Goal: Information Seeking & Learning: Learn about a topic

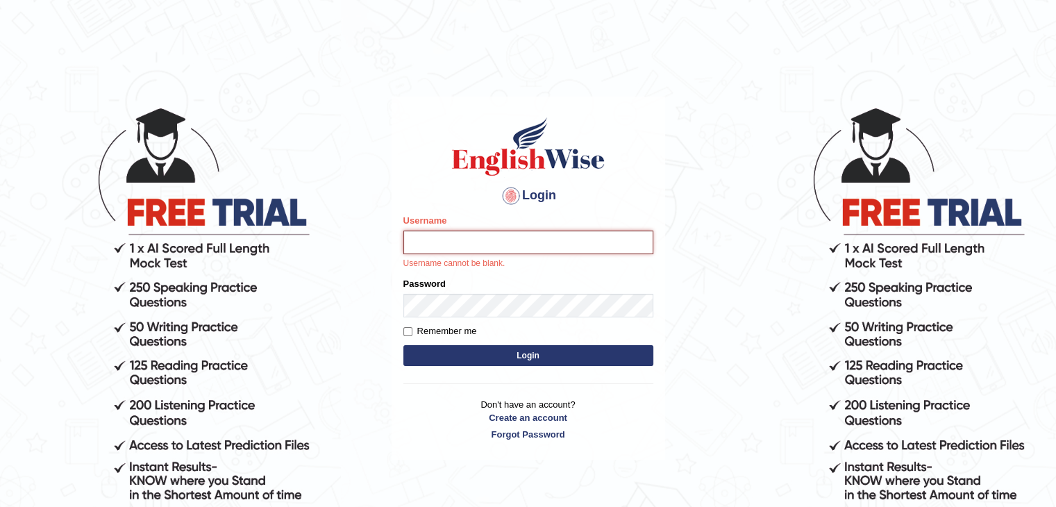
click at [437, 248] on input "Username" at bounding box center [528, 242] width 250 height 24
type input "NandhuIsha"
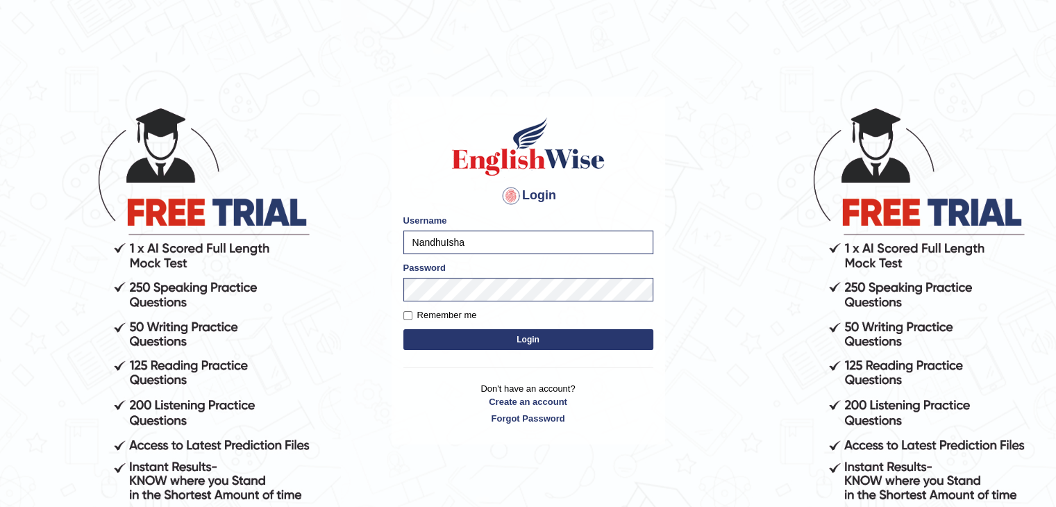
click at [403, 329] on button "Login" at bounding box center [528, 339] width 250 height 21
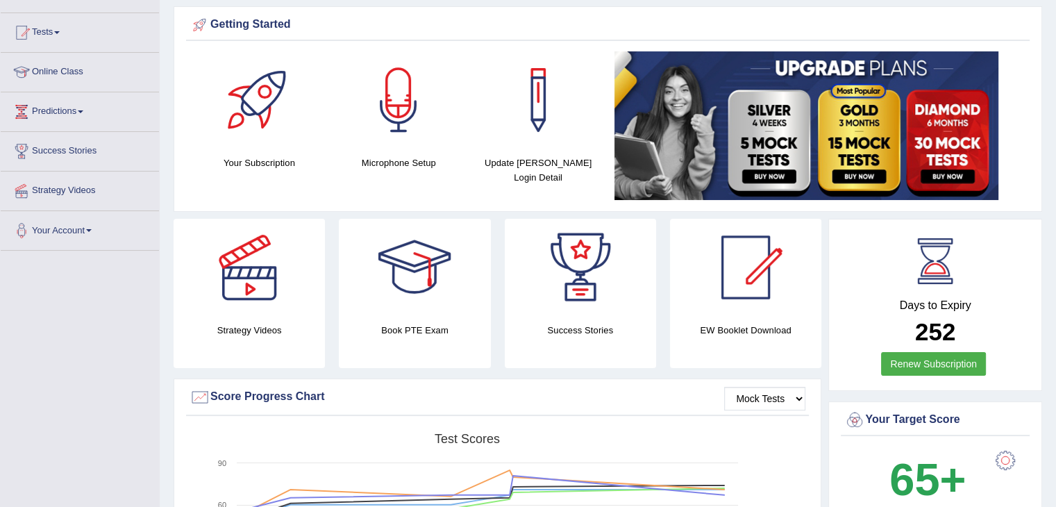
scroll to position [121, 0]
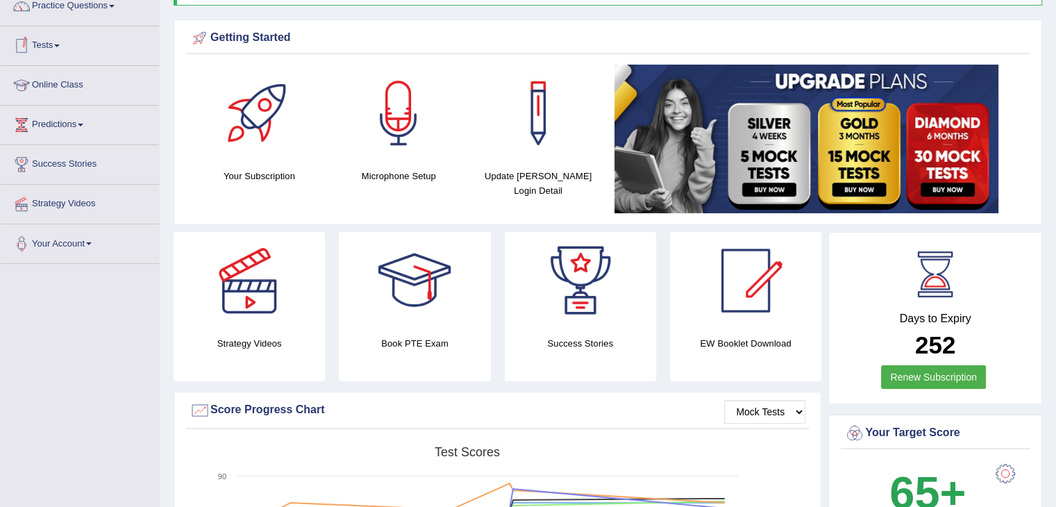
click at [60, 40] on link "Tests" at bounding box center [80, 43] width 158 height 35
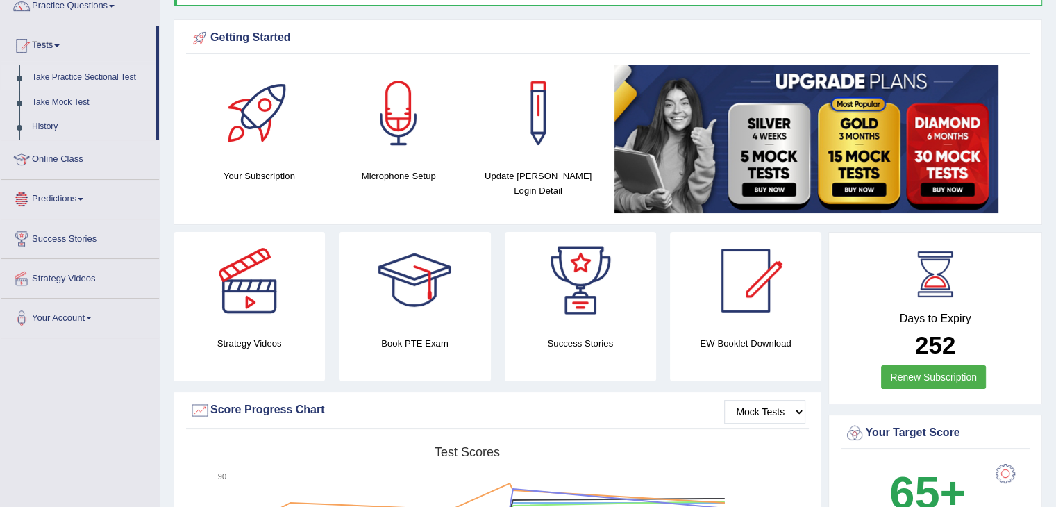
click at [95, 77] on link "Take Practice Sectional Test" at bounding box center [91, 77] width 130 height 25
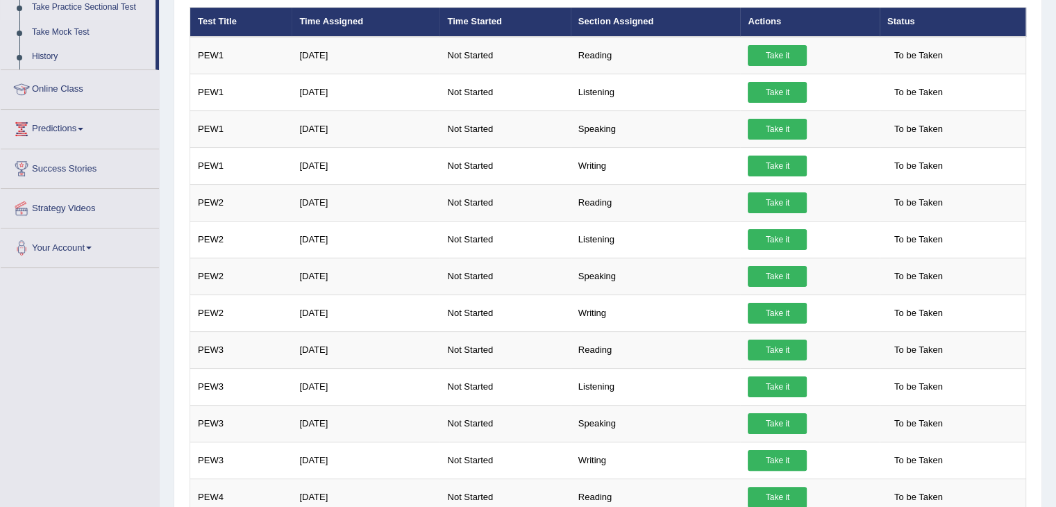
drag, startPoint x: 1060, startPoint y: 99, endPoint x: 1063, endPoint y: 146, distance: 47.2
click at [1055, 146] on html "Toggle navigation Home Practice Questions Speaking Practice Read Aloud Repeat S…" at bounding box center [528, 61] width 1056 height 507
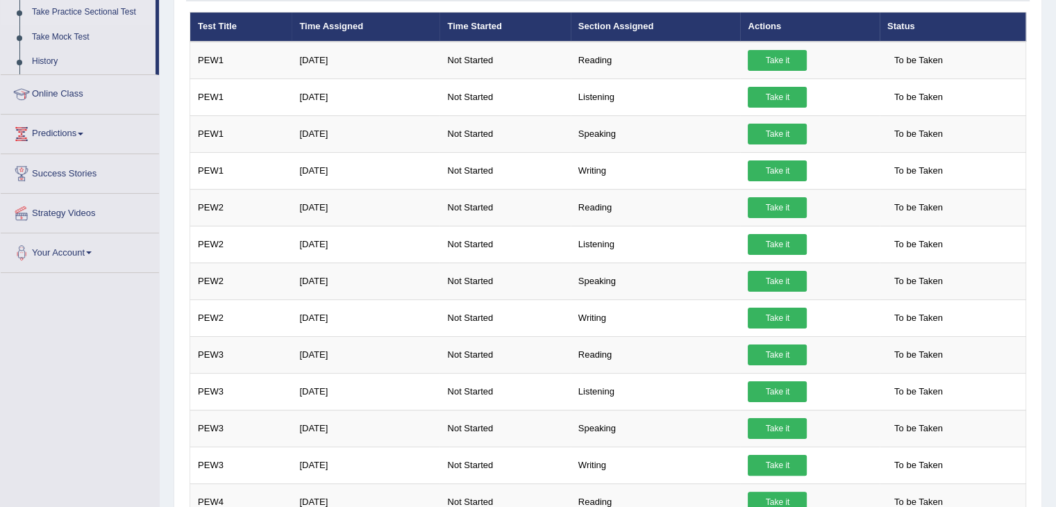
scroll to position [153, 0]
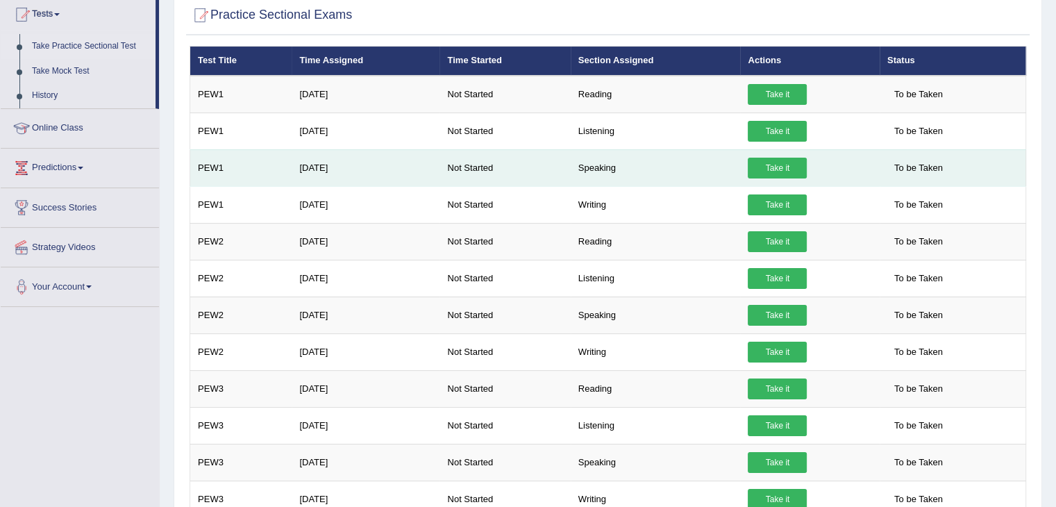
click at [763, 167] on link "Take it" at bounding box center [776, 168] width 59 height 21
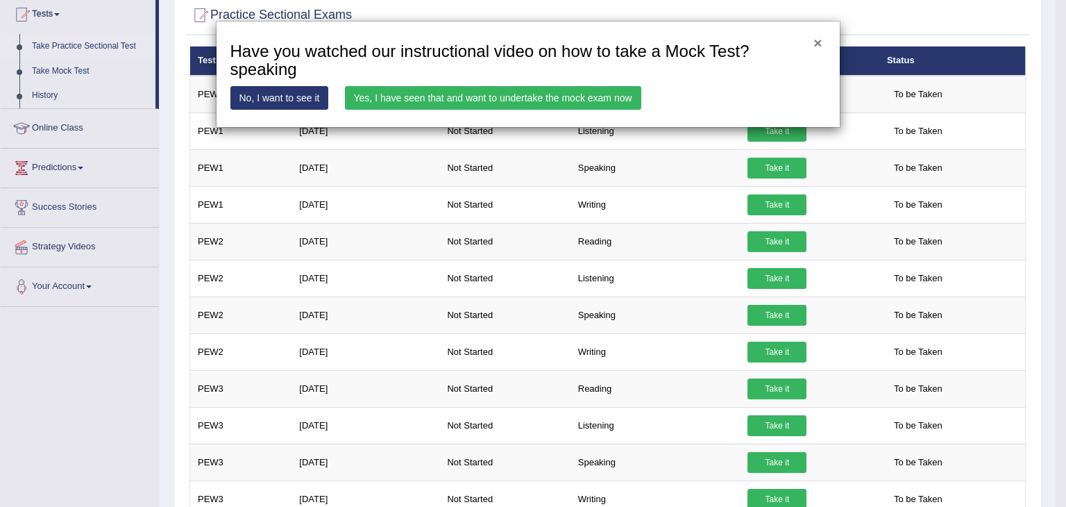
click at [819, 44] on button "×" at bounding box center [817, 42] width 8 height 15
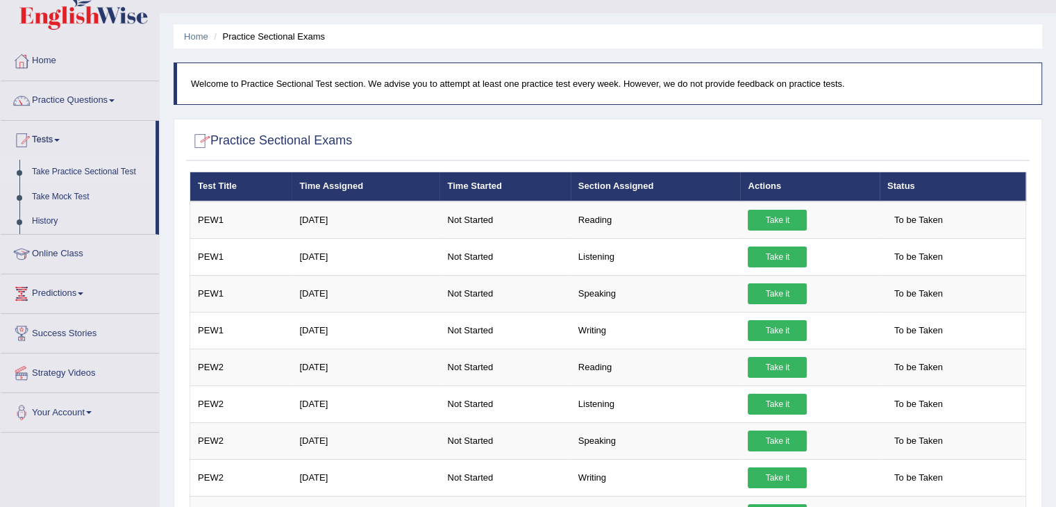
scroll to position [0, 0]
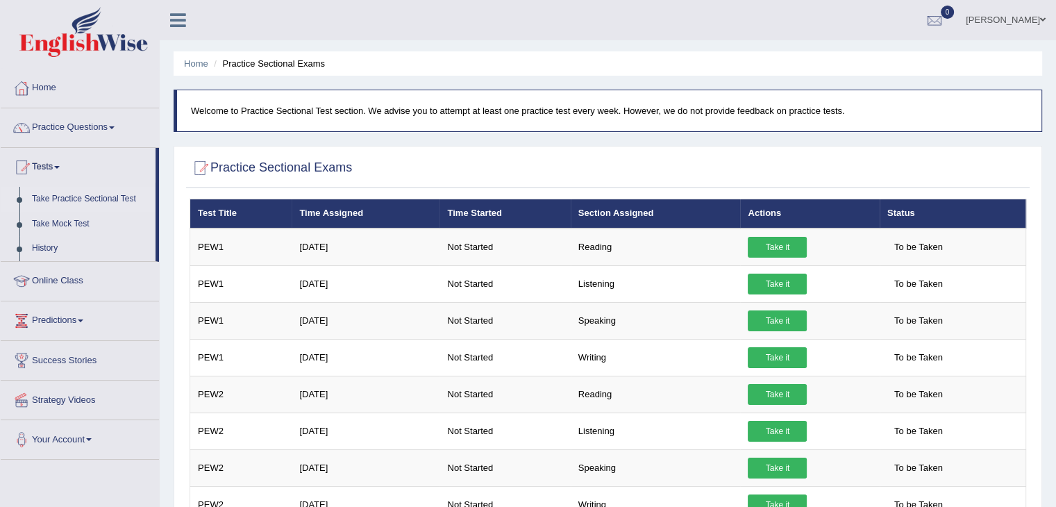
click at [67, 198] on link "Take Practice Sectional Test" at bounding box center [91, 199] width 130 height 25
click at [48, 126] on link "Practice Questions" at bounding box center [80, 125] width 158 height 35
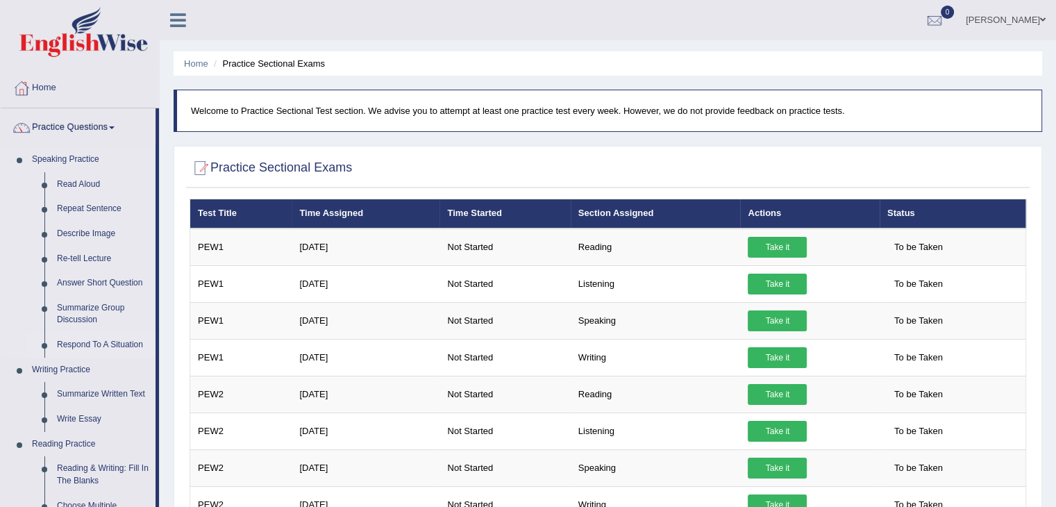
click at [65, 344] on link "Respond To A Situation" at bounding box center [103, 344] width 105 height 25
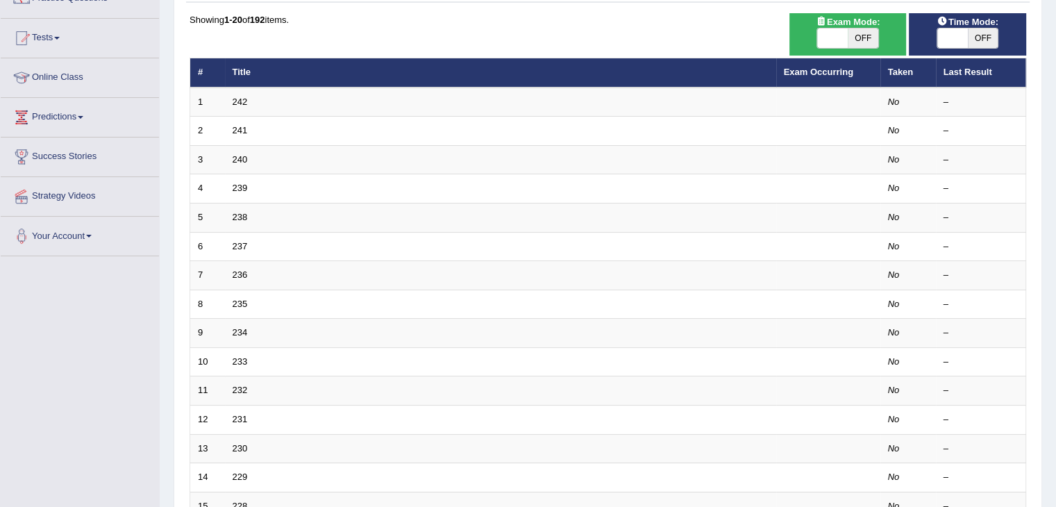
scroll to position [130, 0]
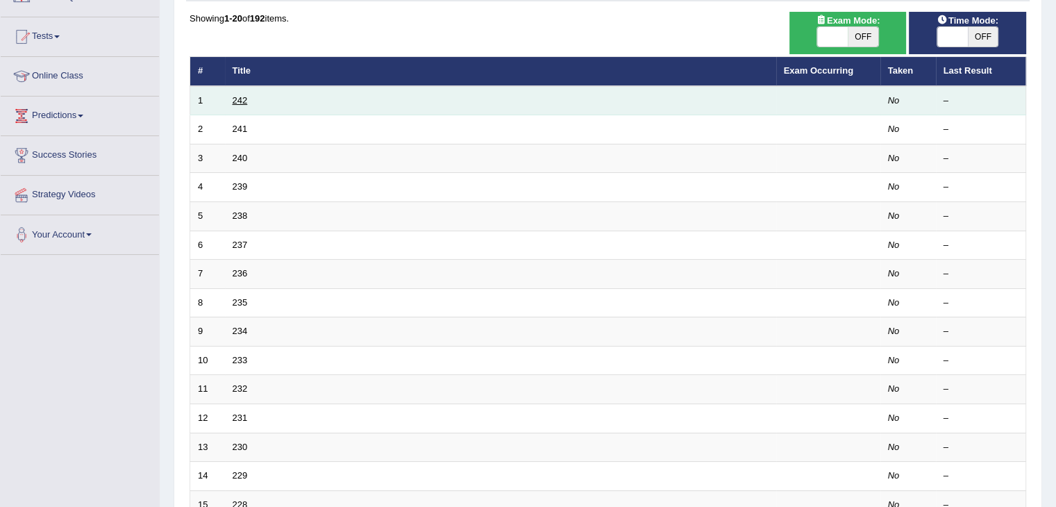
click at [242, 103] on link "242" at bounding box center [239, 100] width 15 height 10
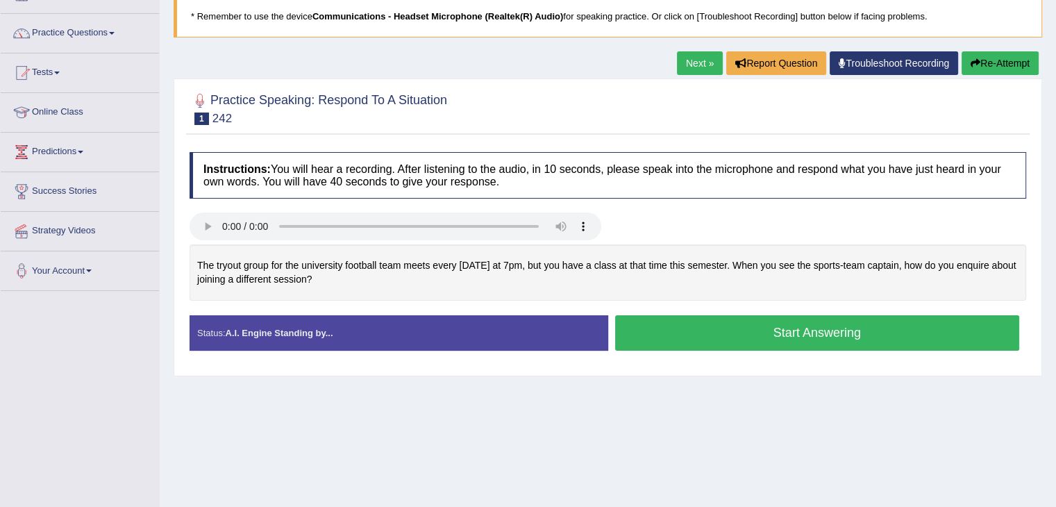
scroll to position [96, 0]
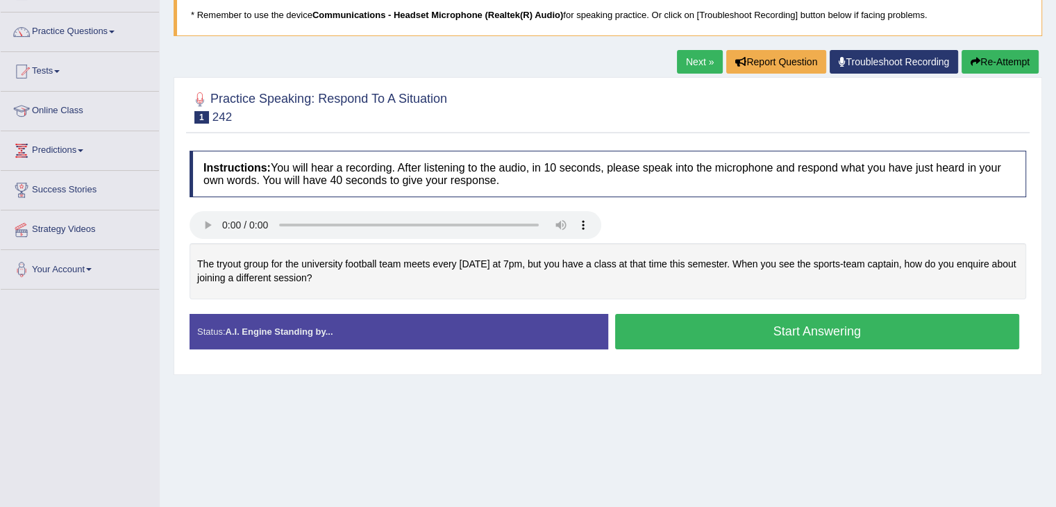
click at [716, 328] on button "Start Answering" at bounding box center [817, 331] width 405 height 35
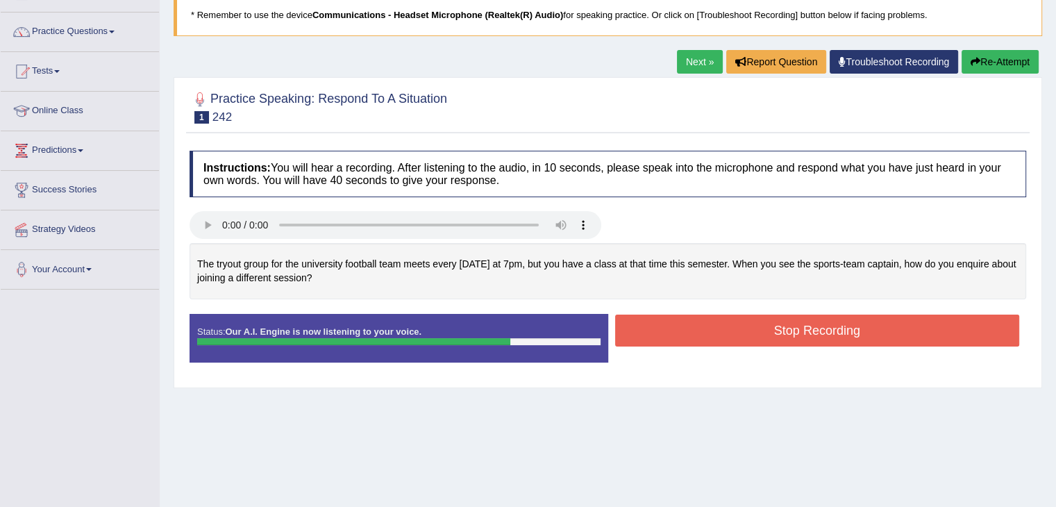
click at [716, 328] on button "Stop Recording" at bounding box center [817, 330] width 405 height 32
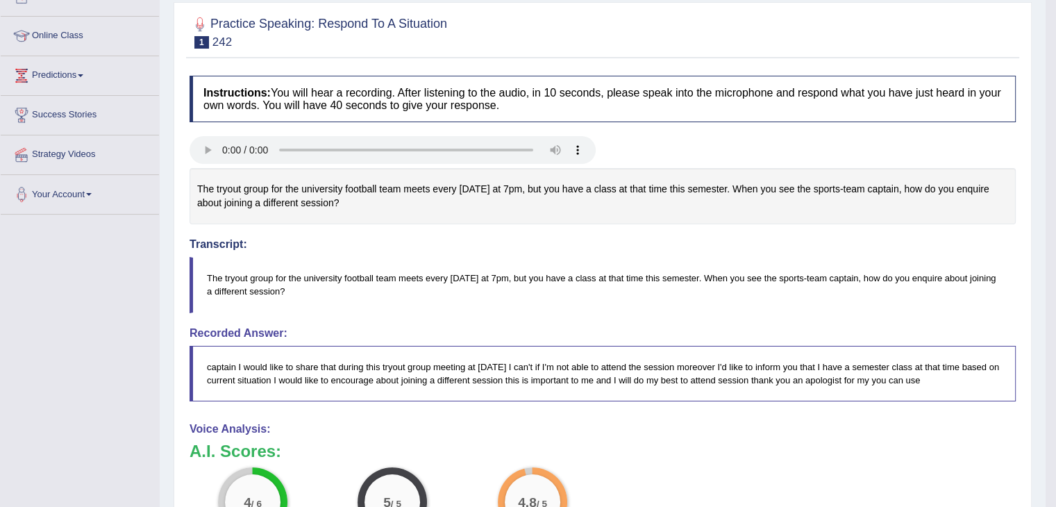
scroll to position [158, 0]
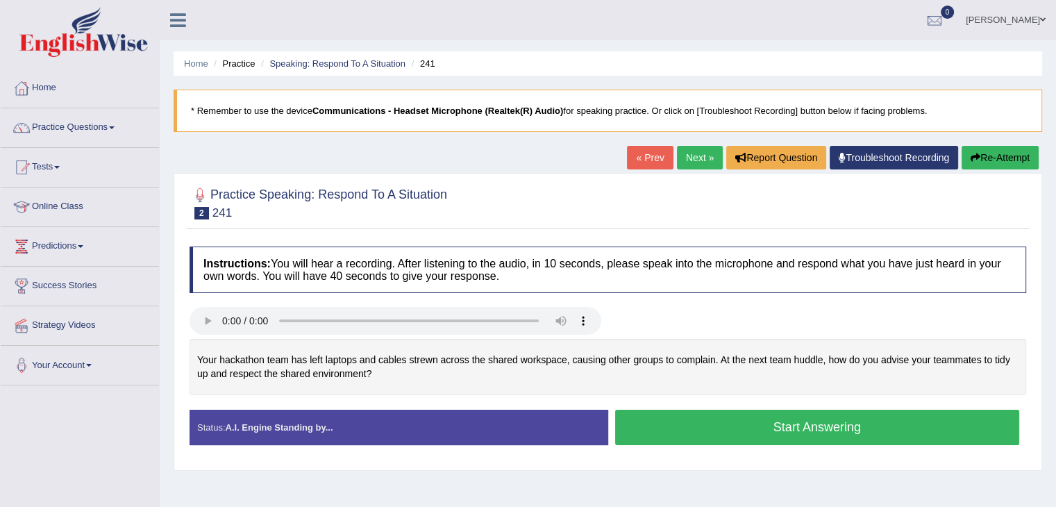
click at [742, 432] on button "Start Answering" at bounding box center [817, 426] width 405 height 35
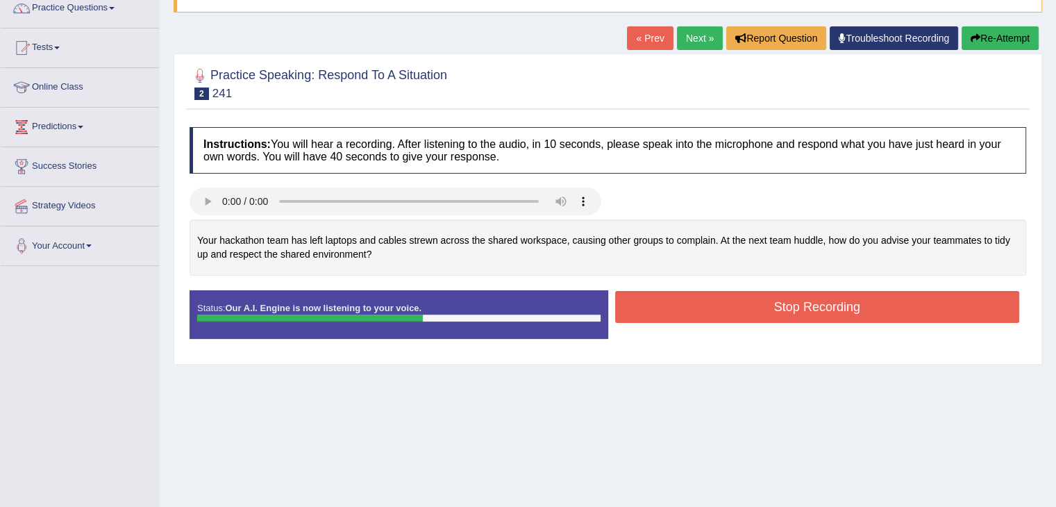
scroll to position [122, 0]
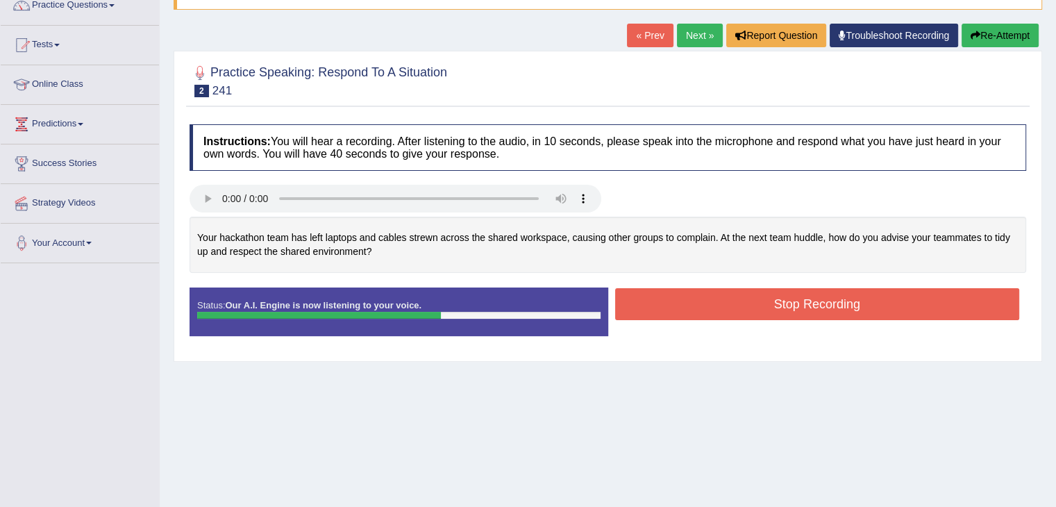
click at [858, 314] on button "Stop Recording" at bounding box center [817, 304] width 405 height 32
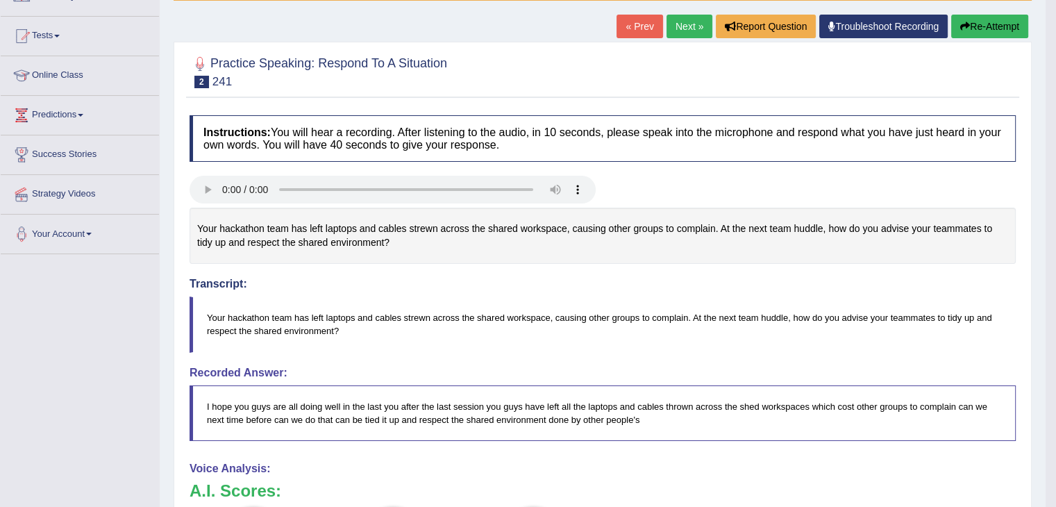
scroll to position [127, 0]
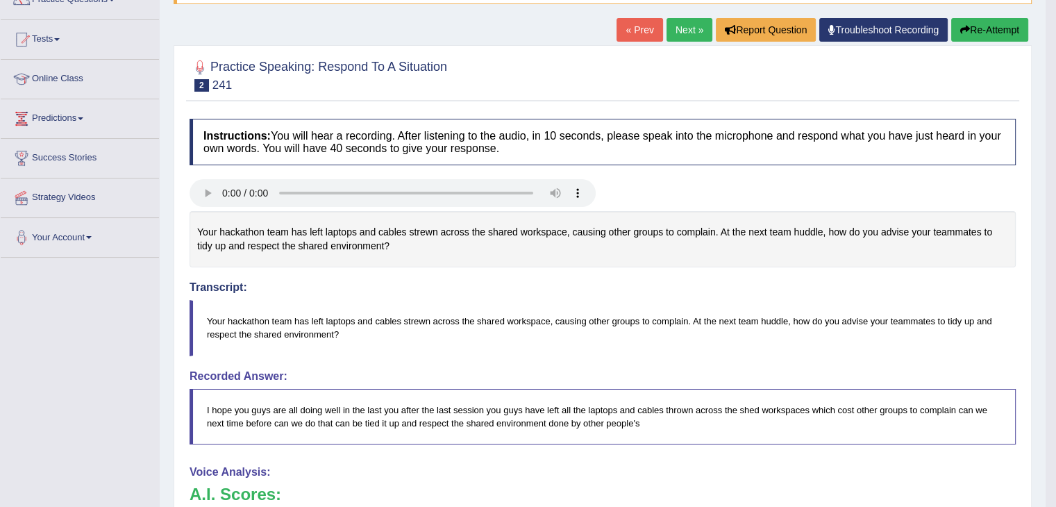
drag, startPoint x: 1057, startPoint y: 201, endPoint x: 1065, endPoint y: 248, distance: 47.9
click at [1055, 248] on html "Toggle navigation Home Practice Questions Speaking Practice Read Aloud Repeat S…" at bounding box center [528, 125] width 1056 height 507
click at [679, 26] on link "Next »" at bounding box center [689, 31] width 46 height 24
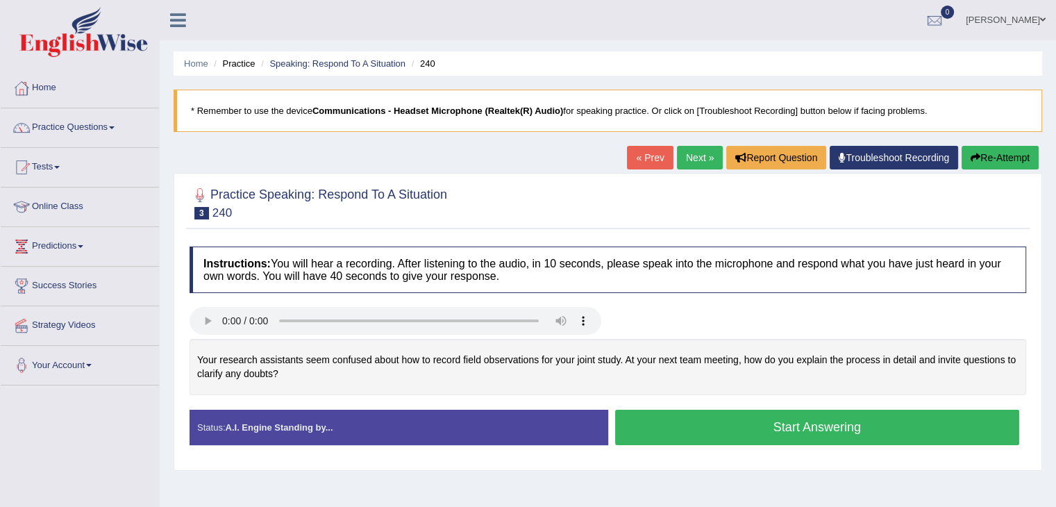
click at [691, 423] on button "Start Answering" at bounding box center [817, 426] width 405 height 35
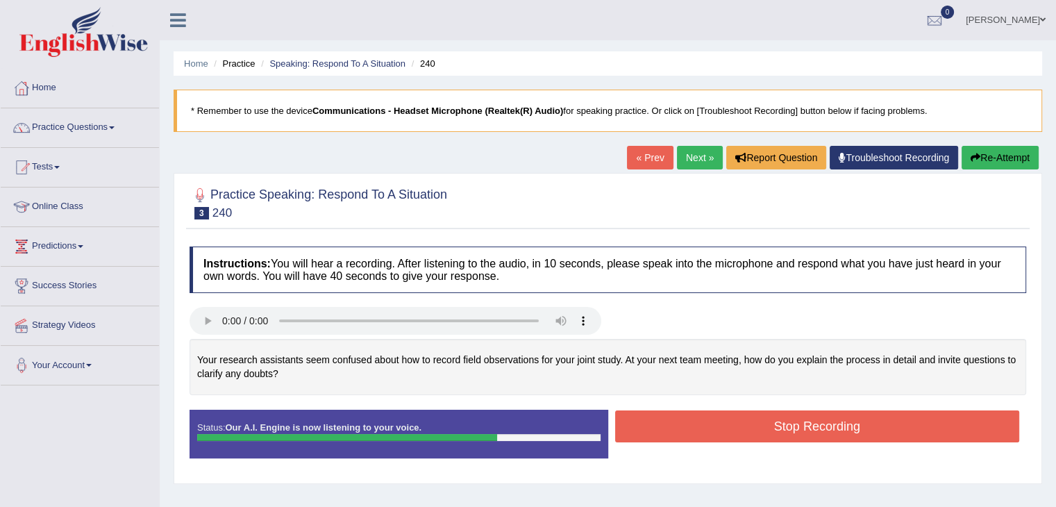
click at [691, 423] on button "Stop Recording" at bounding box center [817, 426] width 405 height 32
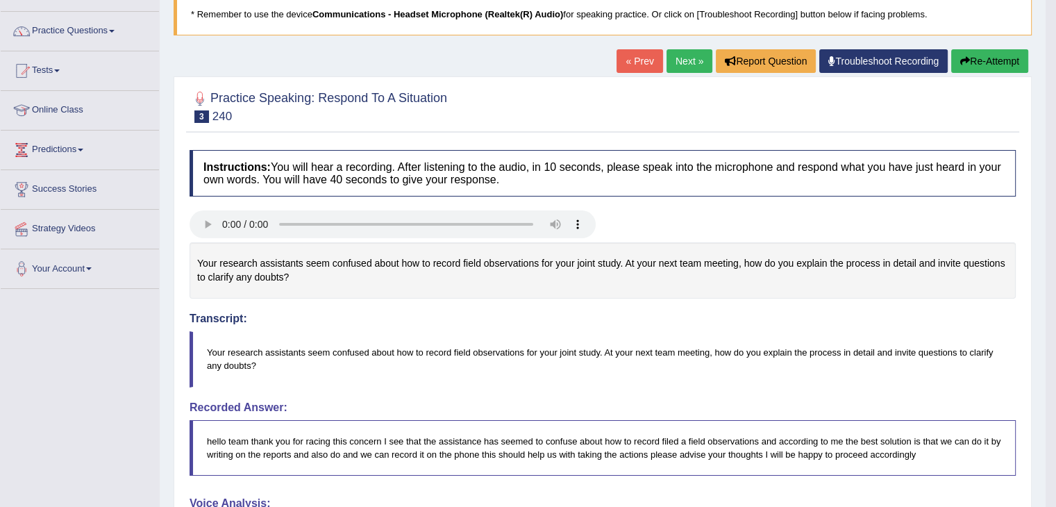
scroll to position [94, 0]
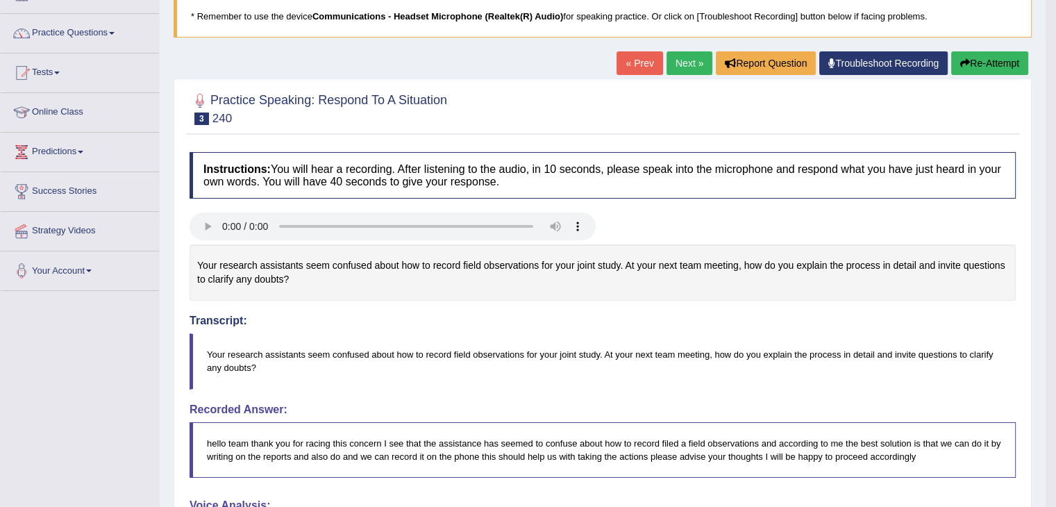
drag, startPoint x: 1058, startPoint y: 186, endPoint x: 1063, endPoint y: 289, distance: 103.5
click at [1055, 289] on html "Toggle navigation Home Practice Questions Speaking Practice Read Aloud Repeat S…" at bounding box center [528, 159] width 1056 height 507
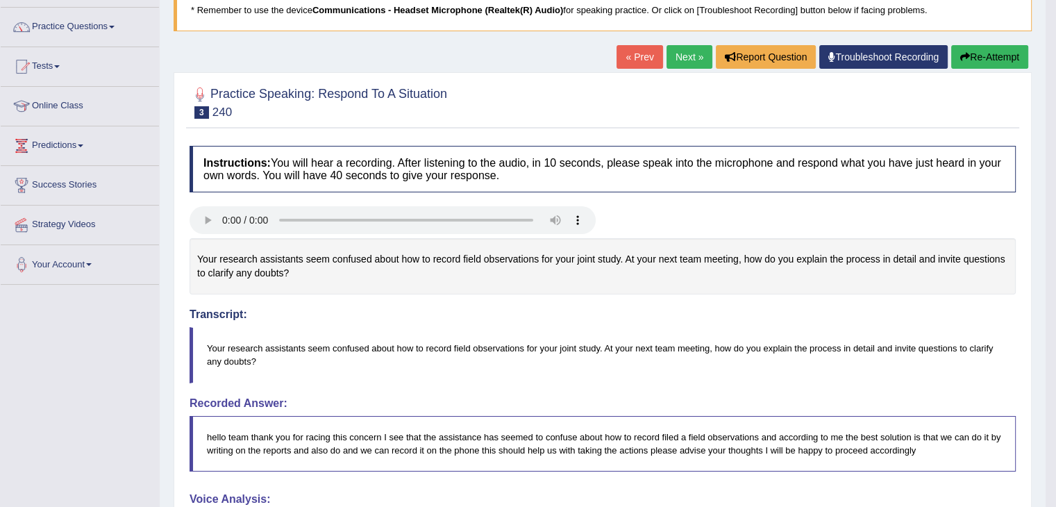
scroll to position [100, 0]
click at [685, 53] on link "Next »" at bounding box center [689, 58] width 46 height 24
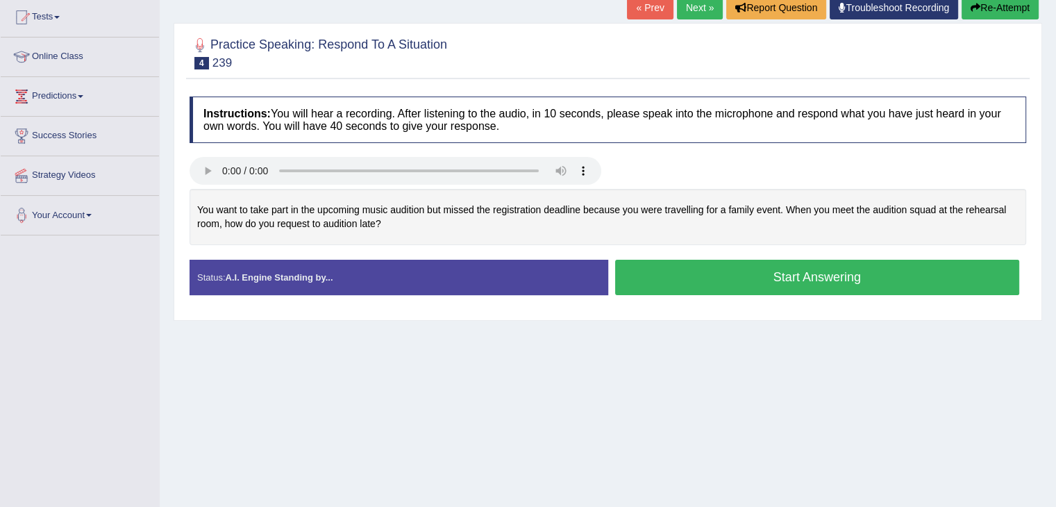
scroll to position [144, 0]
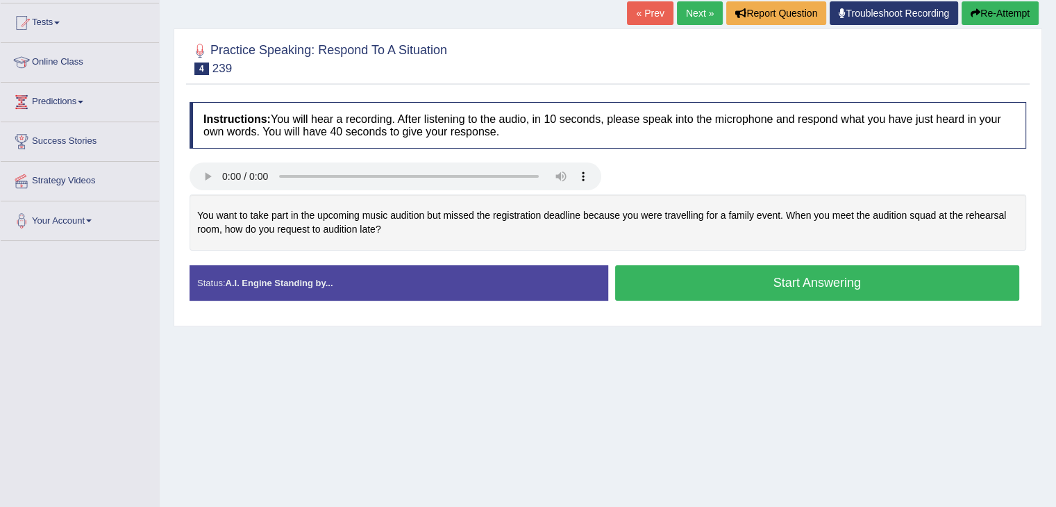
click at [782, 281] on button "Start Answering" at bounding box center [817, 282] width 405 height 35
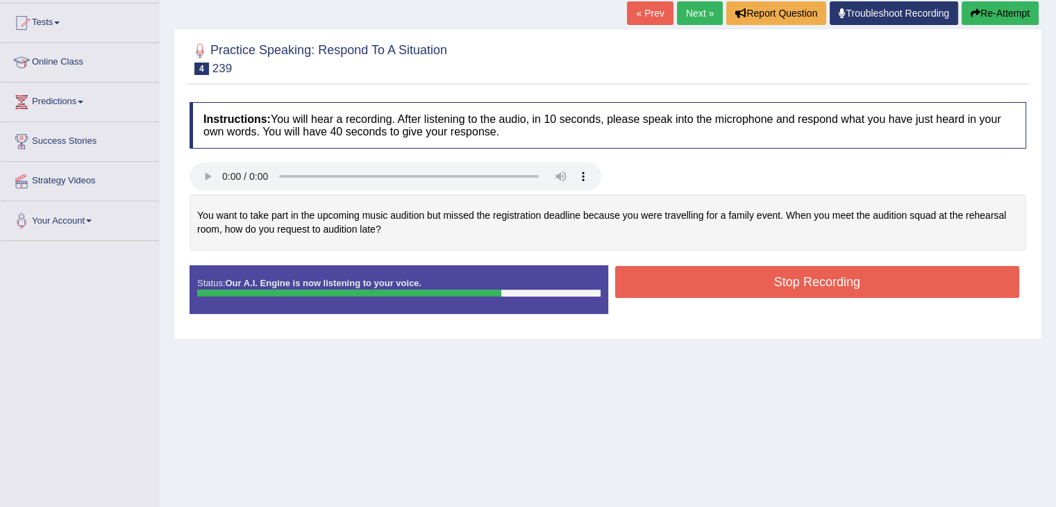
click at [735, 285] on button "Stop Recording" at bounding box center [817, 282] width 405 height 32
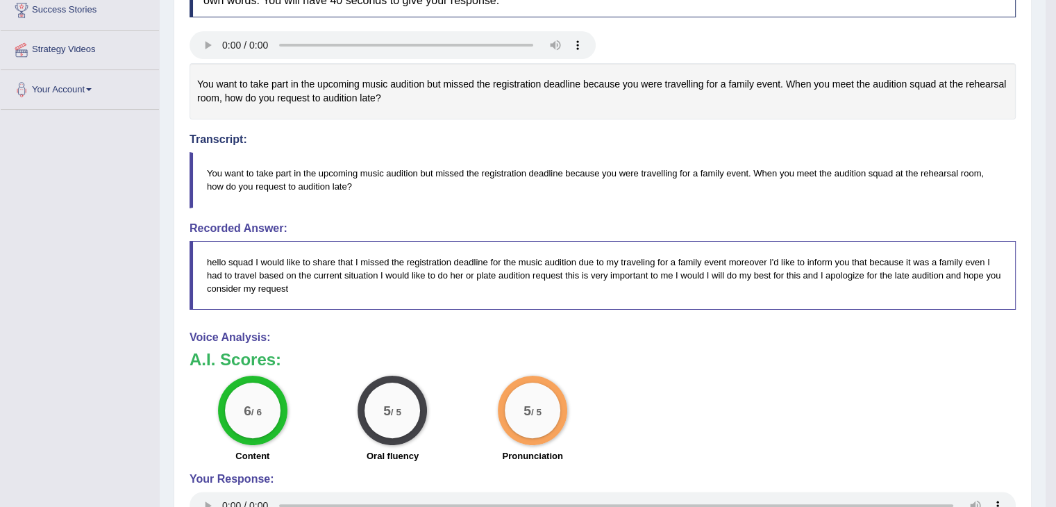
scroll to position [280, 0]
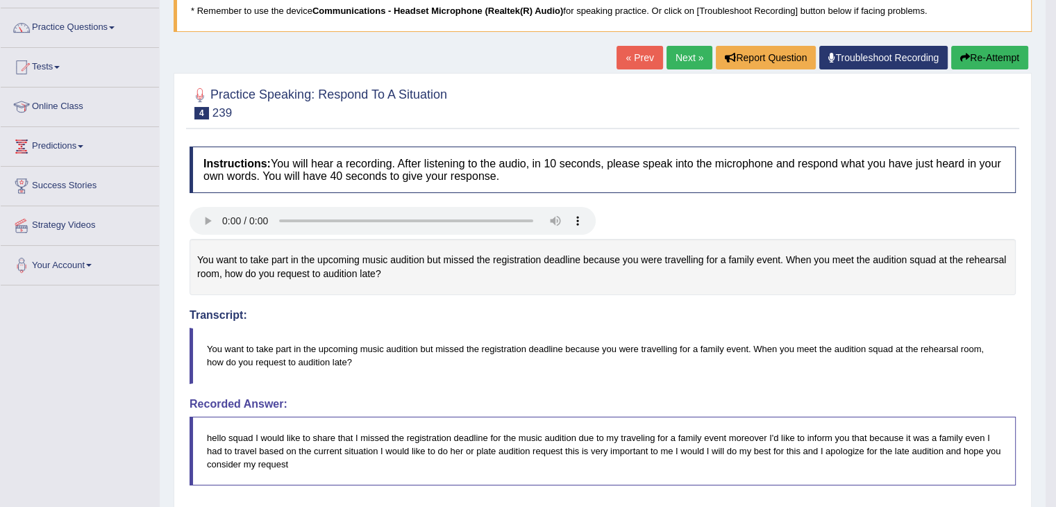
drag, startPoint x: 1065, startPoint y: 148, endPoint x: 1065, endPoint y: 201, distance: 52.7
click at [1055, 201] on html "Toggle navigation Home Practice Questions Speaking Practice Read Aloud Repeat S…" at bounding box center [528, 153] width 1056 height 507
click at [690, 62] on link "Next »" at bounding box center [689, 58] width 46 height 24
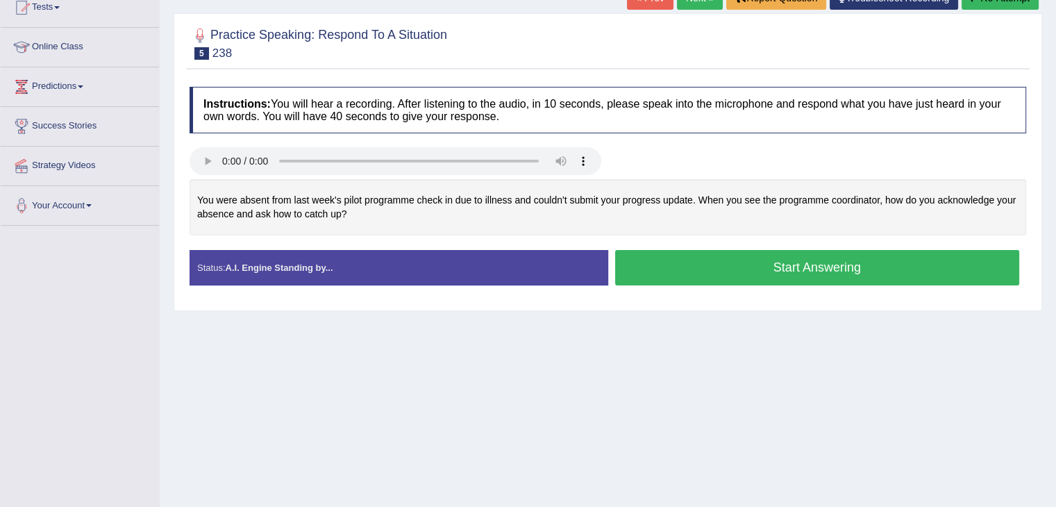
scroll to position [154, 0]
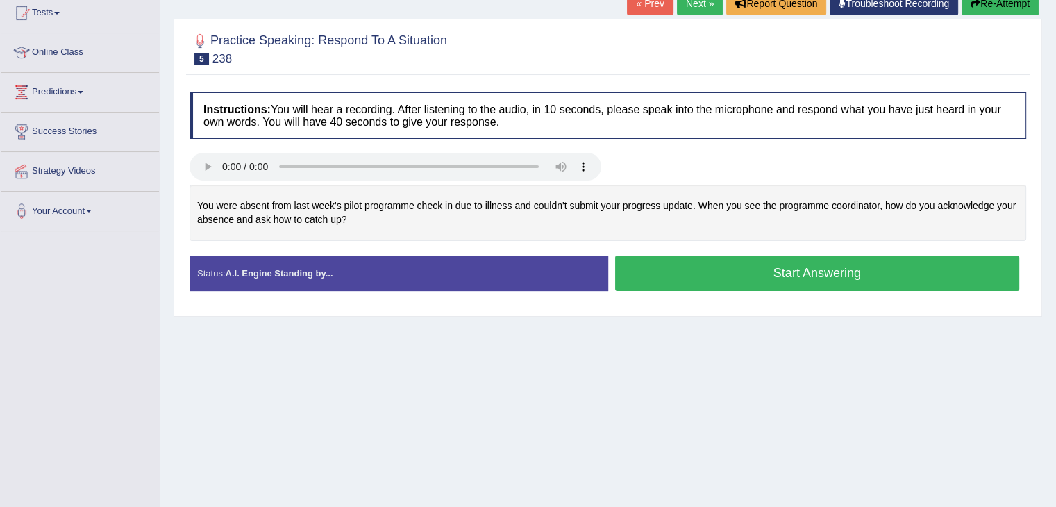
click at [908, 285] on button "Start Answering" at bounding box center [817, 272] width 405 height 35
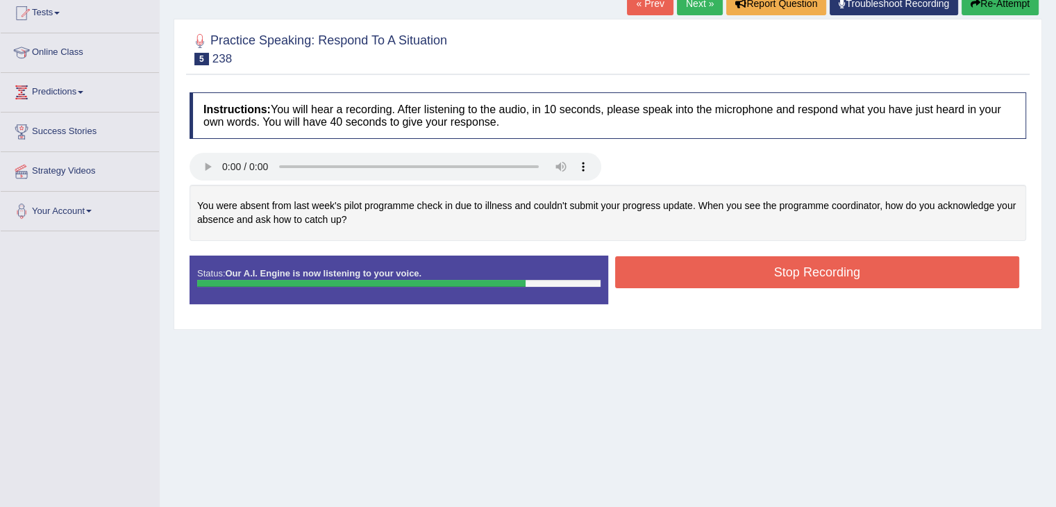
click at [898, 279] on button "Stop Recording" at bounding box center [817, 272] width 405 height 32
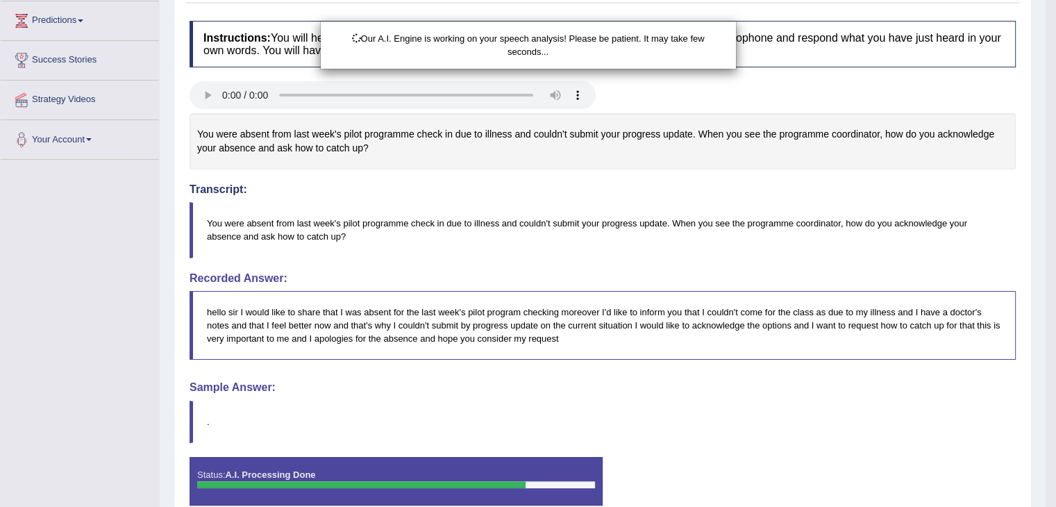
scroll to position [293, 0]
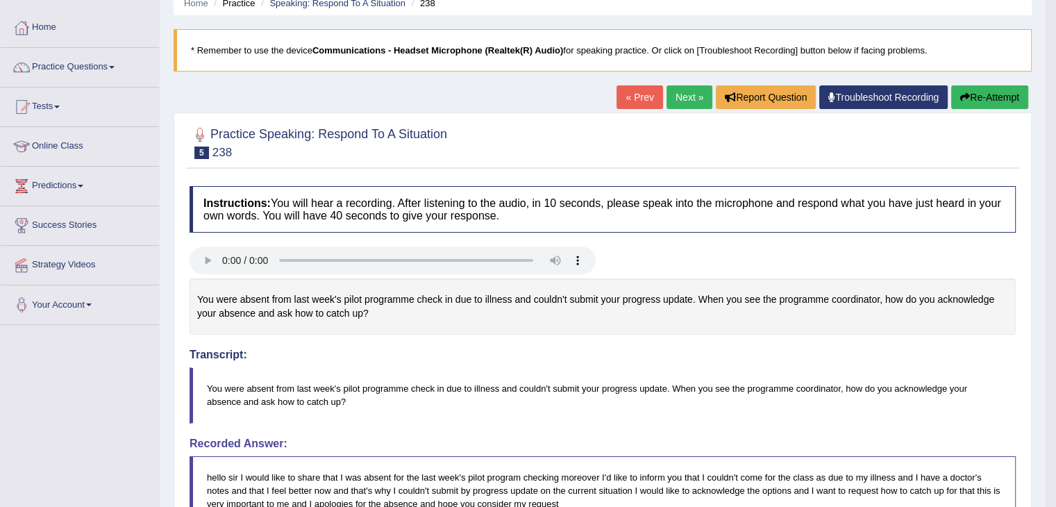
drag, startPoint x: 1063, startPoint y: 183, endPoint x: 1052, endPoint y: 210, distance: 29.3
click at [1052, 210] on html "Toggle navigation Home Practice Questions Speaking Practice Read Aloud Repeat S…" at bounding box center [528, 193] width 1056 height 507
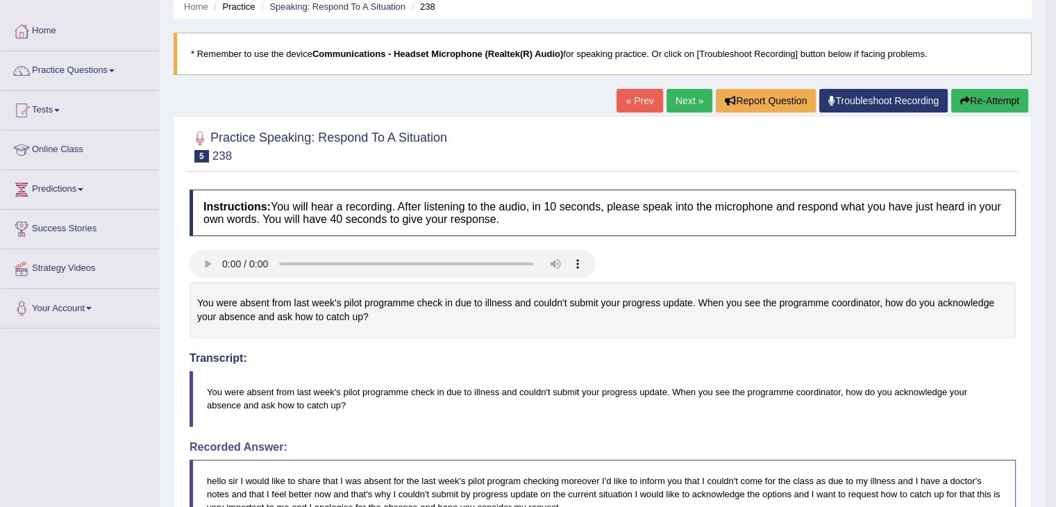
click at [675, 104] on link "Next »" at bounding box center [689, 101] width 46 height 24
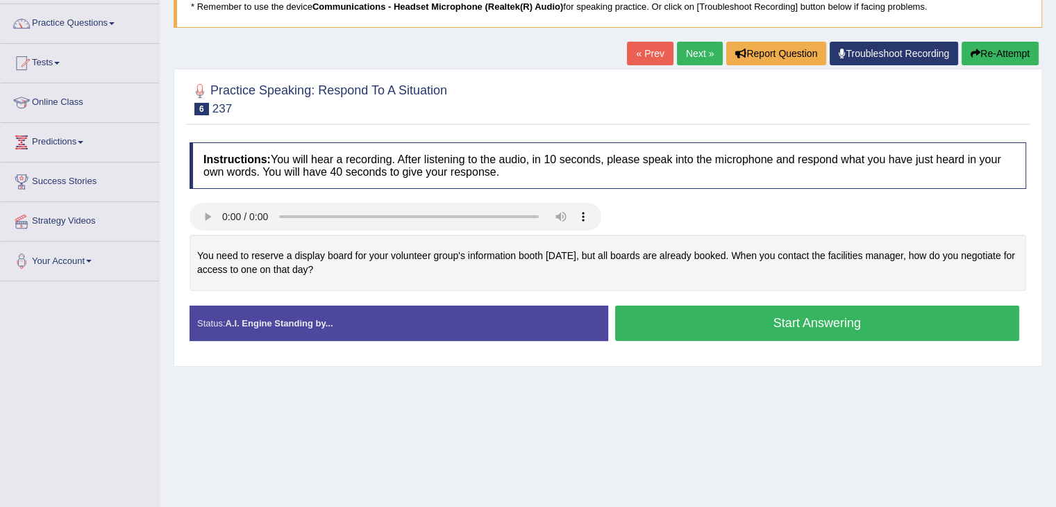
scroll to position [107, 0]
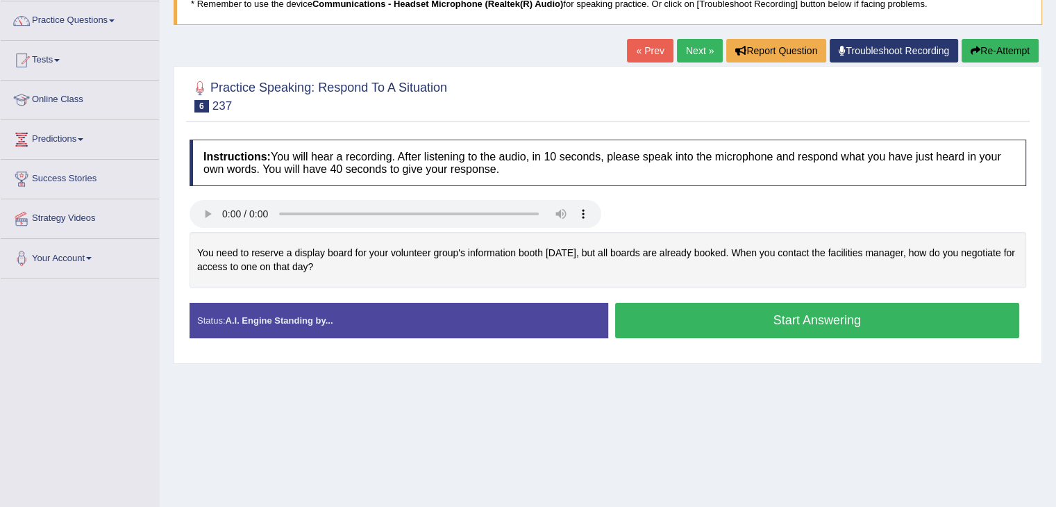
click at [928, 314] on button "Start Answering" at bounding box center [817, 320] width 405 height 35
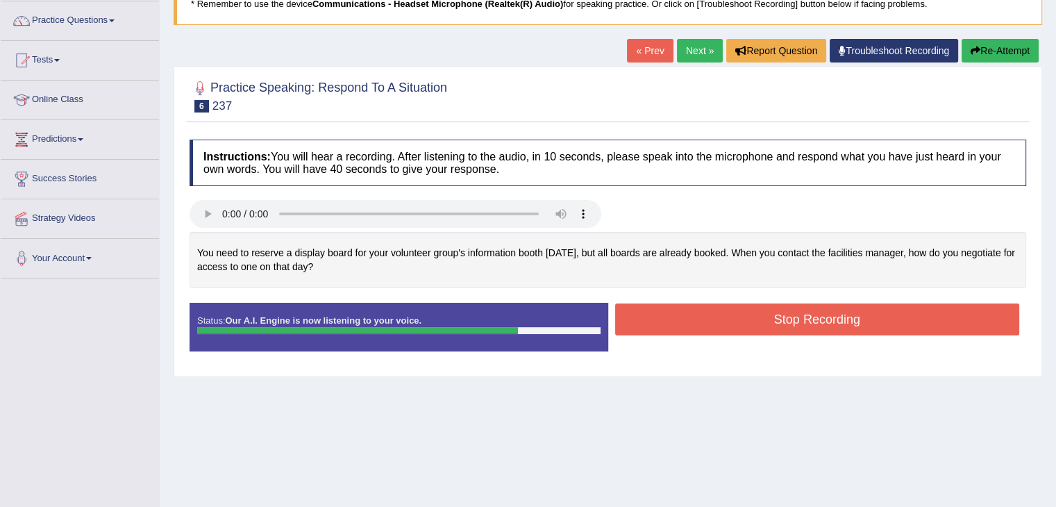
click at [928, 314] on button "Stop Recording" at bounding box center [817, 319] width 405 height 32
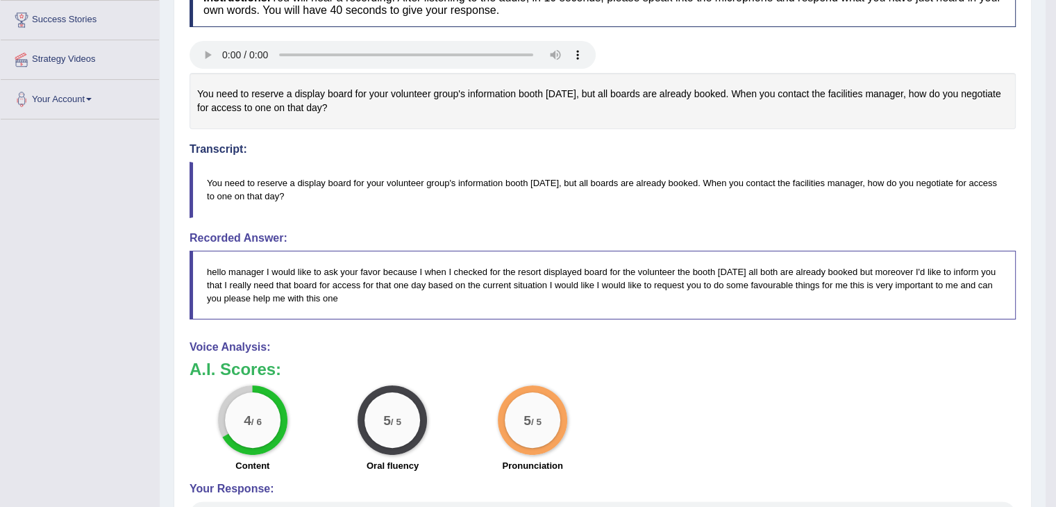
scroll to position [0, 0]
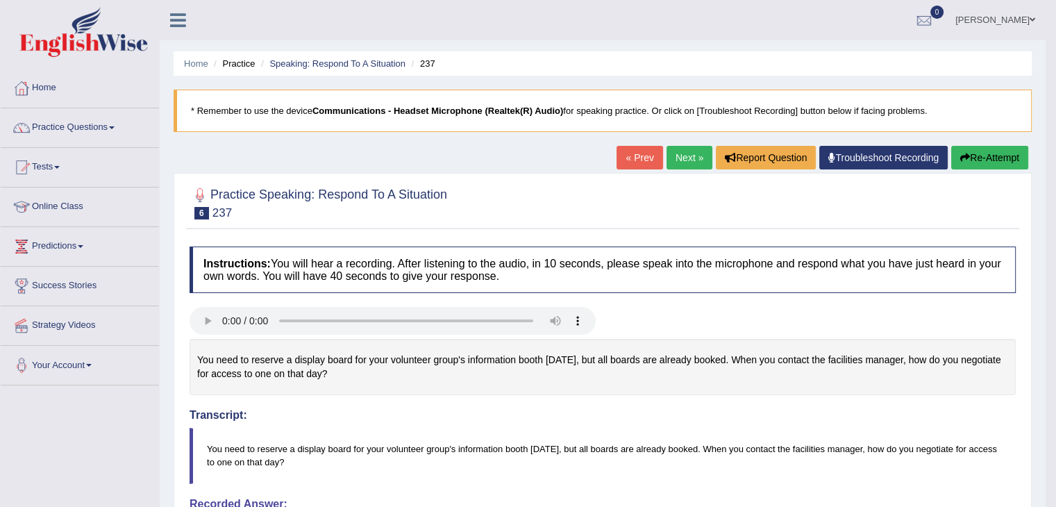
drag, startPoint x: 1065, startPoint y: 204, endPoint x: 1065, endPoint y: 114, distance: 90.2
click at [1055, 114] on html "Toggle navigation Home Practice Questions Speaking Practice Read Aloud Repeat S…" at bounding box center [528, 253] width 1056 height 507
click at [669, 162] on link "Next »" at bounding box center [689, 158] width 46 height 24
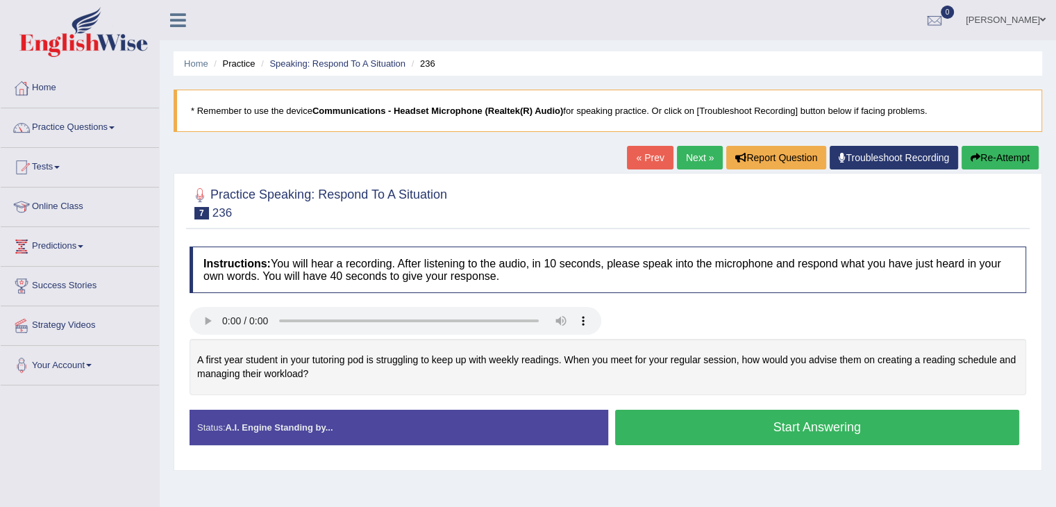
click at [805, 421] on button "Start Answering" at bounding box center [817, 426] width 405 height 35
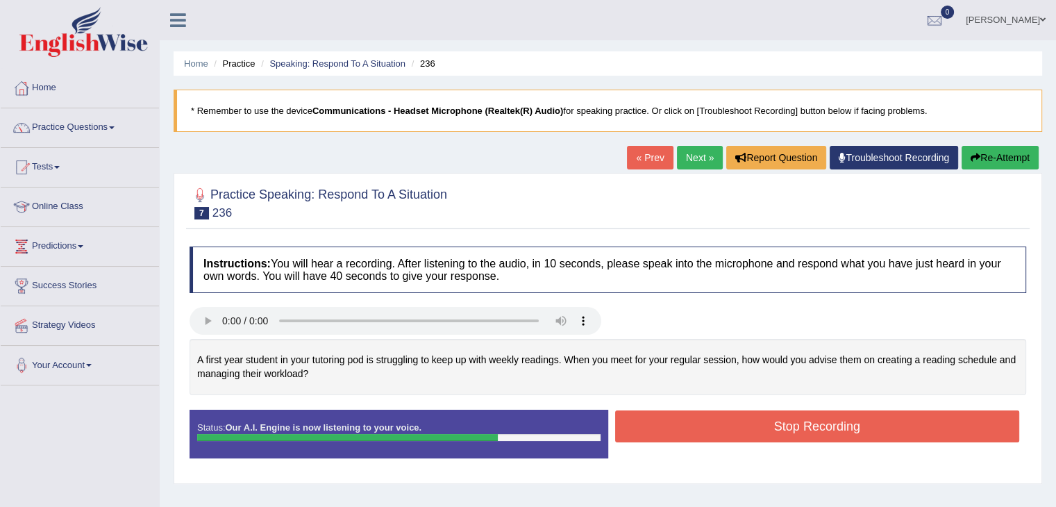
click at [800, 417] on button "Stop Recording" at bounding box center [817, 426] width 405 height 32
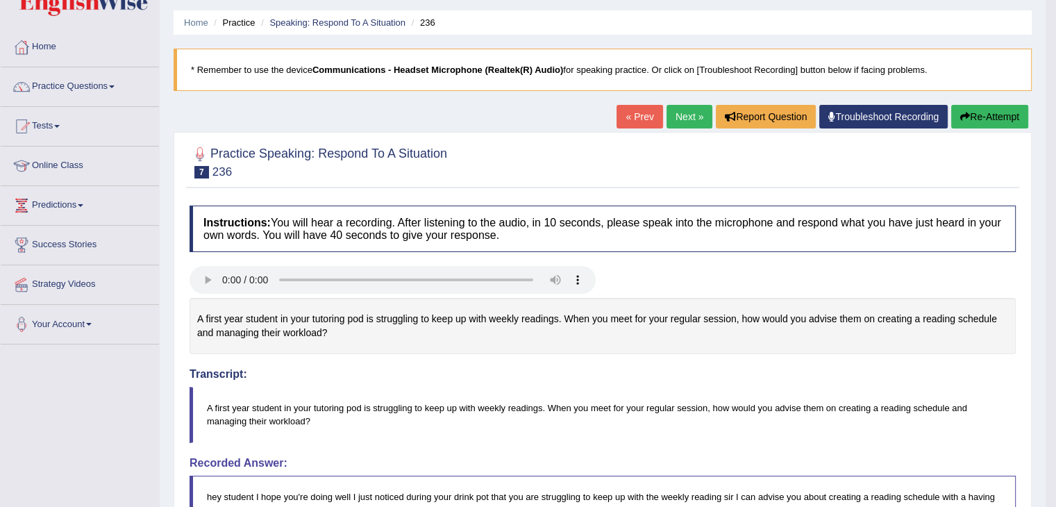
scroll to position [35, 0]
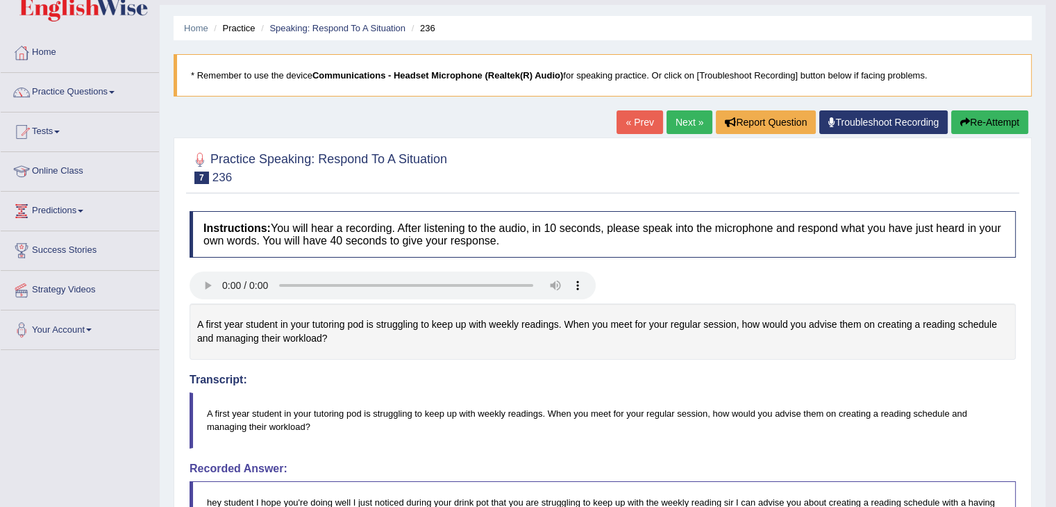
drag, startPoint x: 1062, startPoint y: 130, endPoint x: 1065, endPoint y: 244, distance: 113.9
click at [1055, 244] on html "Toggle navigation Home Practice Questions Speaking Practice Read Aloud Repeat S…" at bounding box center [528, 218] width 1056 height 507
click at [677, 121] on link "Next »" at bounding box center [689, 123] width 46 height 24
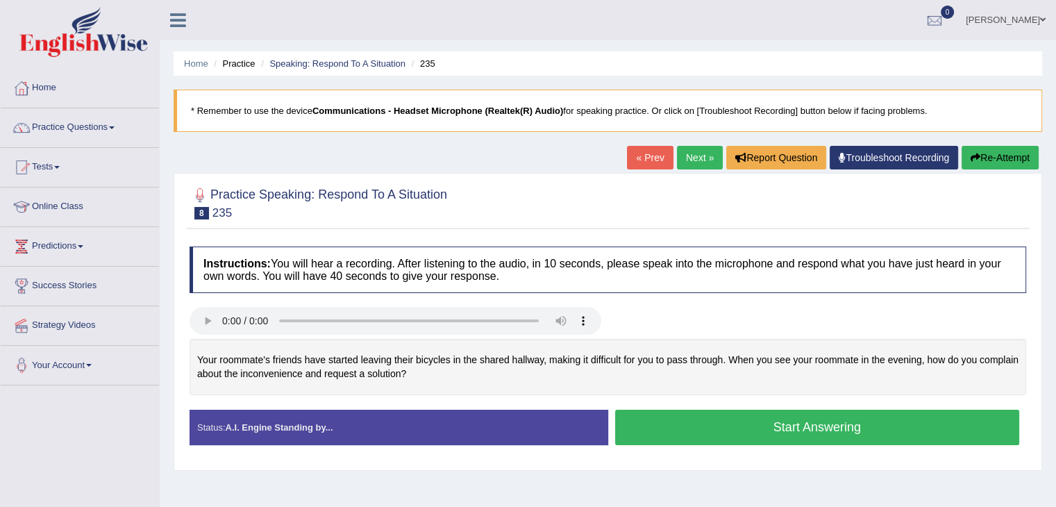
click at [872, 425] on button "Start Answering" at bounding box center [817, 426] width 405 height 35
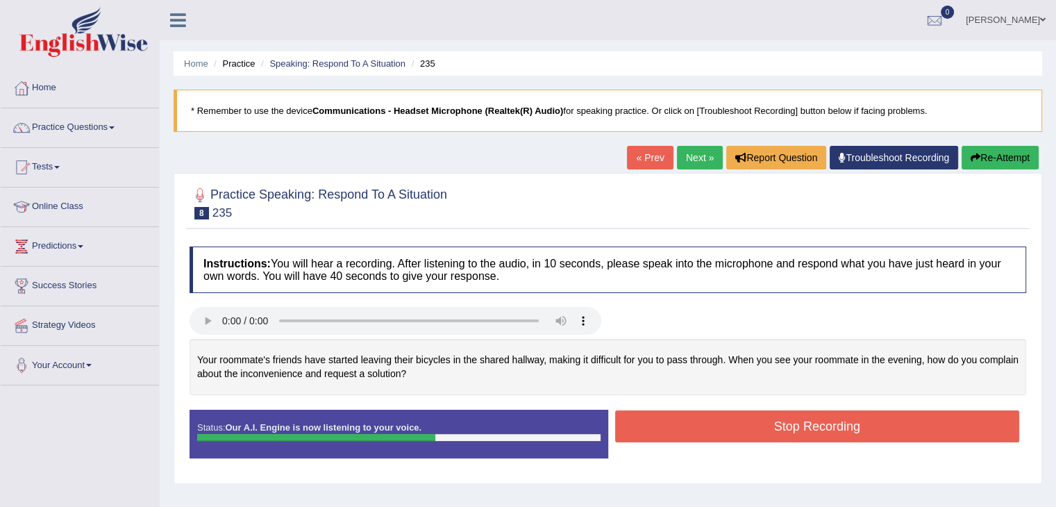
click at [872, 425] on button "Stop Recording" at bounding box center [817, 426] width 405 height 32
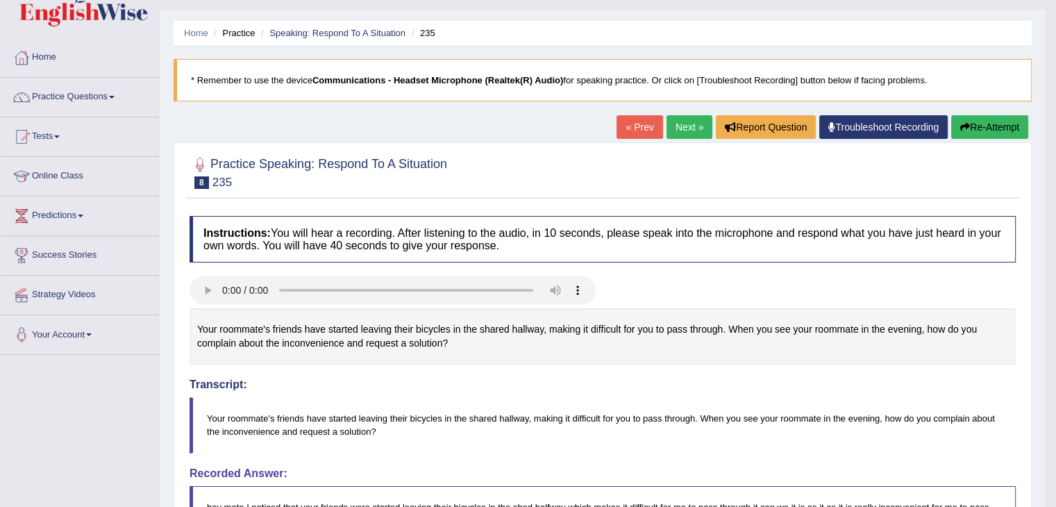
drag, startPoint x: 1060, startPoint y: 203, endPoint x: 1065, endPoint y: 278, distance: 74.5
click at [1055, 278] on html "Toggle navigation Home Practice Questions Speaking Practice Read Aloud Repeat S…" at bounding box center [528, 222] width 1056 height 507
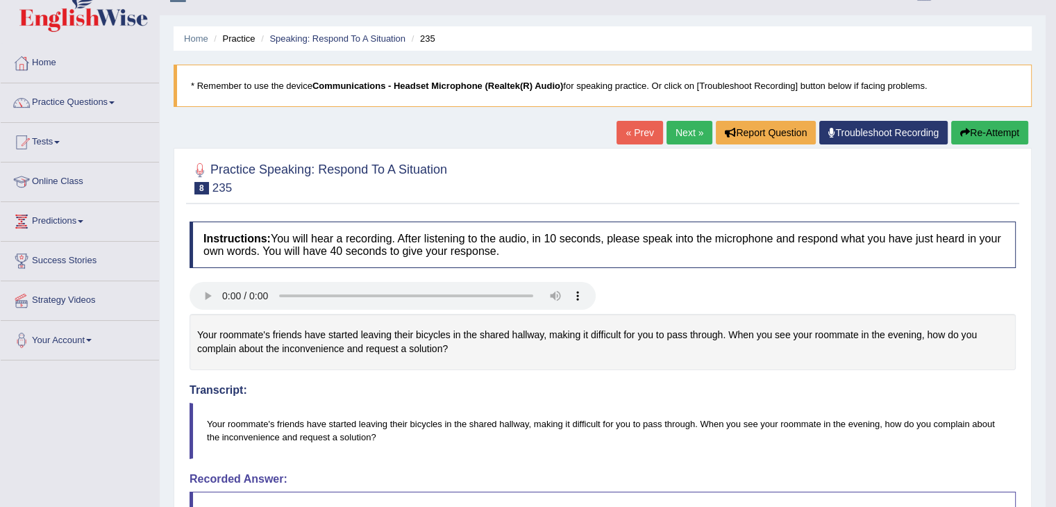
click at [681, 132] on link "Next »" at bounding box center [689, 133] width 46 height 24
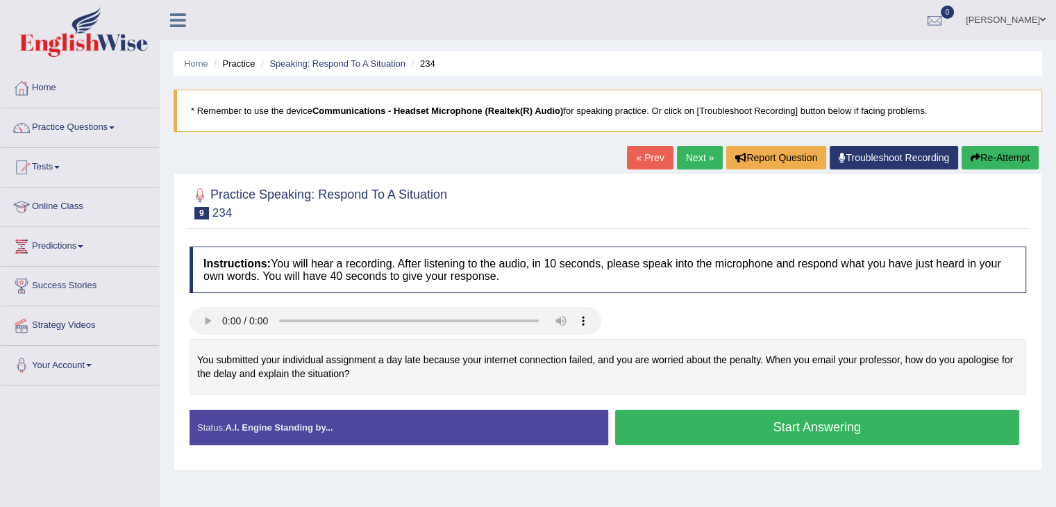
click at [691, 437] on button "Start Answering" at bounding box center [817, 426] width 405 height 35
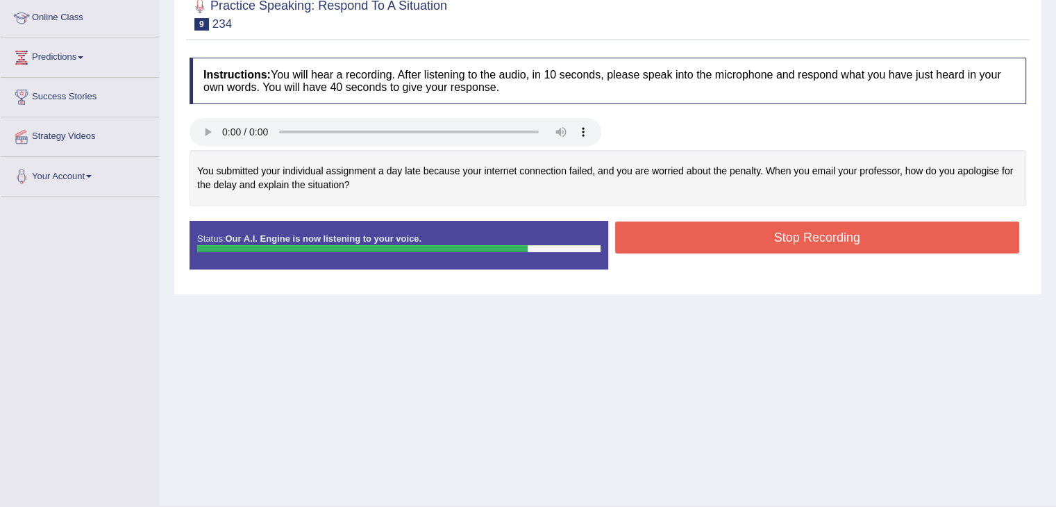
scroll to position [189, 0]
click at [816, 239] on button "Stop Recording" at bounding box center [817, 237] width 405 height 32
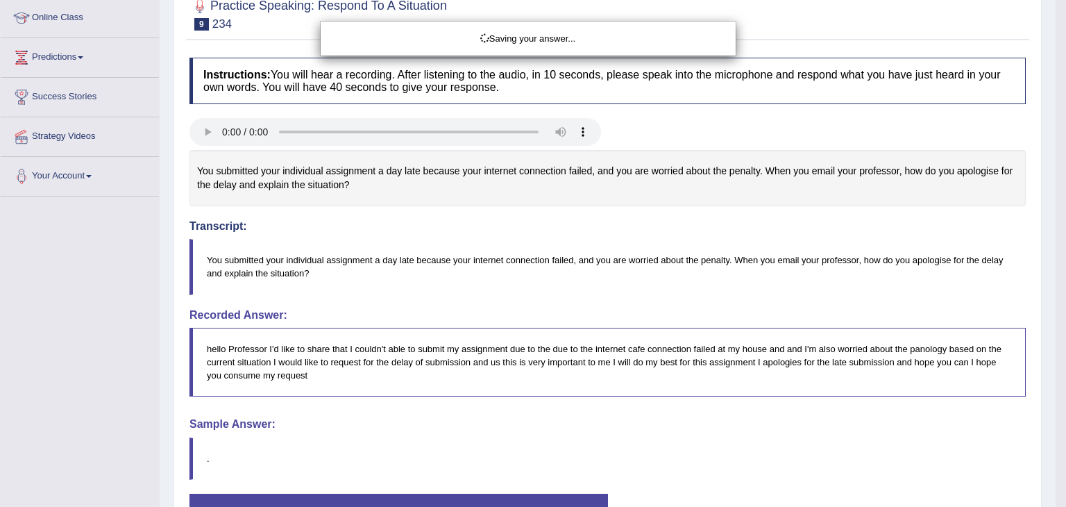
click at [1055, 189] on div "Saving your answer..." at bounding box center [533, 253] width 1066 height 507
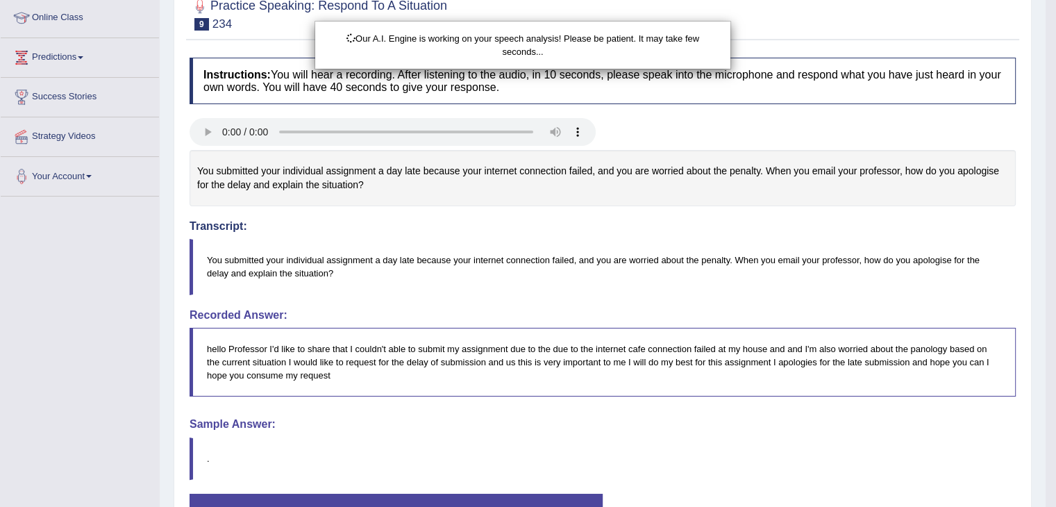
drag, startPoint x: 1064, startPoint y: 189, endPoint x: 1054, endPoint y: 280, distance: 90.8
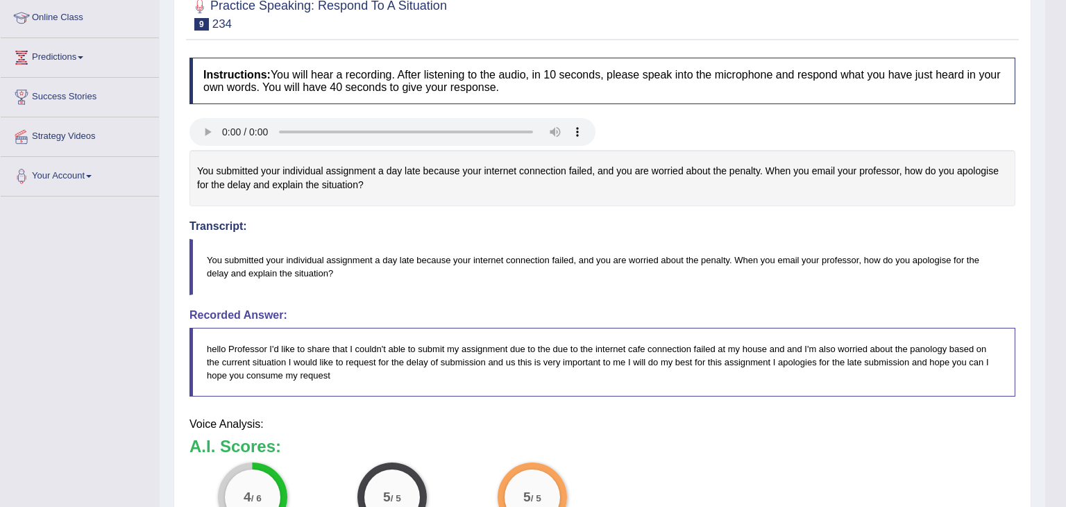
drag, startPoint x: 1054, startPoint y: 280, endPoint x: 1058, endPoint y: 320, distance: 40.5
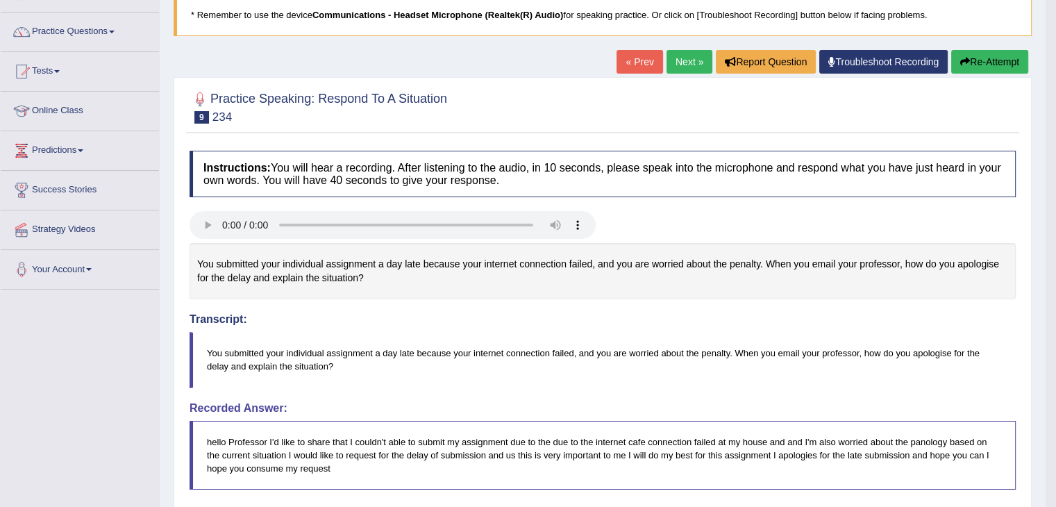
scroll to position [83, 0]
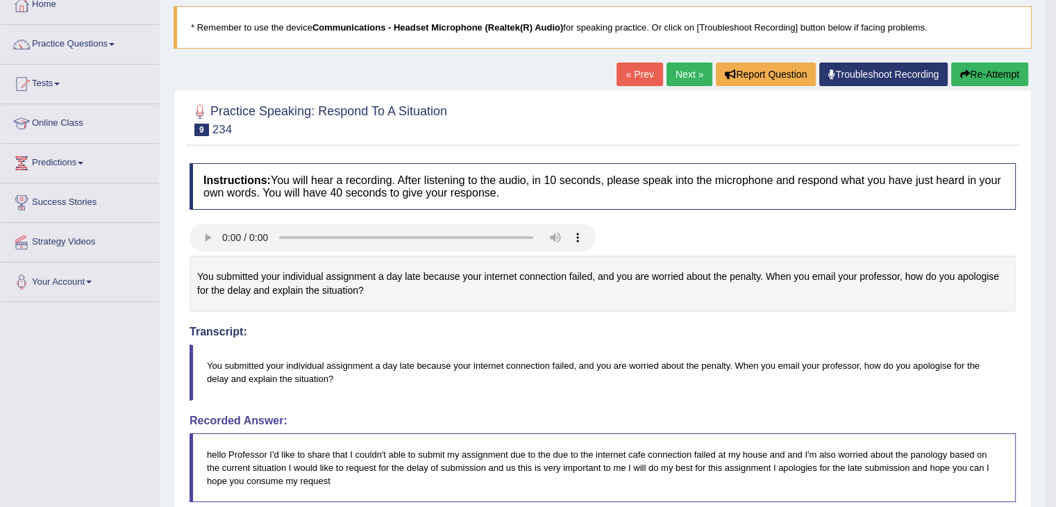
click at [676, 74] on link "Next »" at bounding box center [689, 74] width 46 height 24
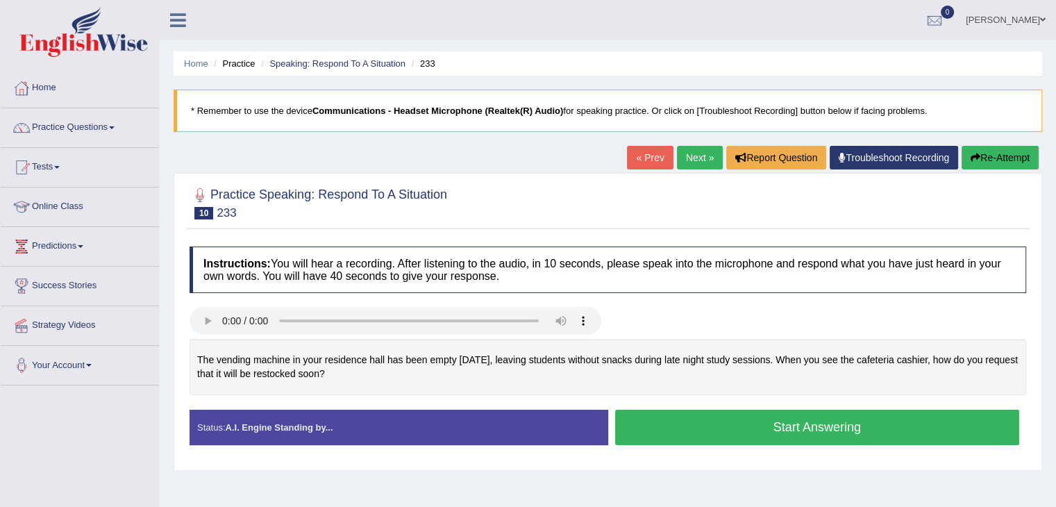
click at [944, 413] on button "Start Answering" at bounding box center [817, 426] width 405 height 35
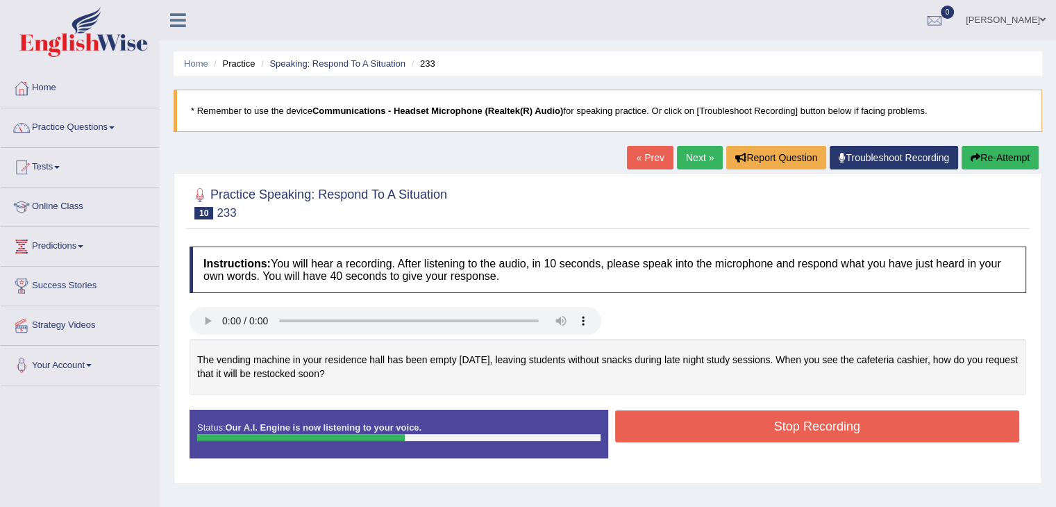
click at [876, 423] on button "Stop Recording" at bounding box center [817, 426] width 405 height 32
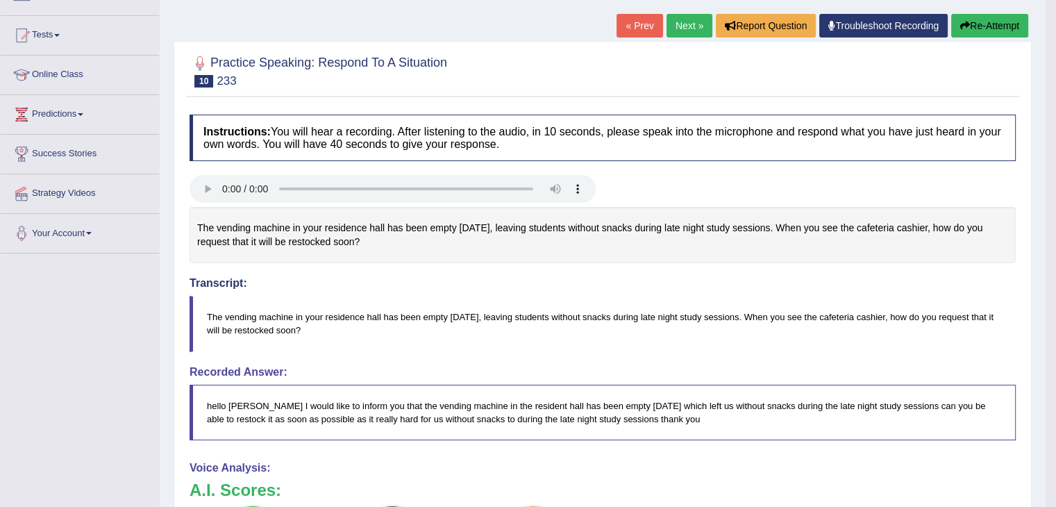
scroll to position [153, 0]
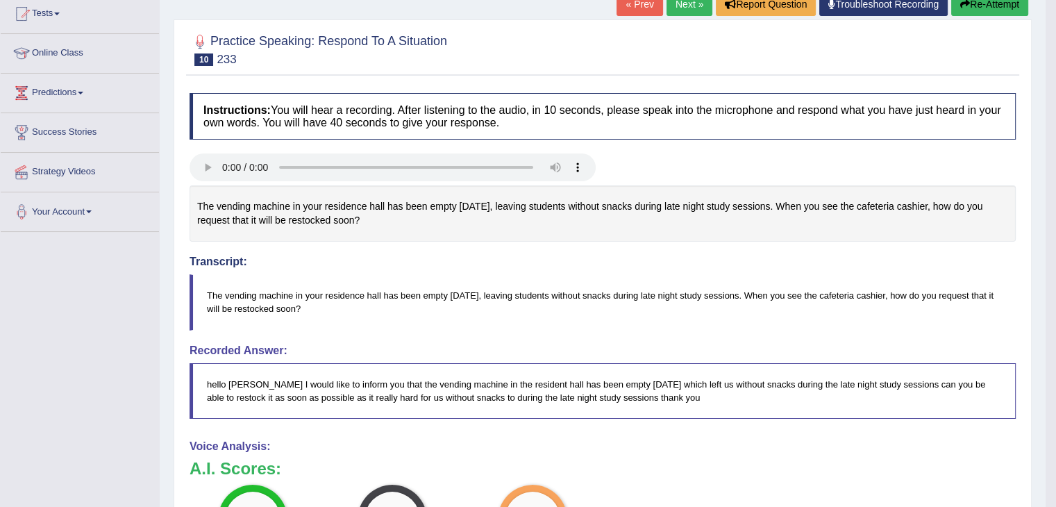
drag, startPoint x: 1062, startPoint y: 207, endPoint x: 1060, endPoint y: 336, distance: 129.1
click at [1055, 336] on html "Toggle navigation Home Practice Questions Speaking Practice Read Aloud Repeat S…" at bounding box center [528, 100] width 1056 height 507
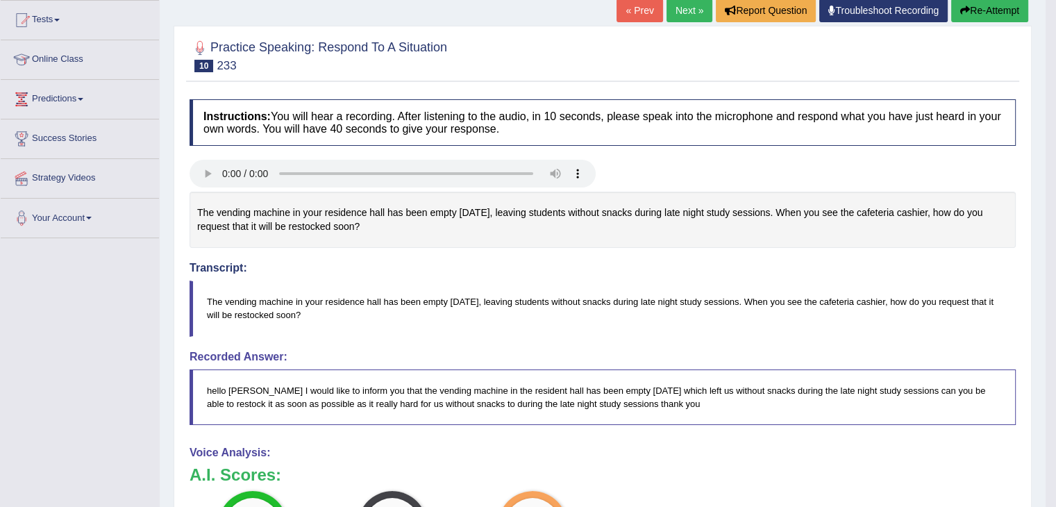
scroll to position [131, 0]
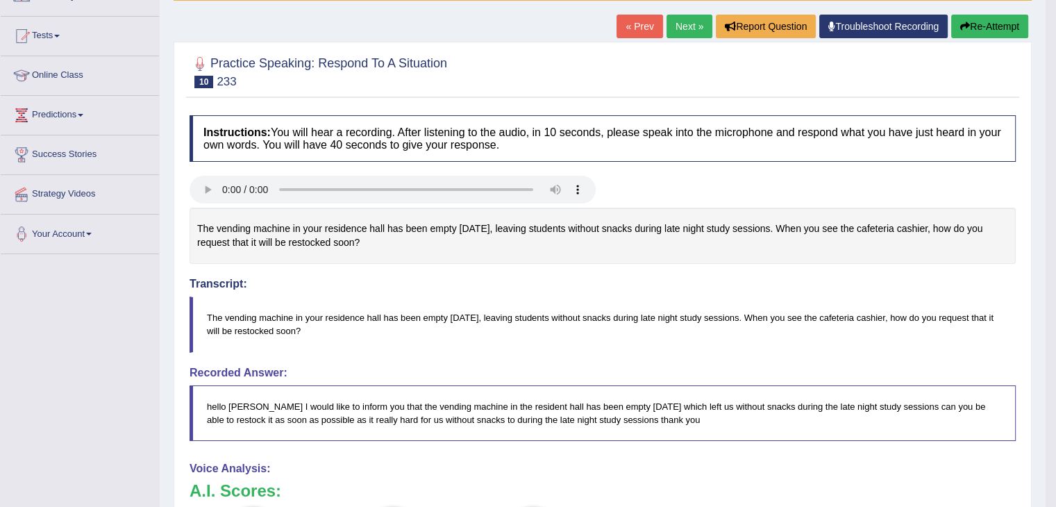
click at [674, 35] on link "Next »" at bounding box center [689, 27] width 46 height 24
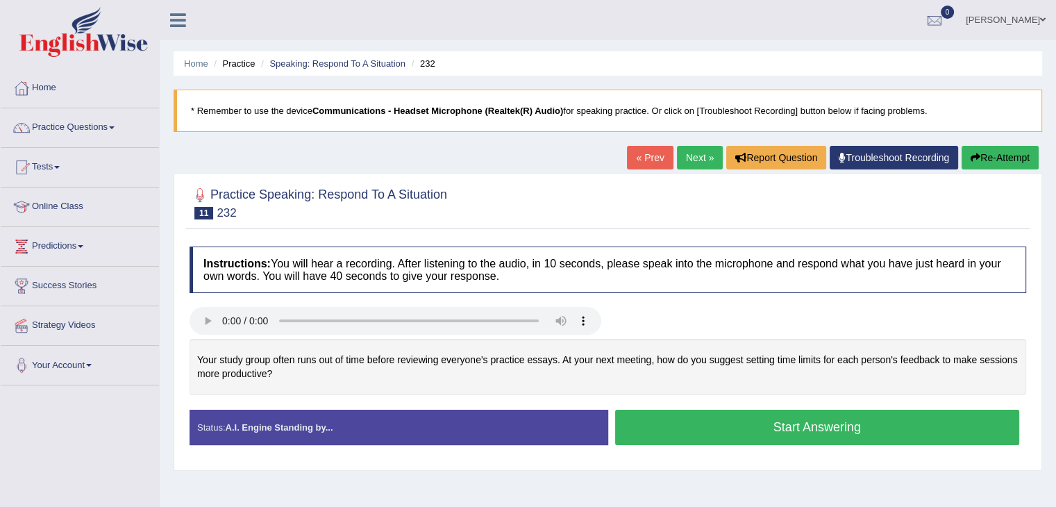
click at [745, 437] on button "Start Answering" at bounding box center [817, 426] width 405 height 35
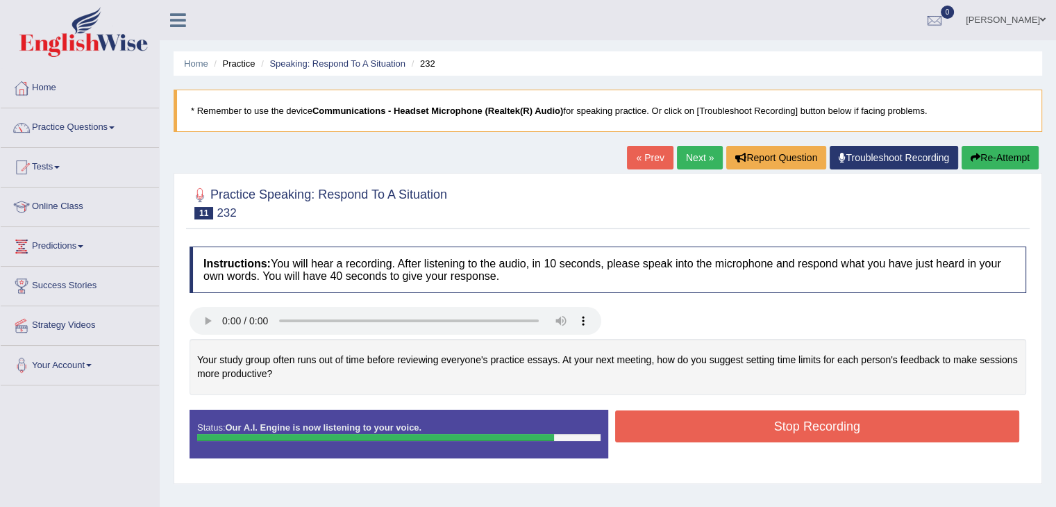
click at [755, 431] on button "Stop Recording" at bounding box center [817, 426] width 405 height 32
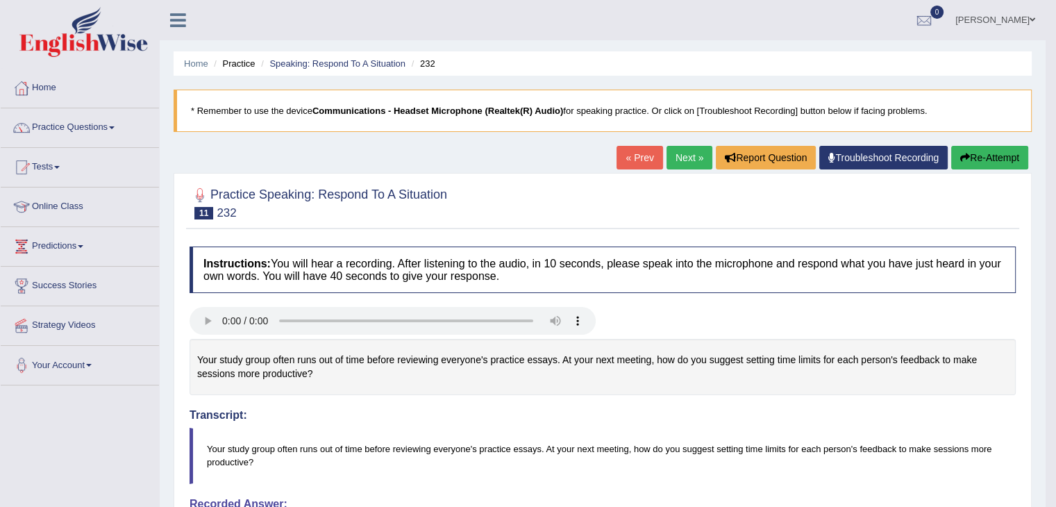
drag, startPoint x: 1058, startPoint y: 198, endPoint x: 1054, endPoint y: 242, distance: 44.6
click at [1054, 242] on html "Toggle navigation Home Practice Questions Speaking Practice Read Aloud Repeat S…" at bounding box center [528, 253] width 1056 height 507
click at [97, 134] on link "Practice Questions" at bounding box center [80, 125] width 158 height 35
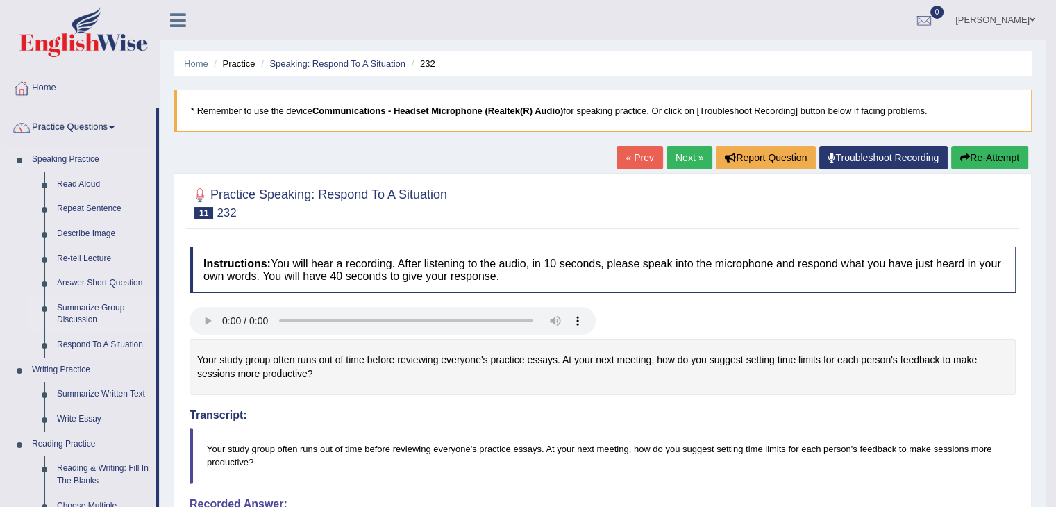
click at [76, 320] on link "Summarize Group Discussion" at bounding box center [103, 314] width 105 height 37
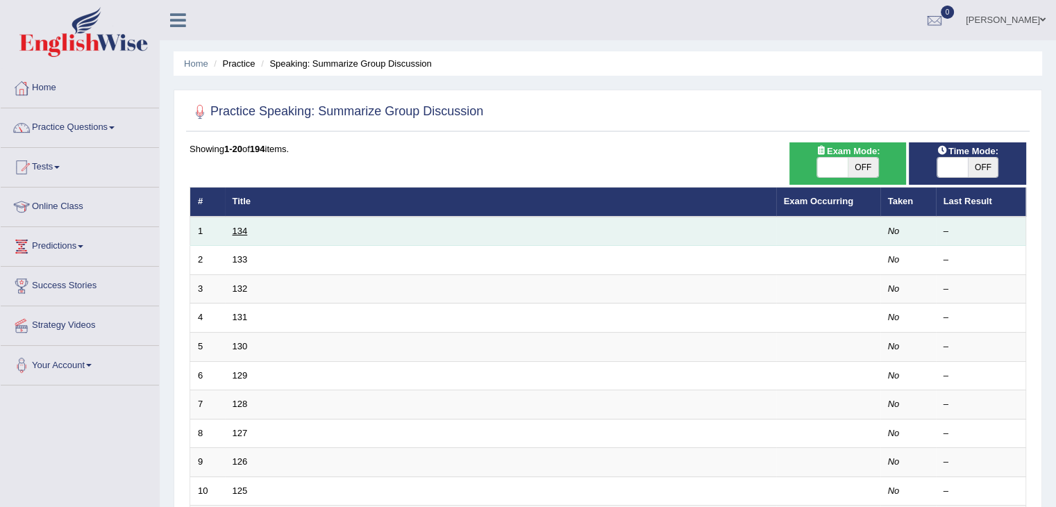
click at [244, 230] on link "134" at bounding box center [239, 231] width 15 height 10
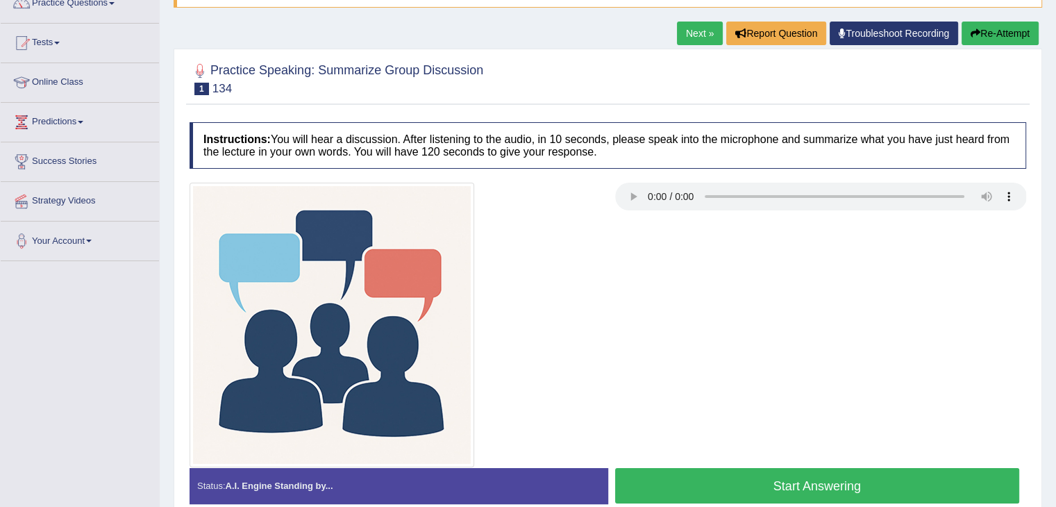
scroll to position [127, 0]
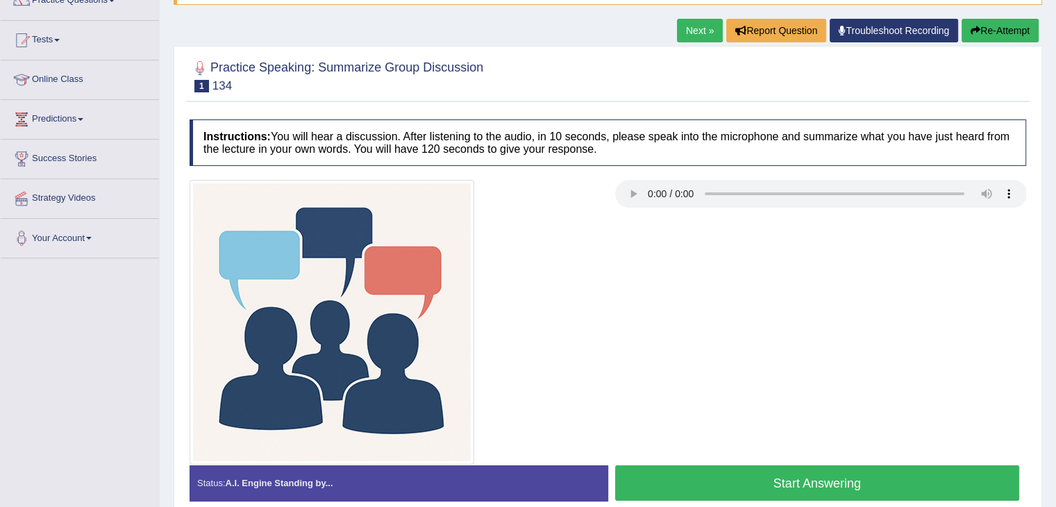
click at [682, 466] on button "Start Answering" at bounding box center [817, 482] width 405 height 35
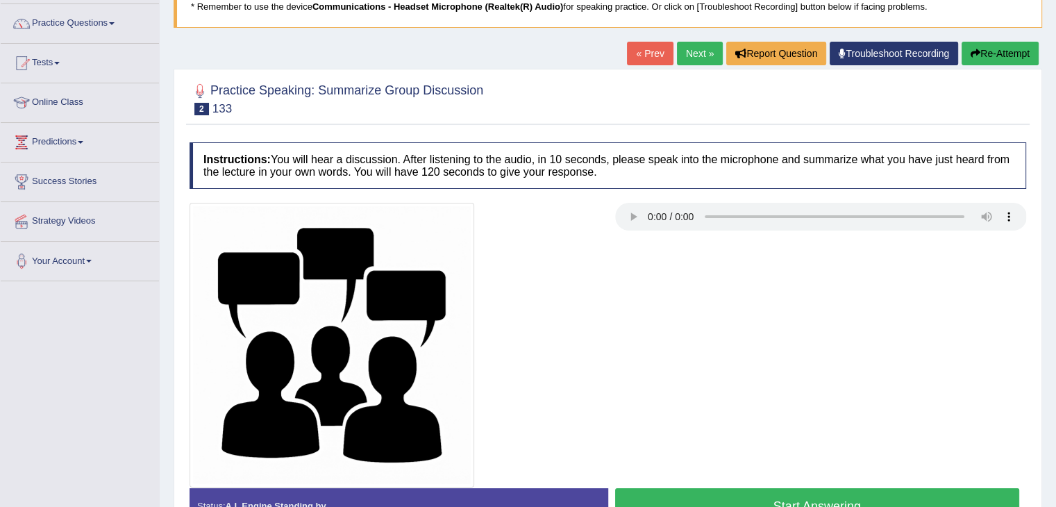
scroll to position [108, 0]
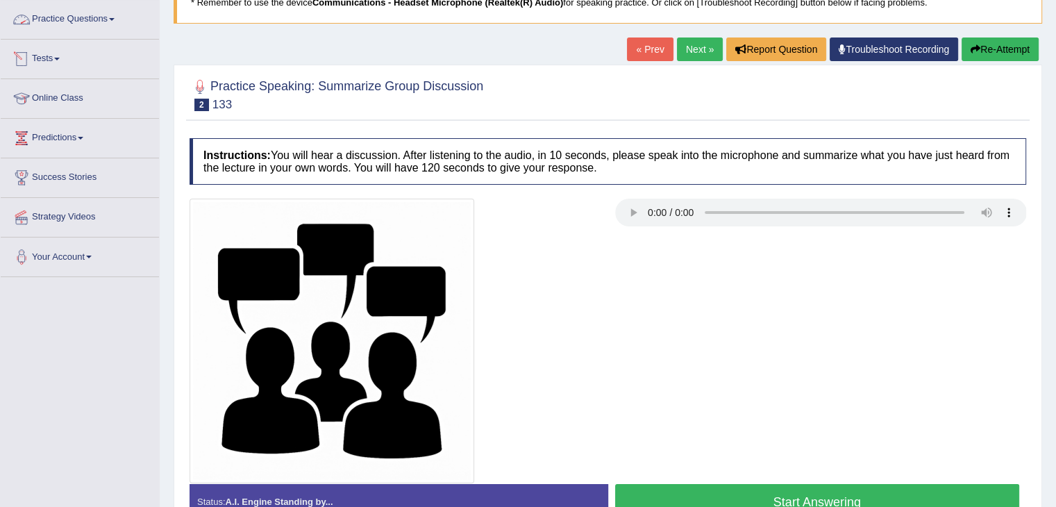
click at [81, 21] on link "Practice Questions" at bounding box center [80, 17] width 158 height 35
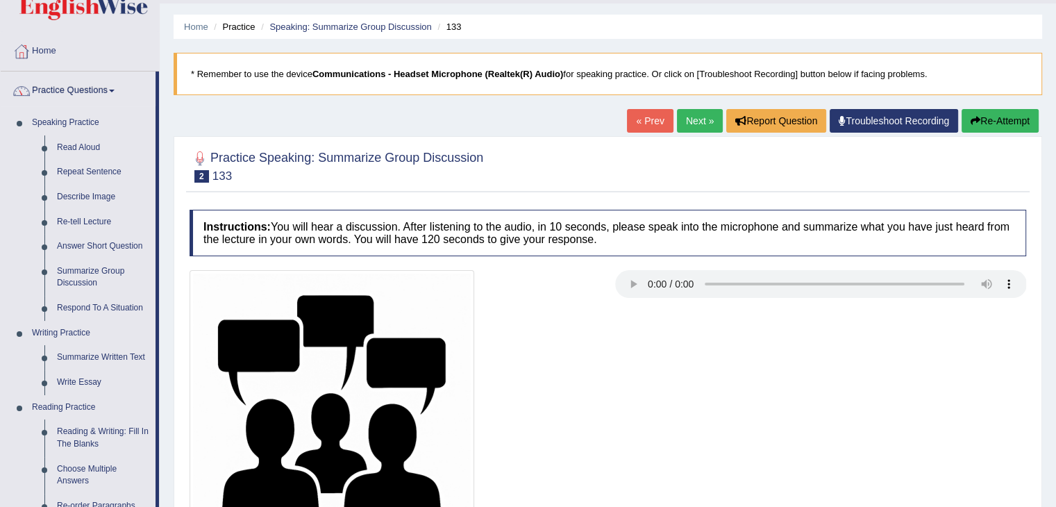
scroll to position [0, 0]
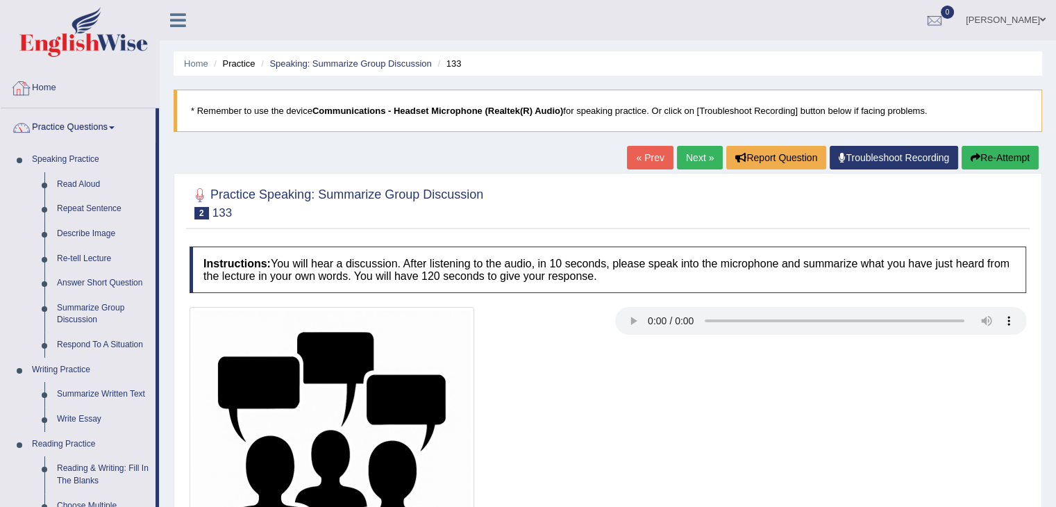
click at [54, 87] on link "Home" at bounding box center [80, 86] width 158 height 35
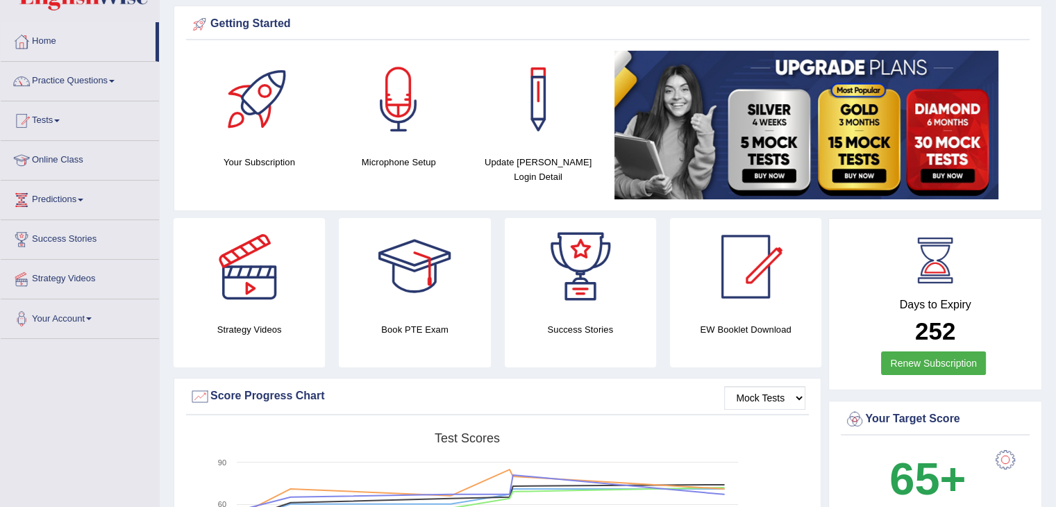
scroll to position [31, 0]
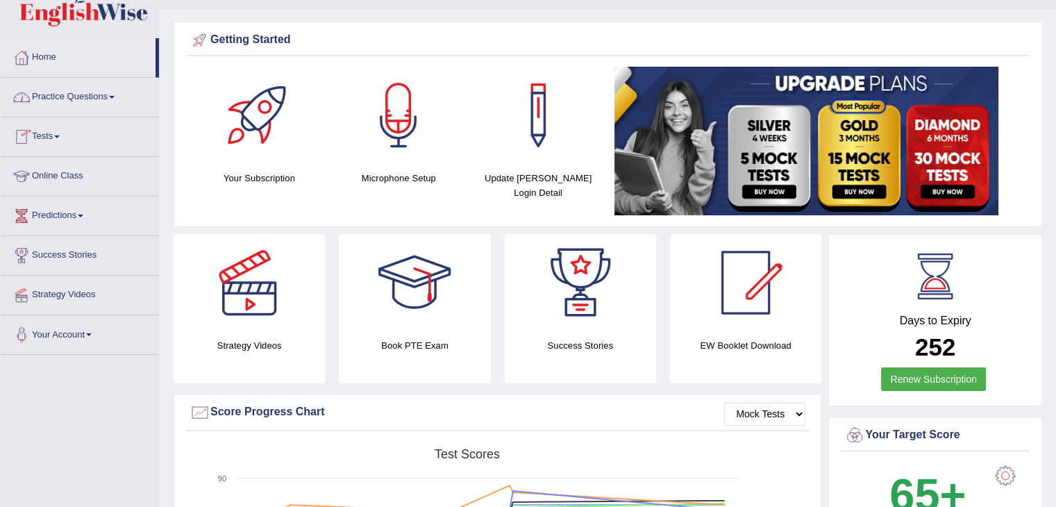
click at [52, 138] on link "Tests" at bounding box center [80, 134] width 158 height 35
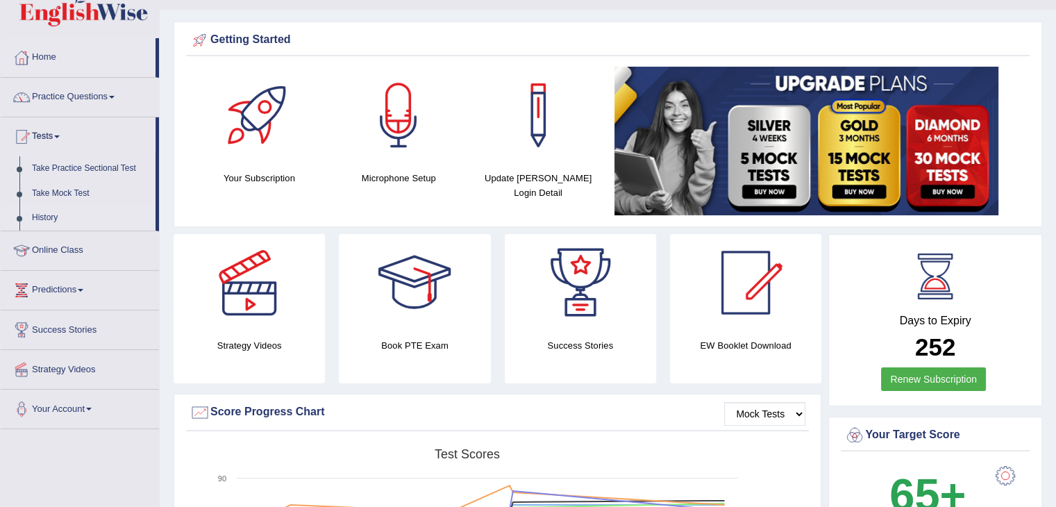
click at [42, 221] on link "History" at bounding box center [91, 217] width 130 height 25
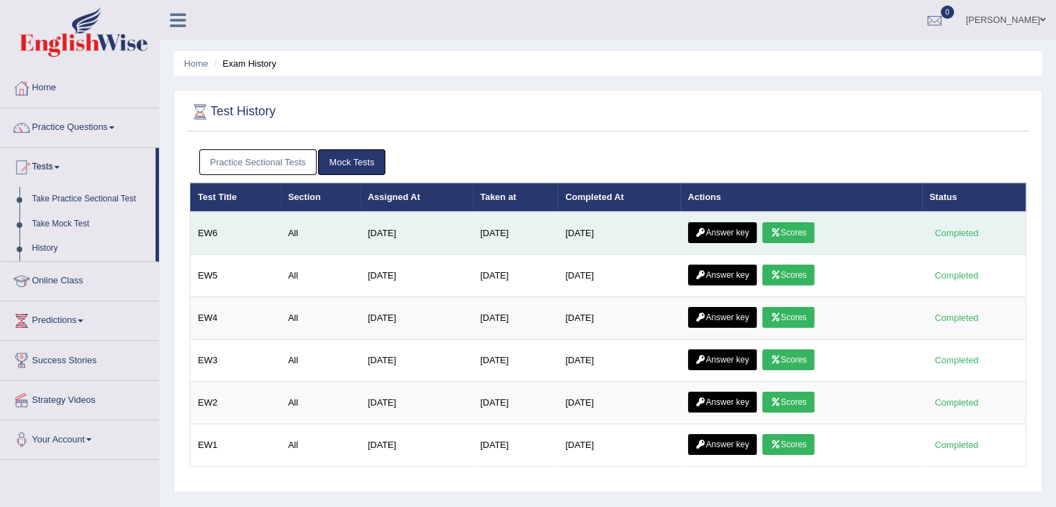
click at [780, 232] on icon at bounding box center [775, 232] width 10 height 8
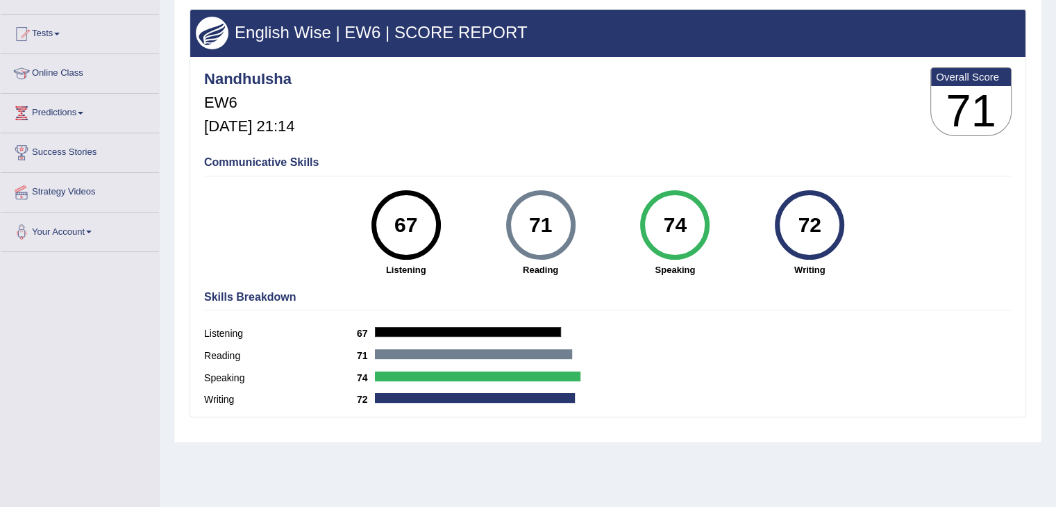
scroll to position [130, 0]
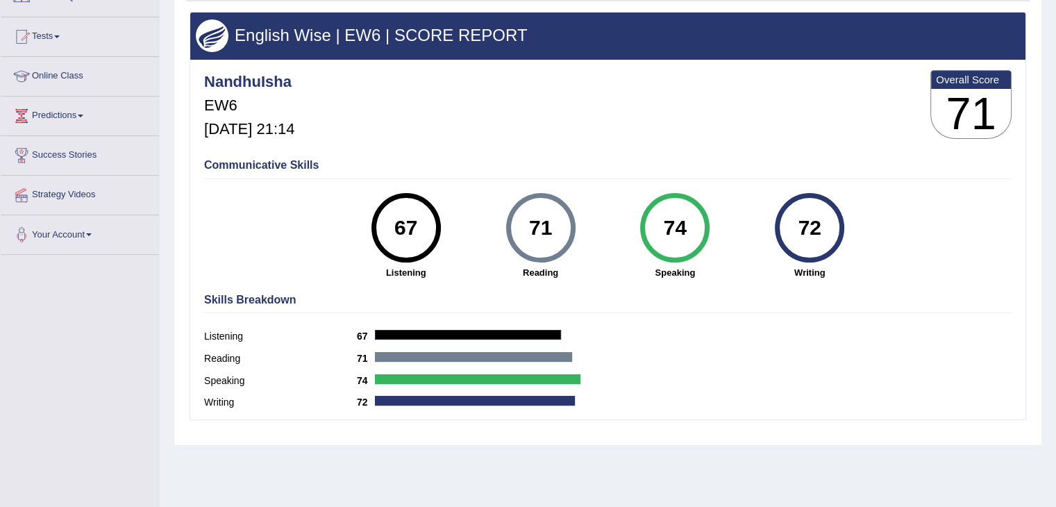
click at [1051, 166] on div "Home History Scores Scores on EW6 All English Wise | EW6 | SCORE REPORT NandhuI…" at bounding box center [608, 217] width 896 height 694
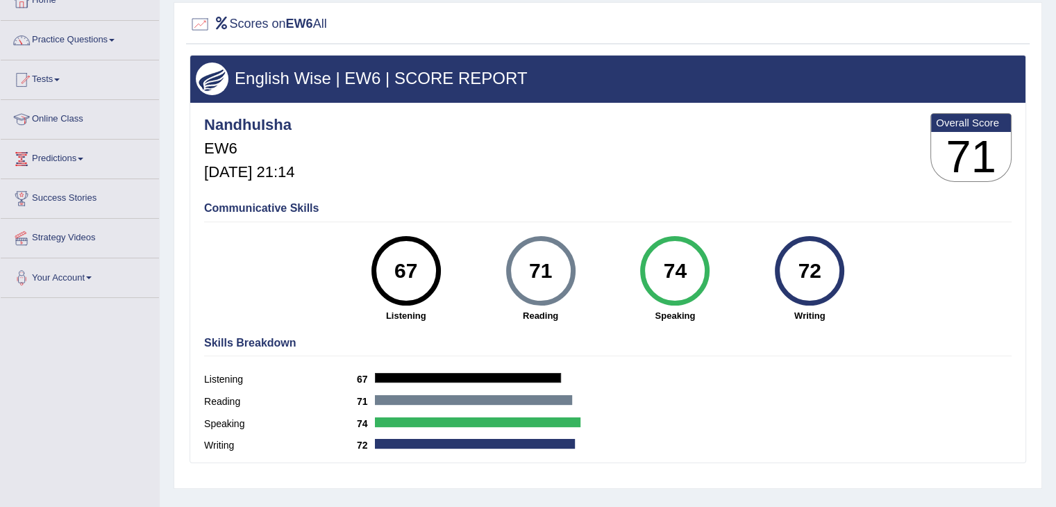
scroll to position [75, 0]
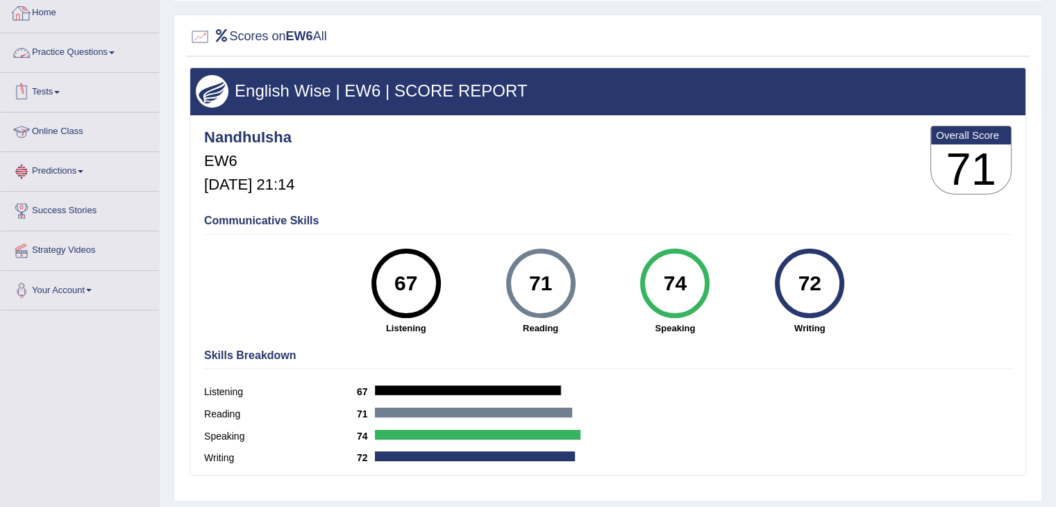
click at [46, 12] on link "Home" at bounding box center [80, 11] width 158 height 35
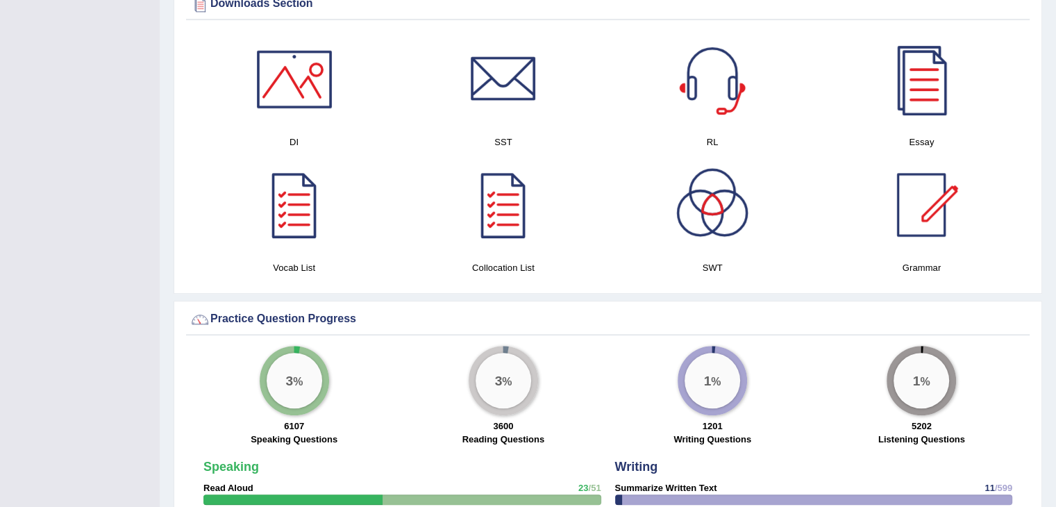
scroll to position [724, 0]
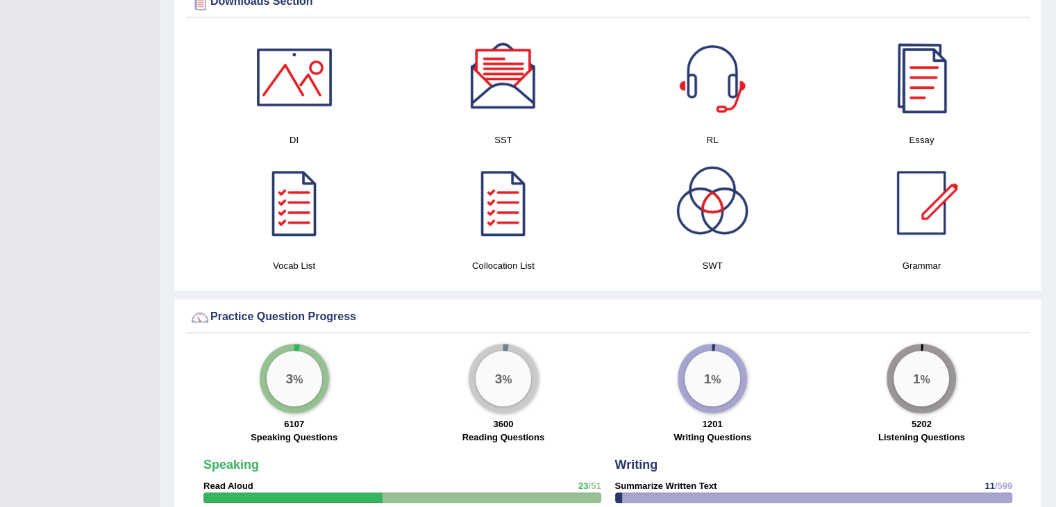
click at [934, 87] on div at bounding box center [920, 76] width 97 height 97
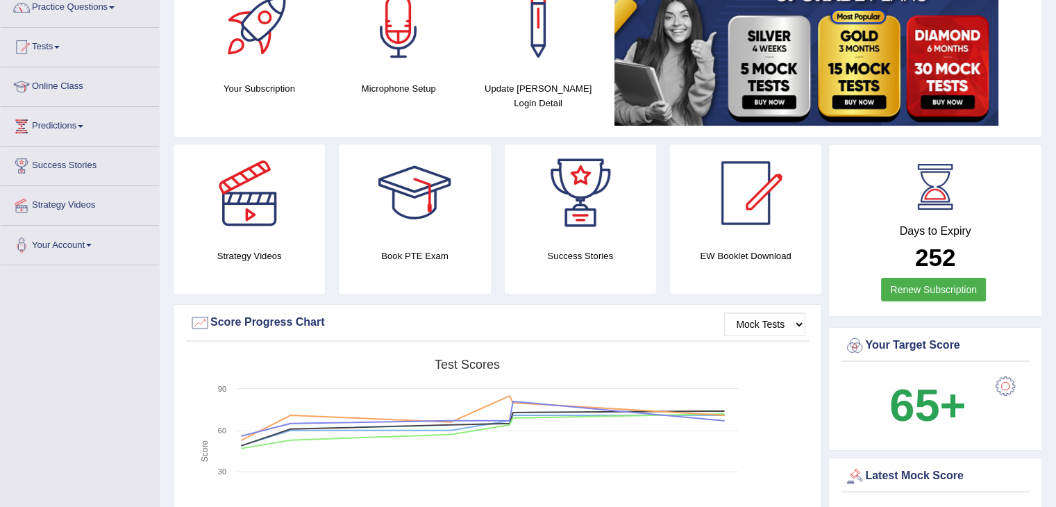
scroll to position [0, 0]
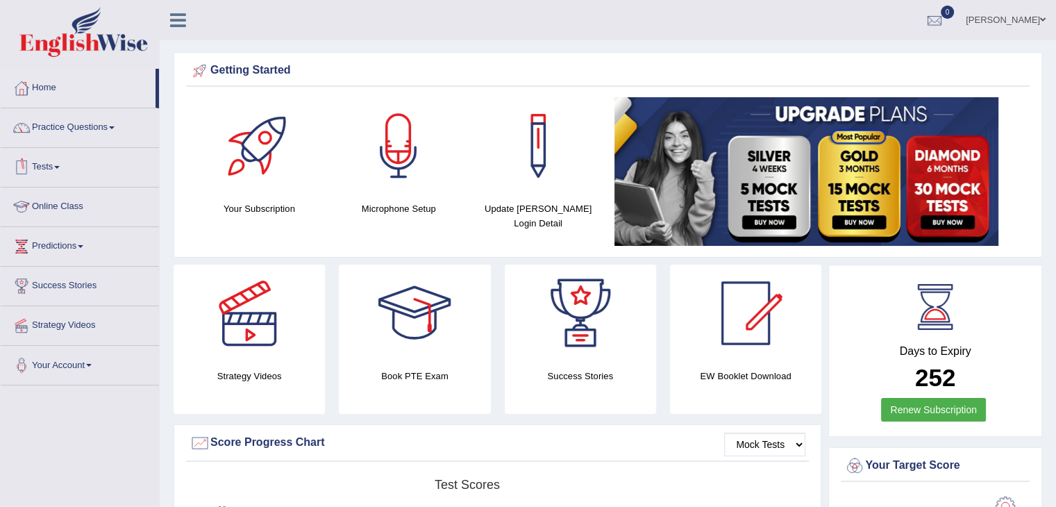
click at [59, 170] on link "Tests" at bounding box center [80, 165] width 158 height 35
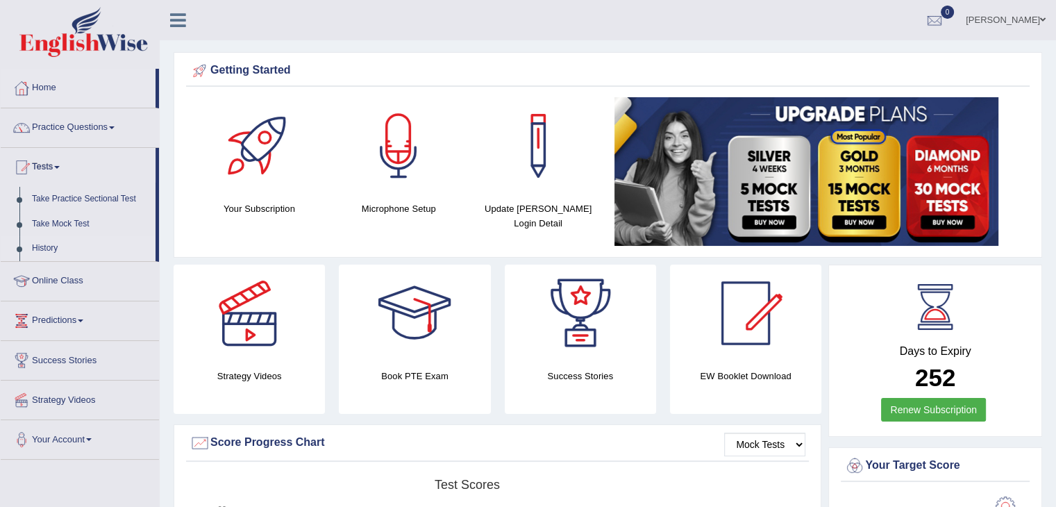
click at [50, 252] on link "History" at bounding box center [91, 248] width 130 height 25
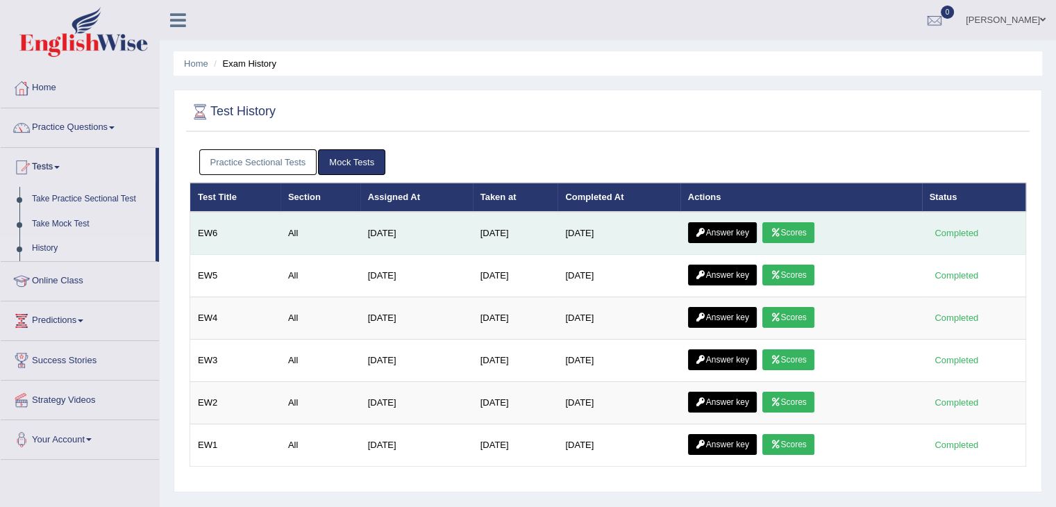
click at [723, 235] on link "Answer key" at bounding box center [722, 232] width 69 height 21
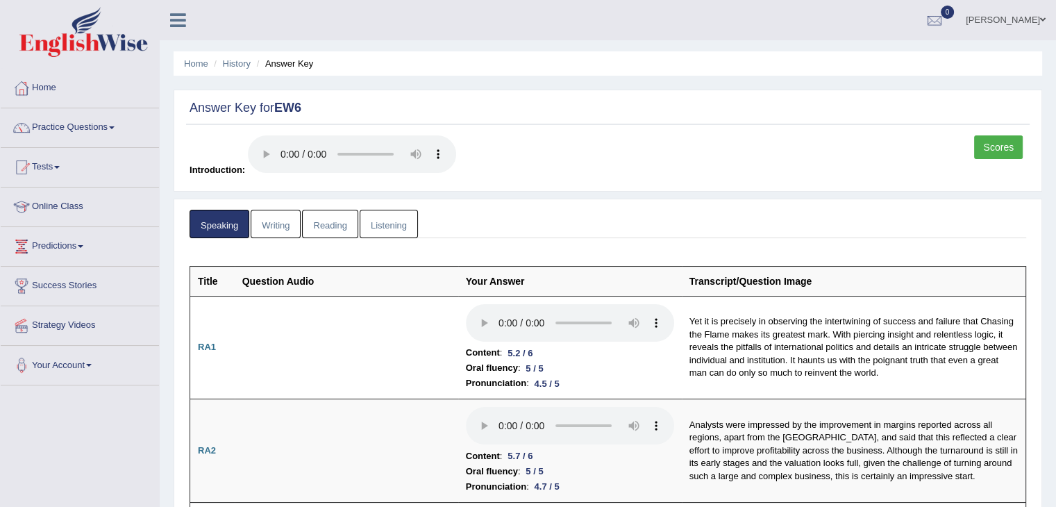
click at [330, 223] on link "Reading" at bounding box center [330, 224] width 56 height 28
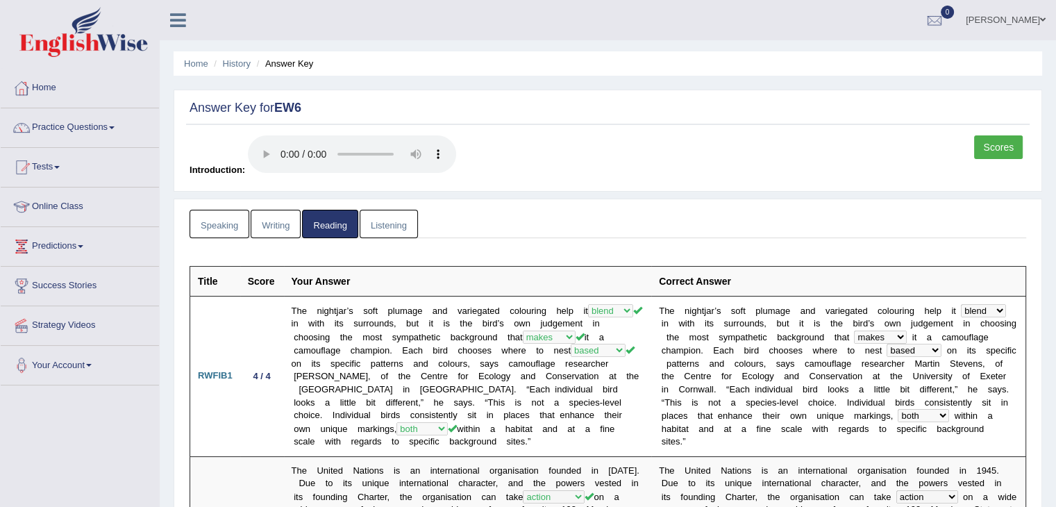
scroll to position [10, 0]
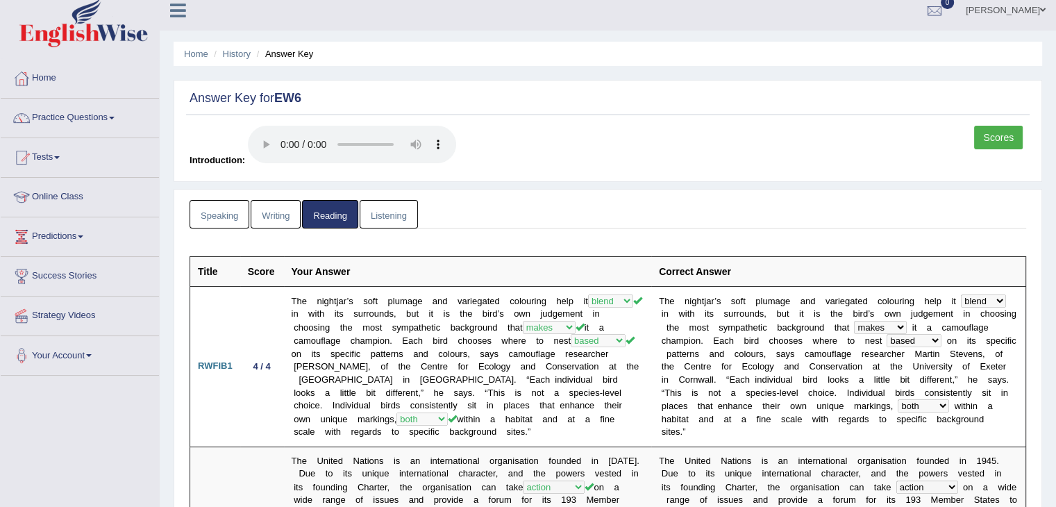
click at [286, 205] on link "Writing" at bounding box center [276, 214] width 50 height 28
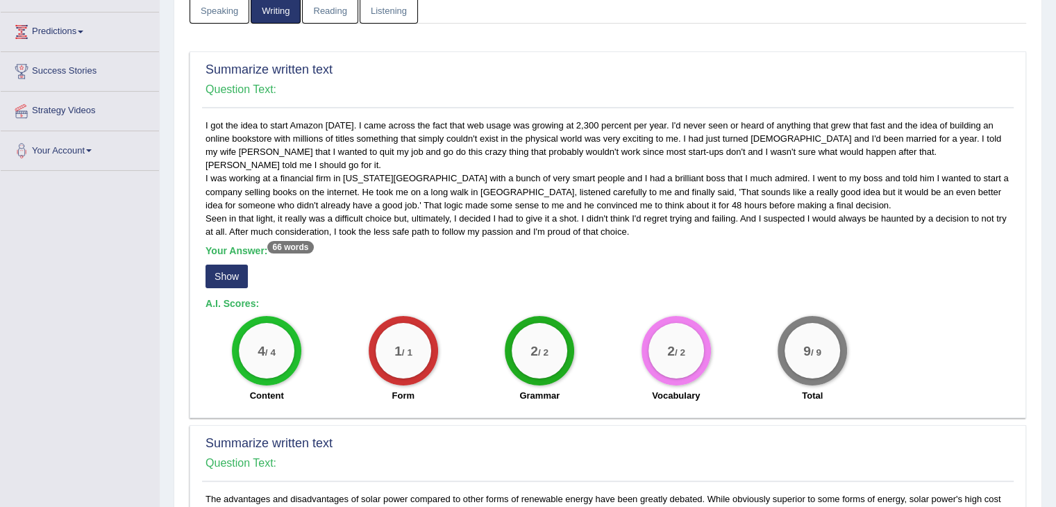
scroll to position [213, 0]
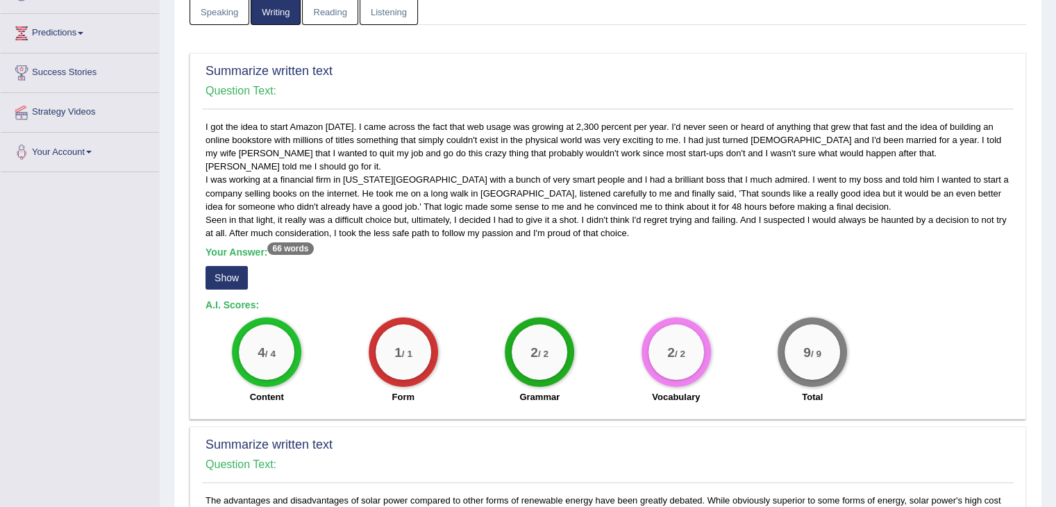
click at [201, 16] on link "Speaking" at bounding box center [219, 11] width 60 height 28
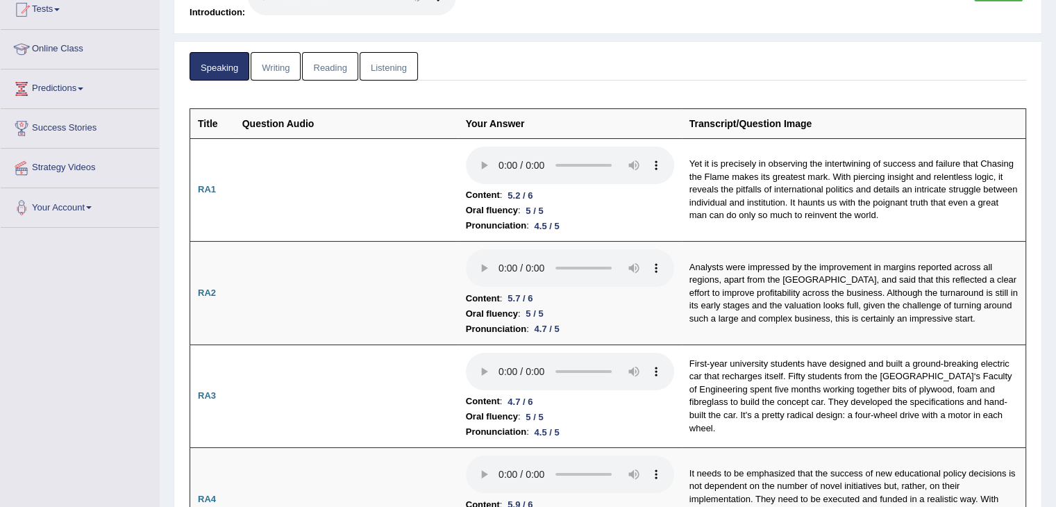
scroll to position [0, 0]
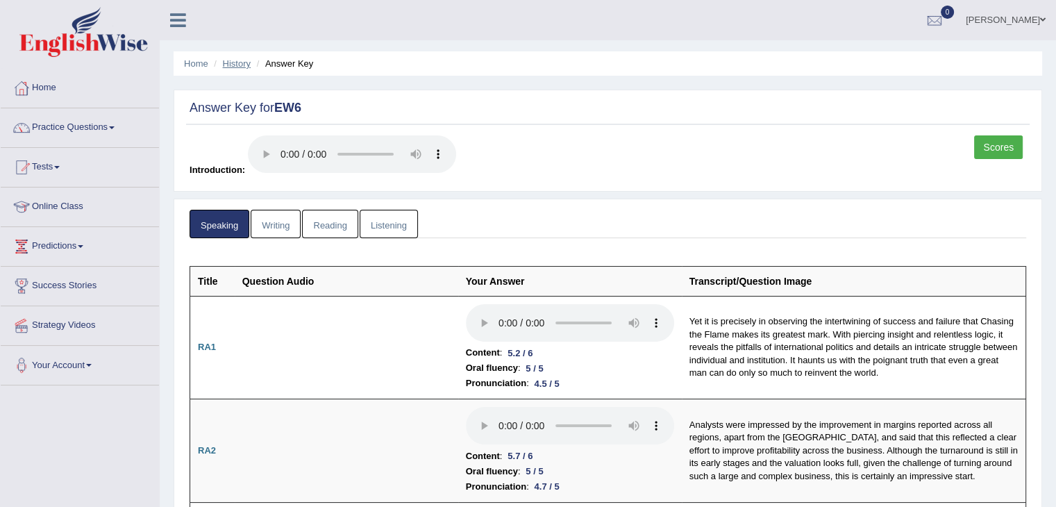
click at [237, 61] on link "History" at bounding box center [237, 63] width 28 height 10
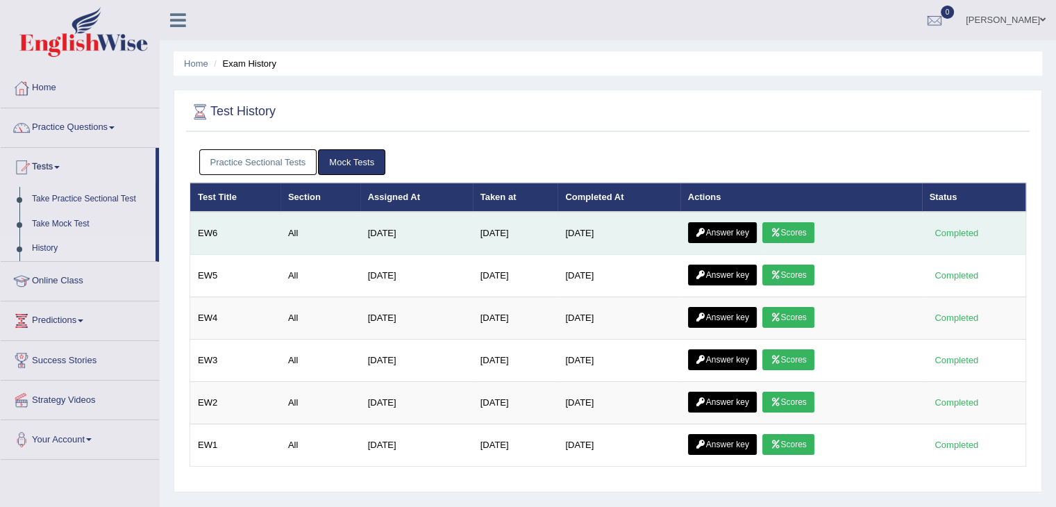
click at [778, 235] on link "Scores" at bounding box center [787, 232] width 51 height 21
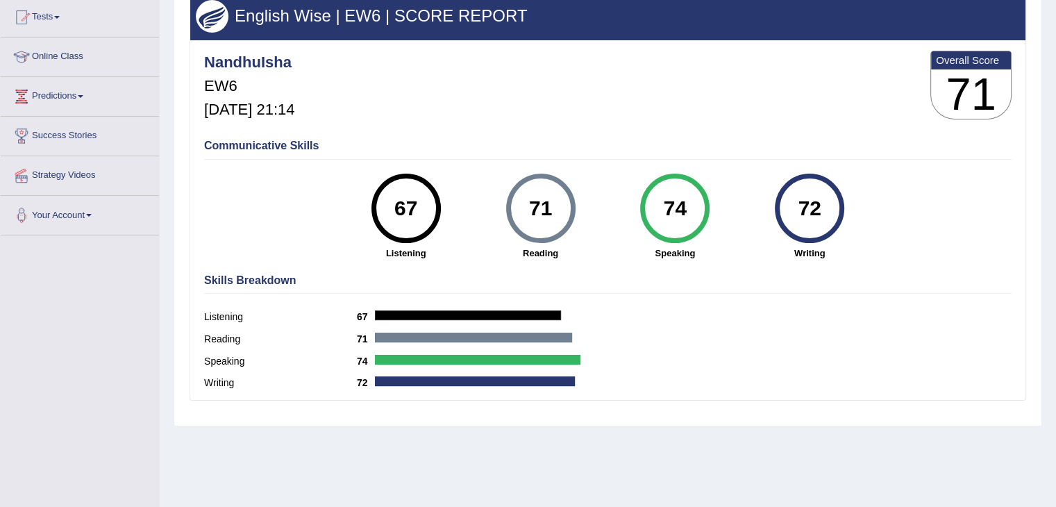
scroll to position [148, 0]
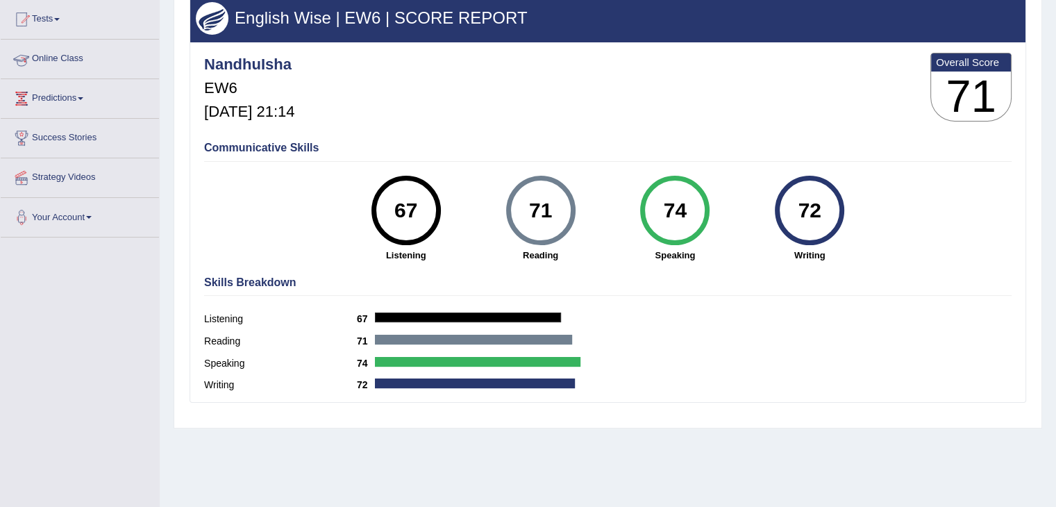
click at [67, 60] on link "Online Class" at bounding box center [80, 57] width 158 height 35
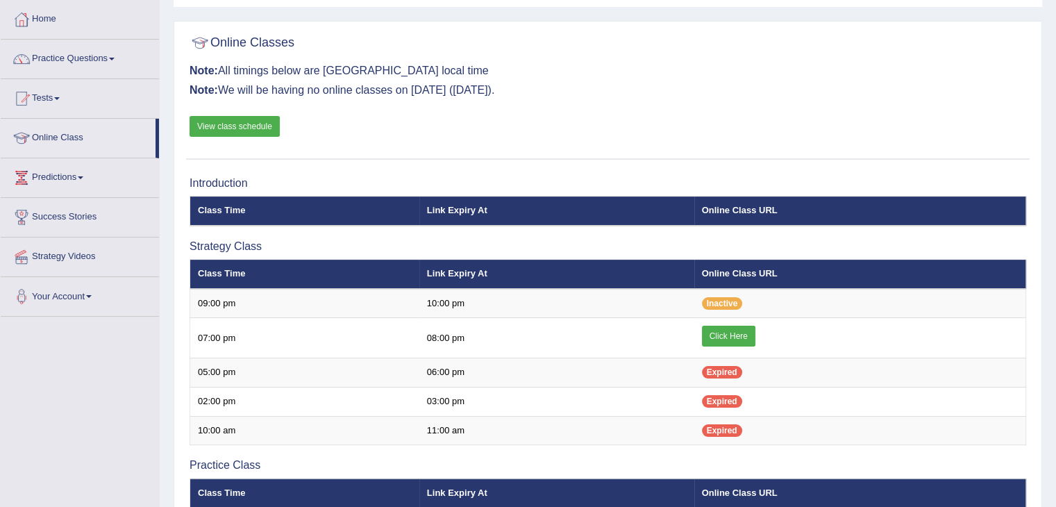
scroll to position [69, 0]
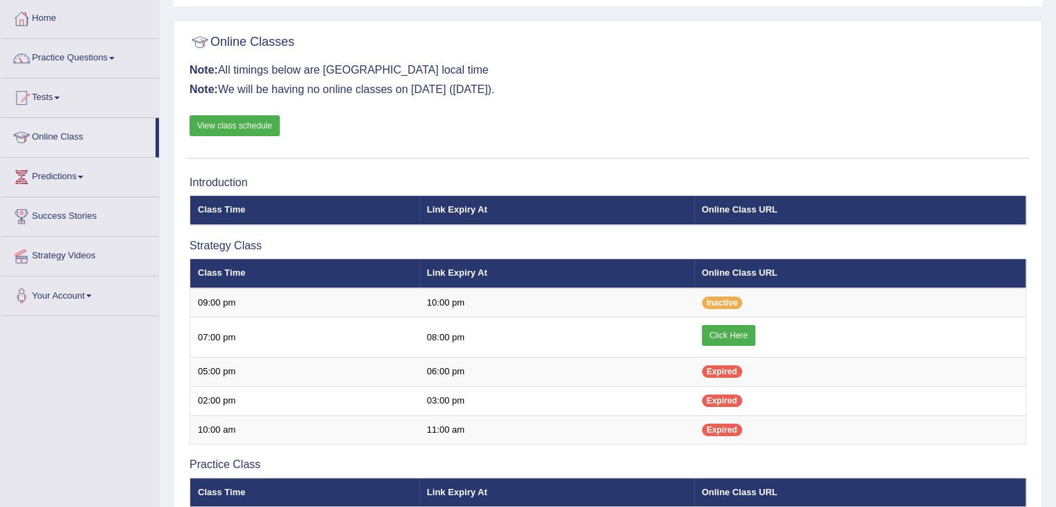
click at [242, 124] on link "View class schedule" at bounding box center [234, 125] width 90 height 21
click at [44, 20] on link "Home" at bounding box center [80, 16] width 158 height 35
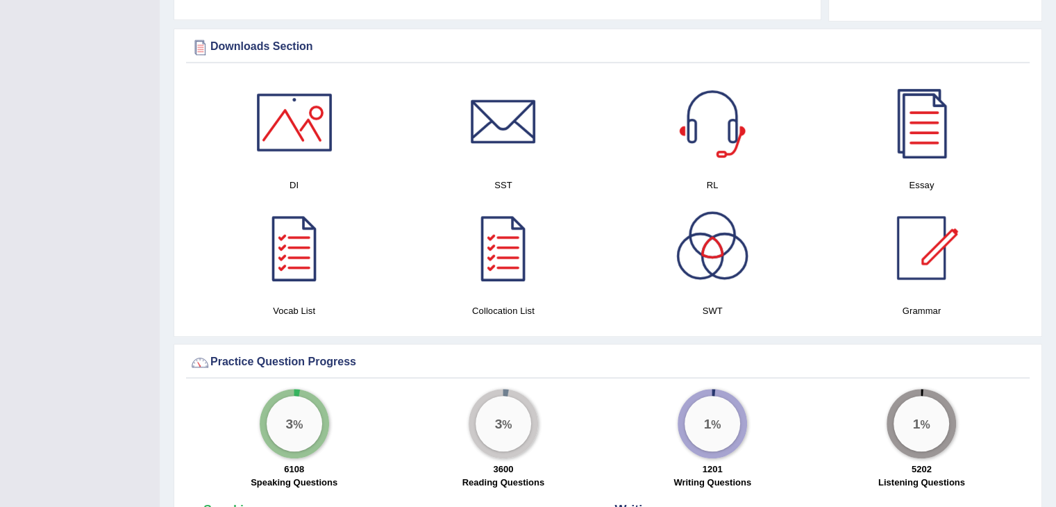
scroll to position [681, 0]
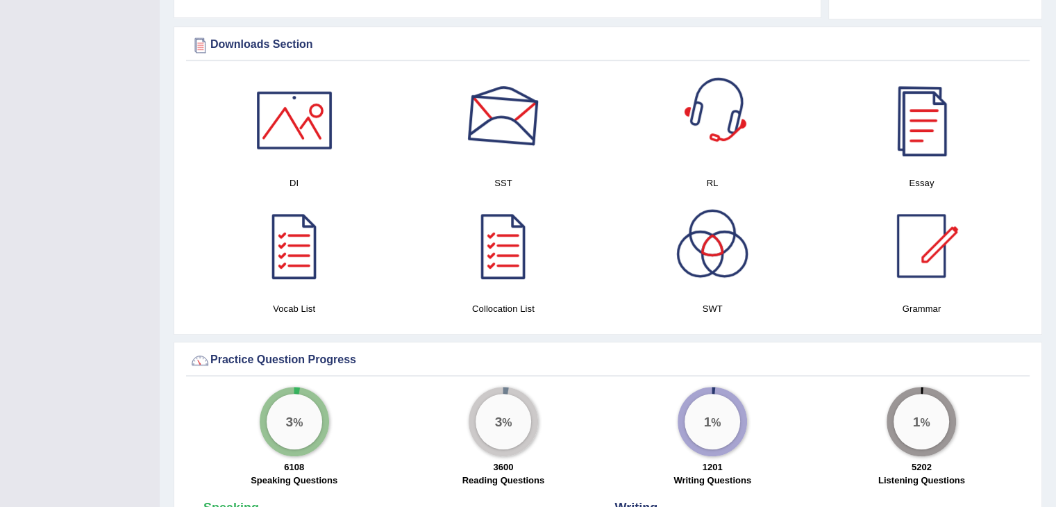
click at [468, 139] on div at bounding box center [503, 119] width 97 height 97
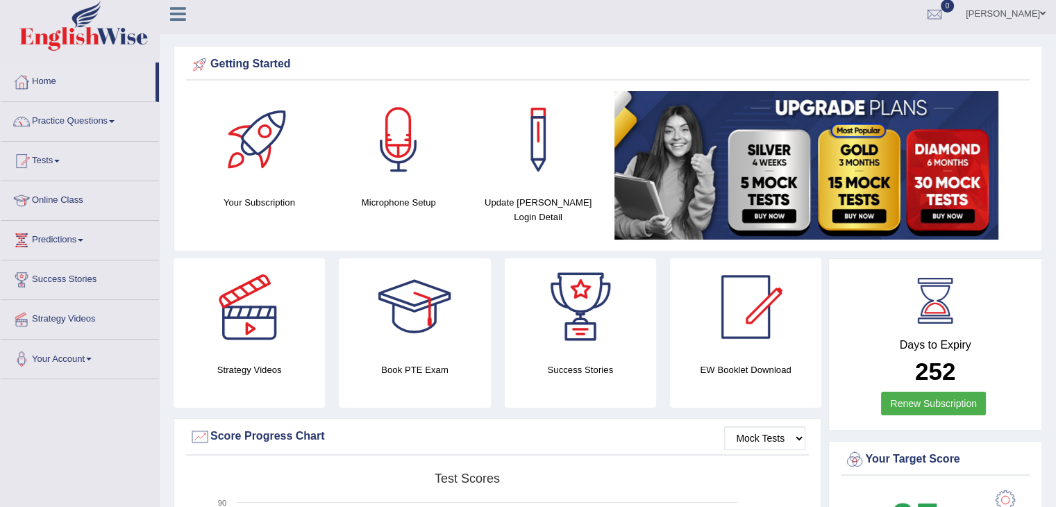
scroll to position [0, 0]
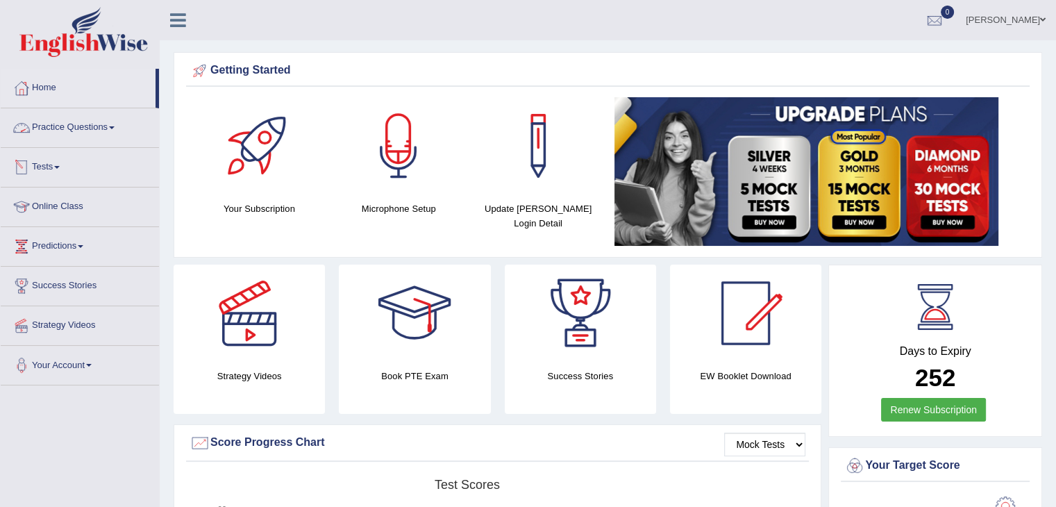
click at [66, 126] on link "Practice Questions" at bounding box center [80, 125] width 158 height 35
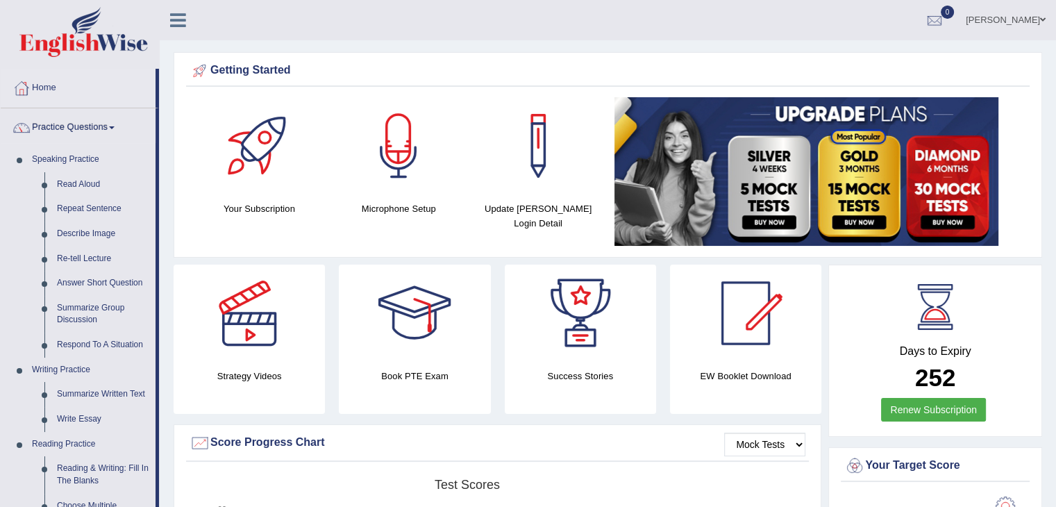
drag, startPoint x: 155, startPoint y: 310, endPoint x: 162, endPoint y: 356, distance: 47.0
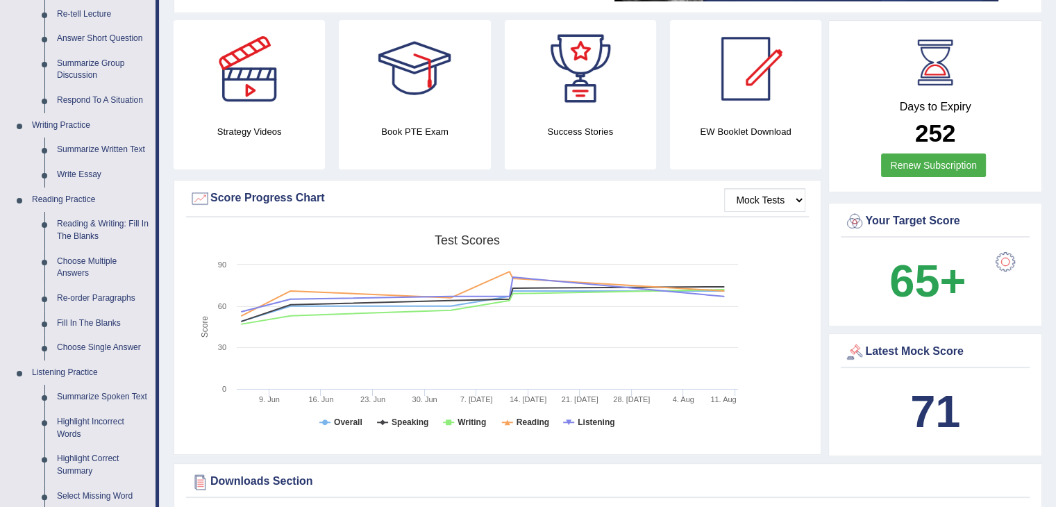
scroll to position [252, 0]
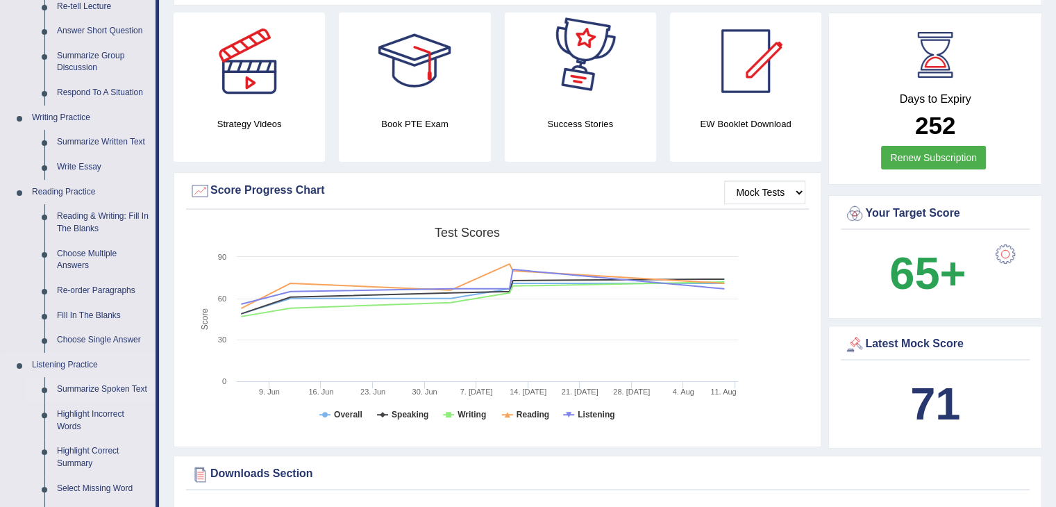
click at [115, 391] on link "Summarize Spoken Text" at bounding box center [103, 389] width 105 height 25
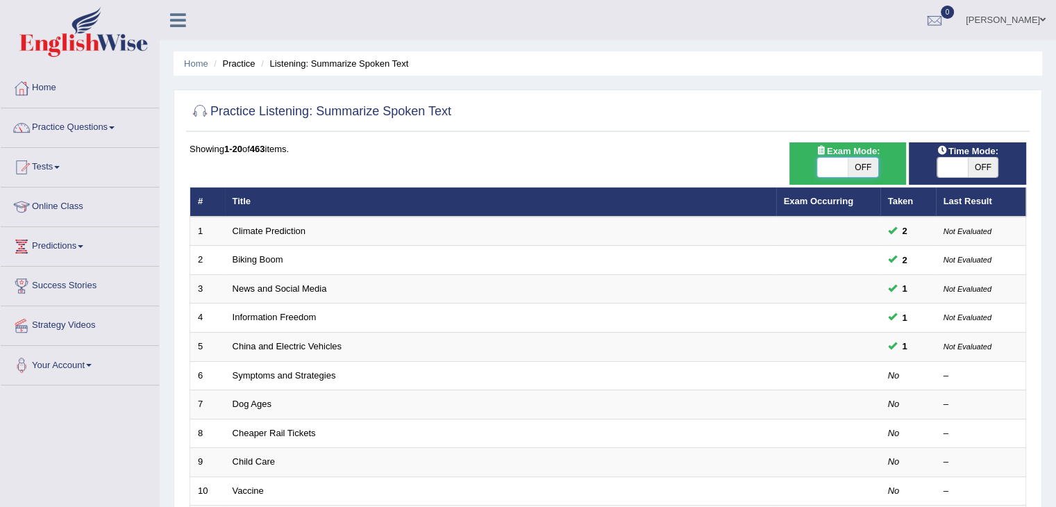
click at [833, 162] on span at bounding box center [832, 167] width 31 height 19
checkbox input "true"
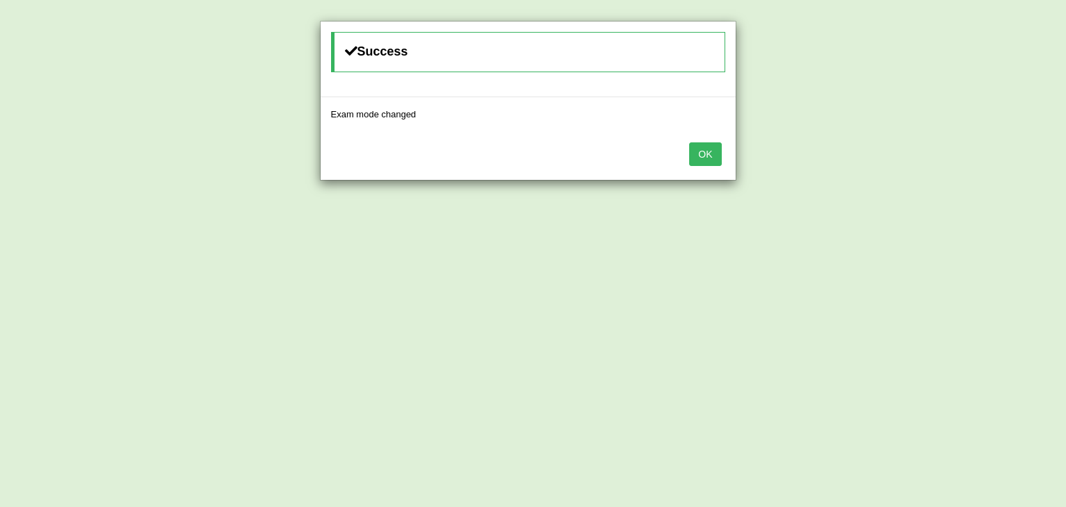
click at [717, 157] on button "OK" at bounding box center [705, 154] width 32 height 24
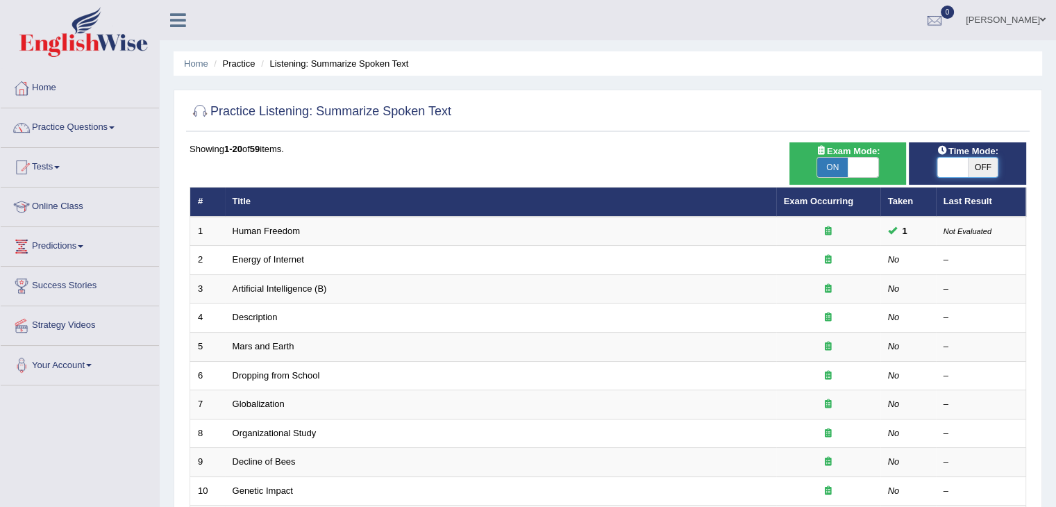
click at [938, 174] on span at bounding box center [952, 167] width 31 height 19
checkbox input "true"
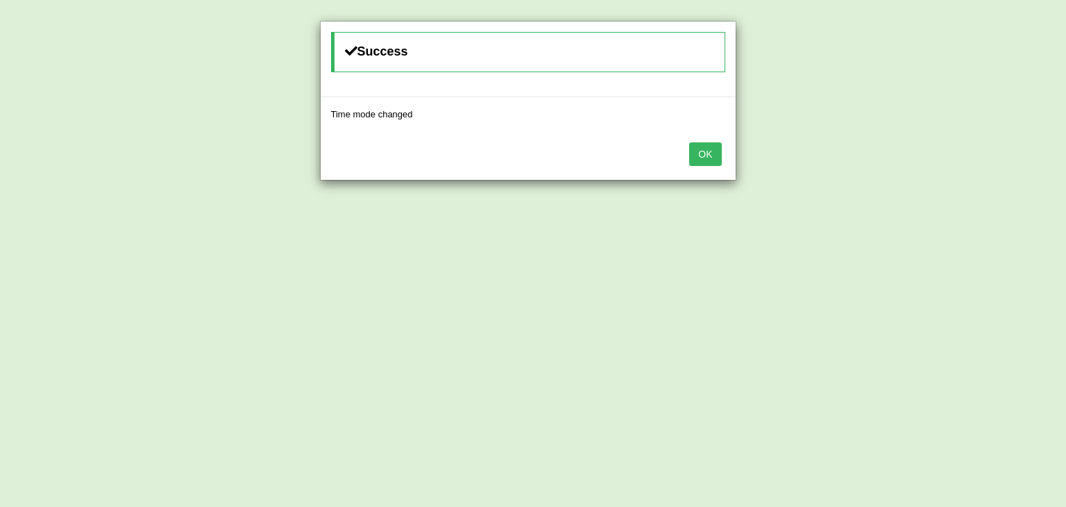
click at [713, 155] on button "OK" at bounding box center [705, 154] width 32 height 24
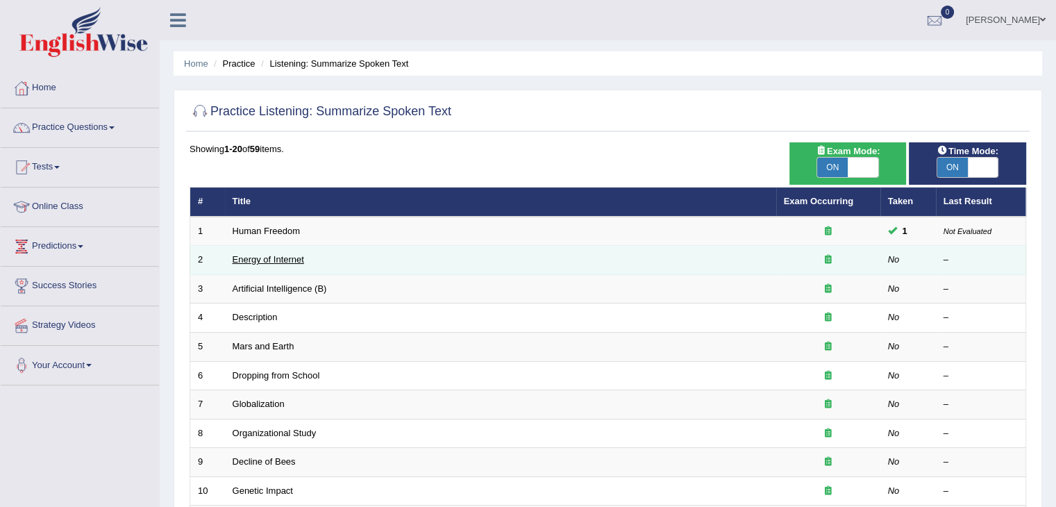
click at [257, 261] on link "Energy of Internet" at bounding box center [267, 259] width 71 height 10
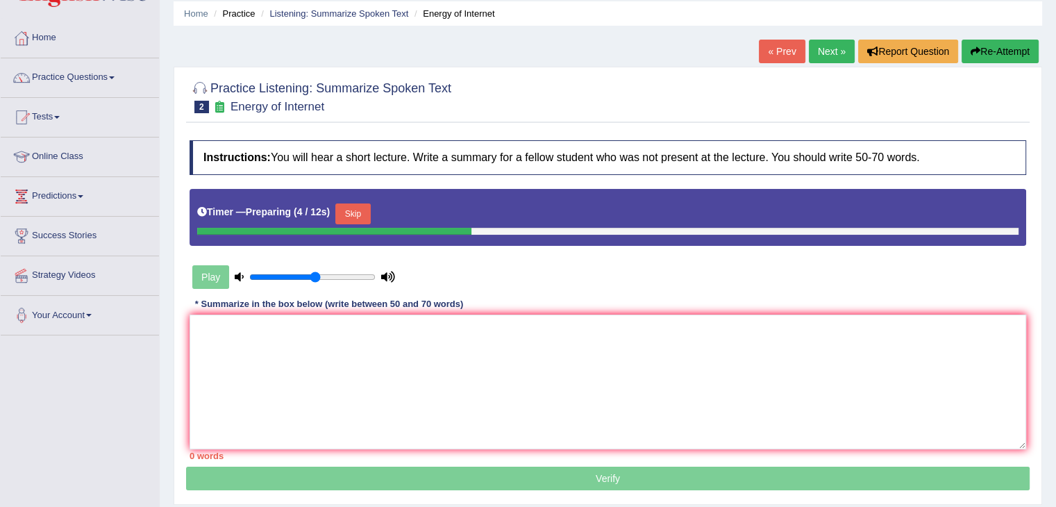
scroll to position [78, 0]
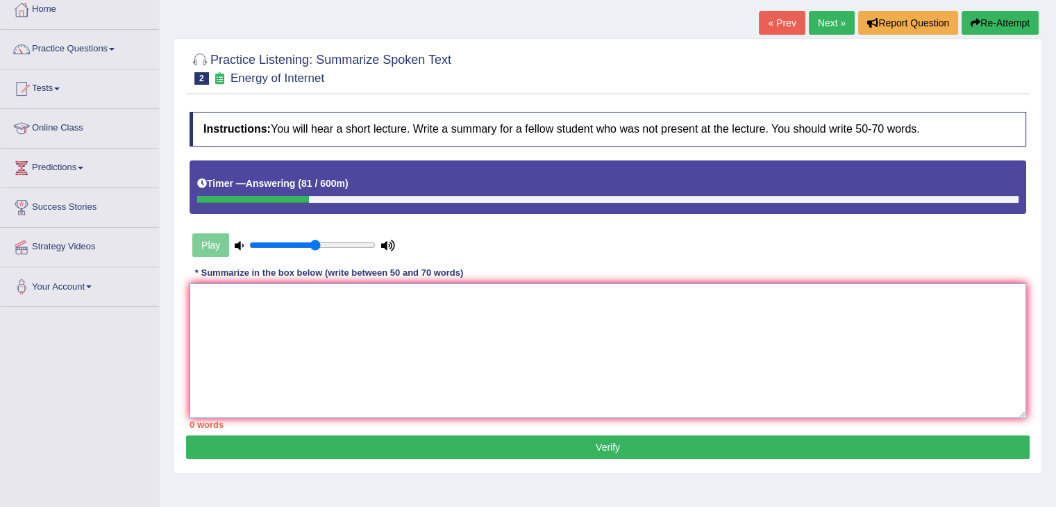
click at [677, 350] on textarea at bounding box center [607, 350] width 836 height 135
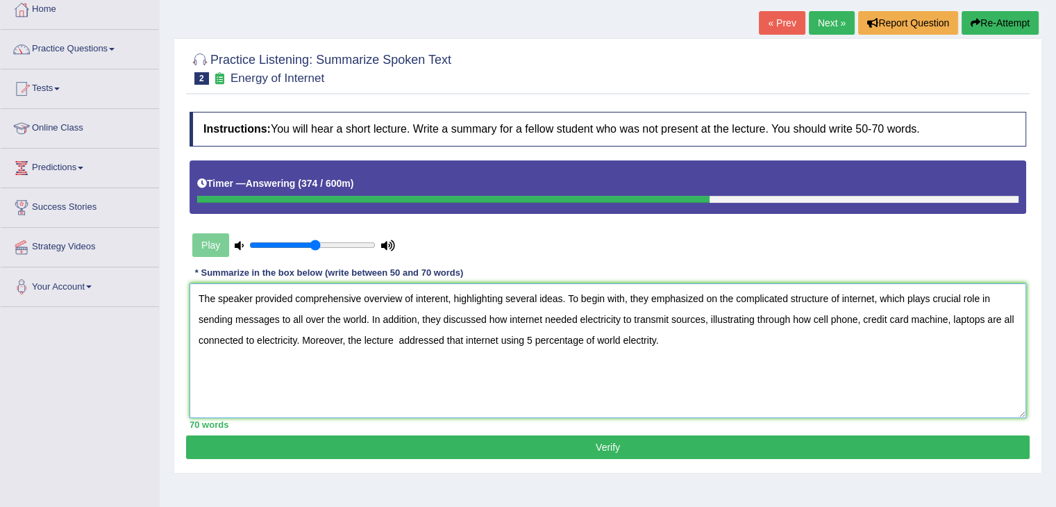
drag, startPoint x: 812, startPoint y: 316, endPoint x: 301, endPoint y: 352, distance: 512.8
click at [301, 352] on textarea "The speaker provided comprehensive overview of interent, highlighting several i…" at bounding box center [607, 350] width 836 height 135
drag, startPoint x: 355, startPoint y: 339, endPoint x: 726, endPoint y: 337, distance: 370.6
click at [726, 337] on textarea "The speaker provided comprehensive overview of interent, highlighting several i…" at bounding box center [607, 350] width 836 height 135
drag, startPoint x: 957, startPoint y: 314, endPoint x: 1033, endPoint y: 335, distance: 78.5
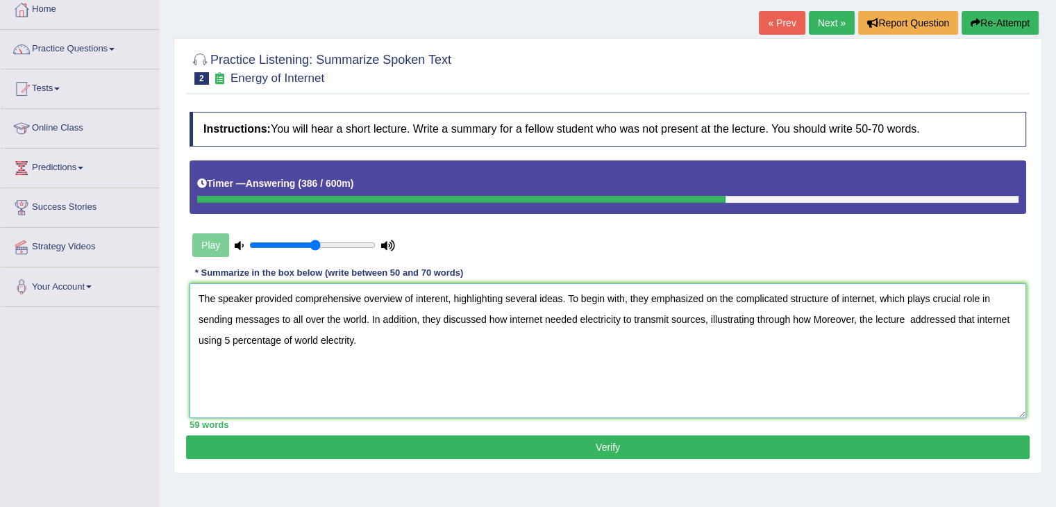
click at [1033, 335] on div "Practice Listening: Summarize Spoken Text 2 Energy of Internet Instructions: Yo…" at bounding box center [608, 255] width 868 height 435
click at [791, 316] on textarea "The speaker provided comprehensive overview of interent, highlighting several i…" at bounding box center [607, 350] width 836 height 135
paste textarea "that internet using 5 percentage of world electrity."
click at [790, 314] on textarea "The speaker provided comprehensive overview of interent, highlighting several i…" at bounding box center [607, 350] width 836 height 135
click at [871, 317] on textarea "The speaker provided comprehensive overview of interent, highlighting several i…" at bounding box center [607, 350] width 836 height 135
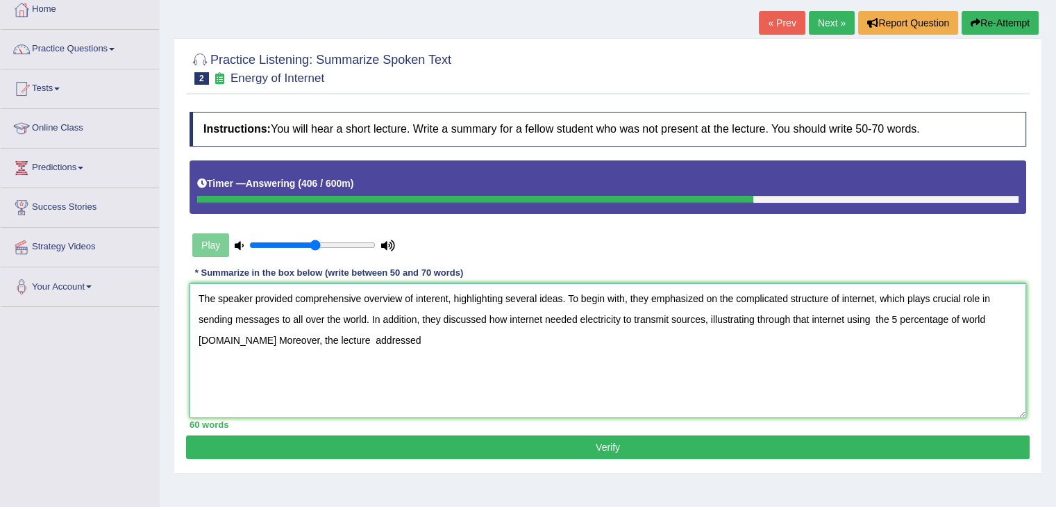
drag, startPoint x: 404, startPoint y: 339, endPoint x: 271, endPoint y: 322, distance: 133.7
click at [271, 322] on textarea "The speaker provided comprehensive overview of interent, highlighting several i…" at bounding box center [607, 350] width 836 height 135
click at [253, 336] on textarea "The speaker provided comprehensive overview of interent, highlighting several i…" at bounding box center [607, 350] width 836 height 135
drag, startPoint x: 253, startPoint y: 336, endPoint x: 369, endPoint y: 342, distance: 116.1
click at [369, 342] on textarea "The speaker provided comprehensive overview of interent, highlighting several i…" at bounding box center [607, 350] width 836 height 135
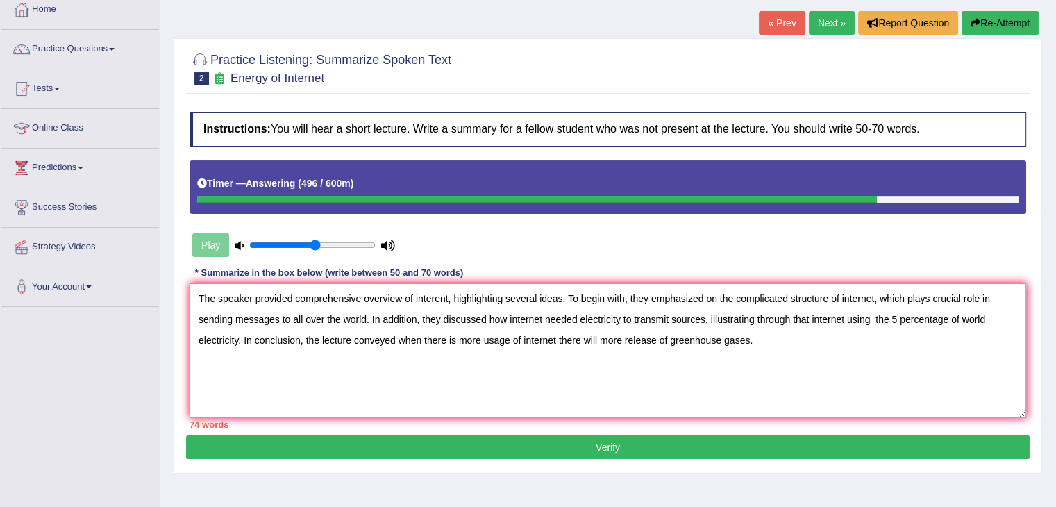
drag, startPoint x: 278, startPoint y: 314, endPoint x: 364, endPoint y: 322, distance: 85.7
click at [364, 322] on textarea "The speaker provided comprehensive overview of interent, highlighting several i…" at bounding box center [607, 350] width 836 height 135
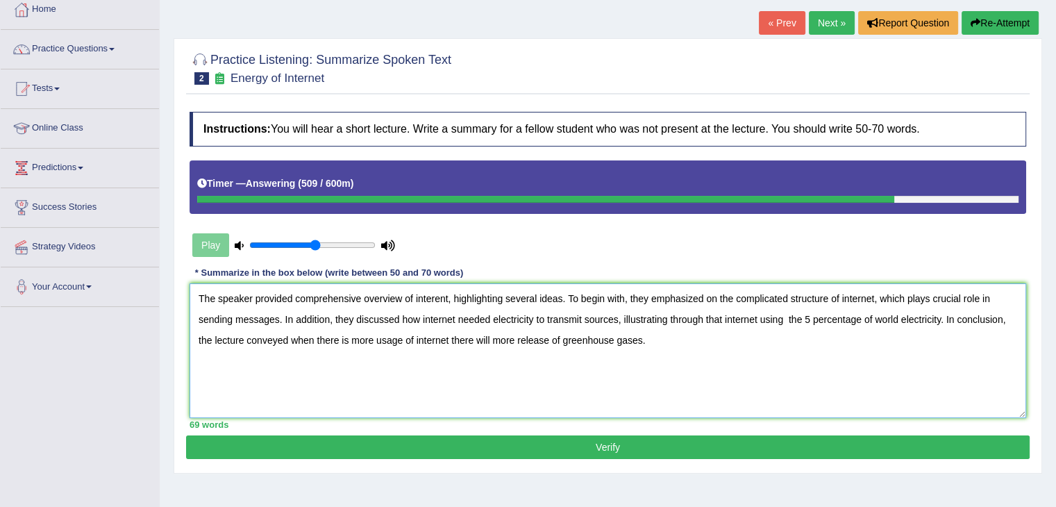
click at [438, 295] on textarea "The speaker provided comprehensive overview of interent, highlighting several i…" at bounding box center [607, 350] width 836 height 135
click at [447, 297] on textarea "The speaker provided comprehensive overview of internet, highlighting several i…" at bounding box center [607, 350] width 836 height 135
drag, startPoint x: 815, startPoint y: 295, endPoint x: 764, endPoint y: 295, distance: 50.7
click at [764, 295] on textarea "The speaker provided comprehensive overview of internet usage, highlighting sev…" at bounding box center [607, 350] width 836 height 135
drag, startPoint x: 450, startPoint y: 315, endPoint x: 386, endPoint y: 314, distance: 64.5
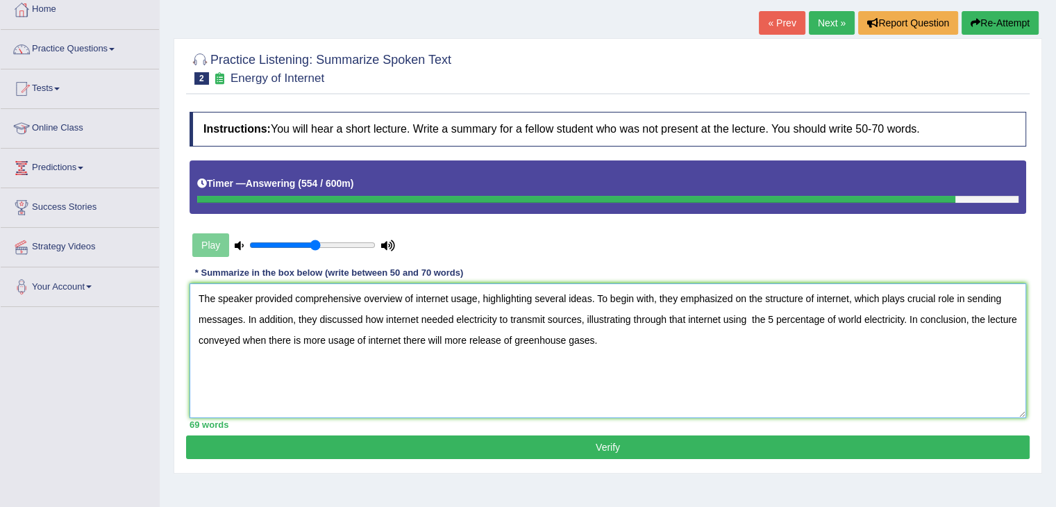
click at [386, 314] on textarea "The speaker provided comprehensive overview of internet usage, highlighting sev…" at bounding box center [607, 350] width 836 height 135
click at [425, 317] on textarea "The speaker provided comprehensive overview of internet usage, highlighting sev…" at bounding box center [607, 350] width 836 height 135
drag, startPoint x: 543, startPoint y: 316, endPoint x: 511, endPoint y: 317, distance: 32.0
click at [511, 317] on textarea "The speaker provided comprehensive overview of internet usage, highlighting sev…" at bounding box center [607, 350] width 836 height 135
type textarea "The speaker provided comprehensive overview of internet usage, highlighting sev…"
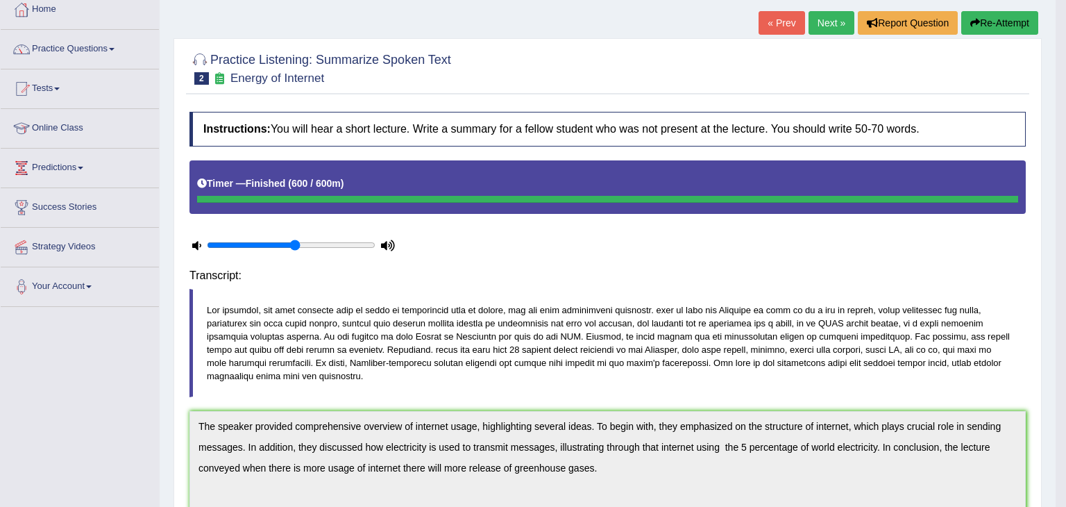
click at [657, 316] on body "Toggle navigation Home Practice Questions Speaking Practice Read Aloud Repeat S…" at bounding box center [533, 175] width 1066 height 507
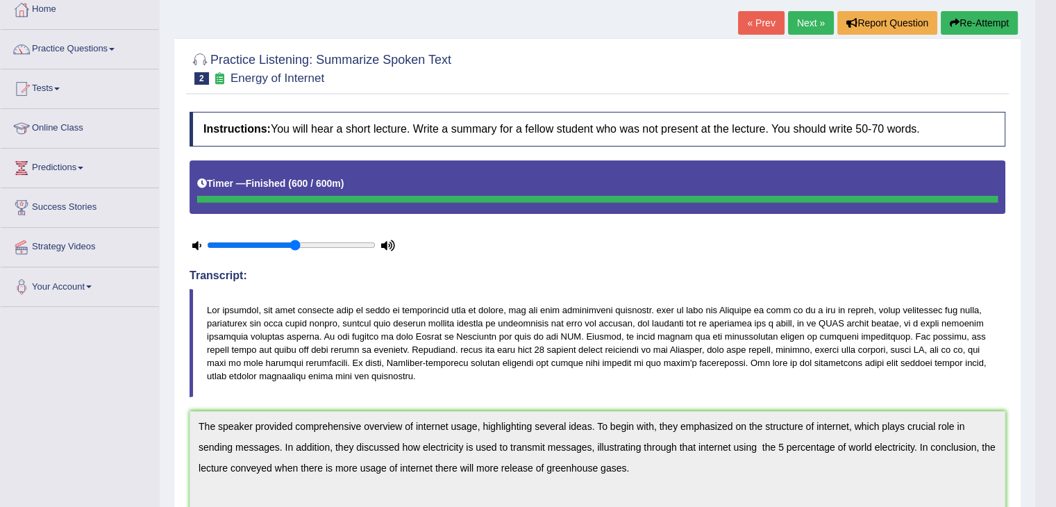
drag, startPoint x: 1060, startPoint y: 232, endPoint x: 1065, endPoint y: 314, distance: 82.7
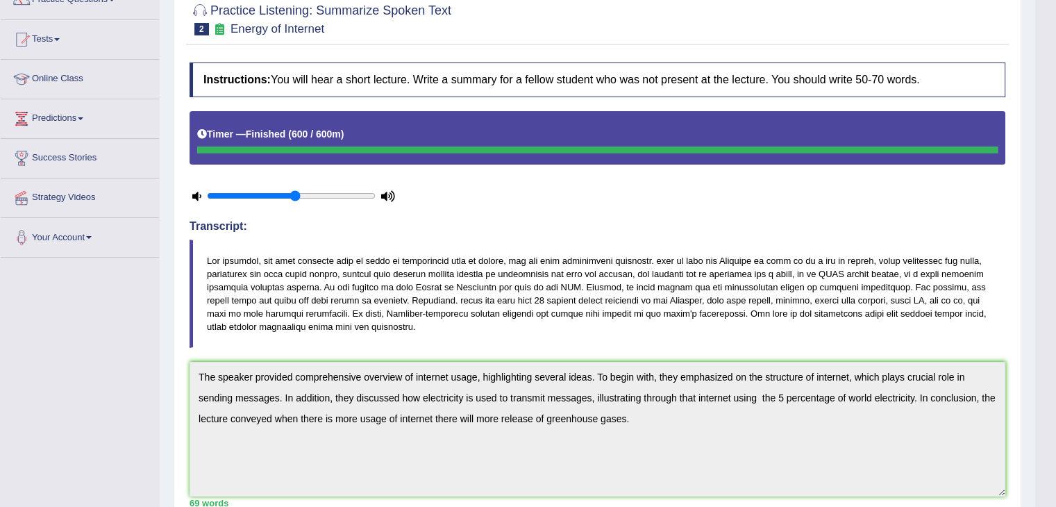
scroll to position [0, 0]
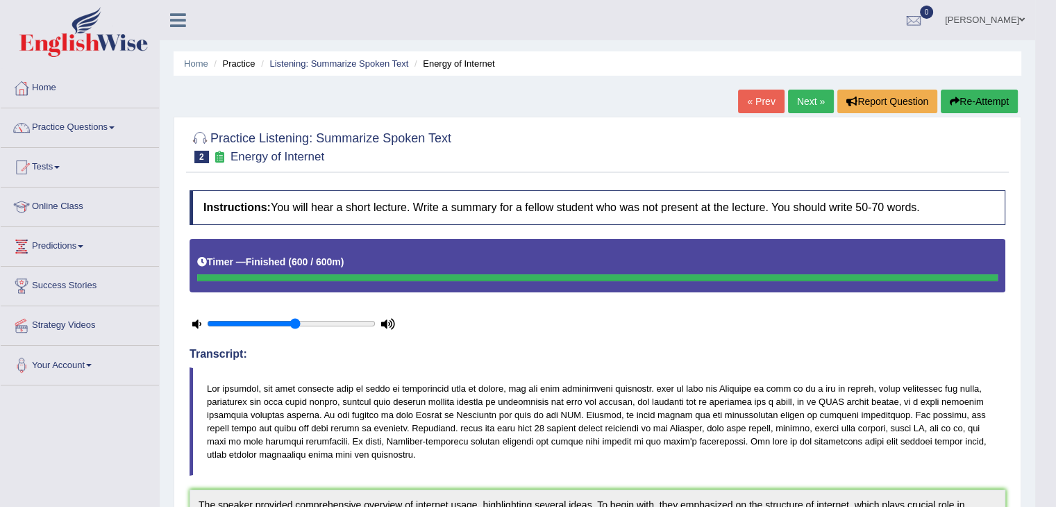
click at [793, 104] on link "Next »" at bounding box center [811, 102] width 46 height 24
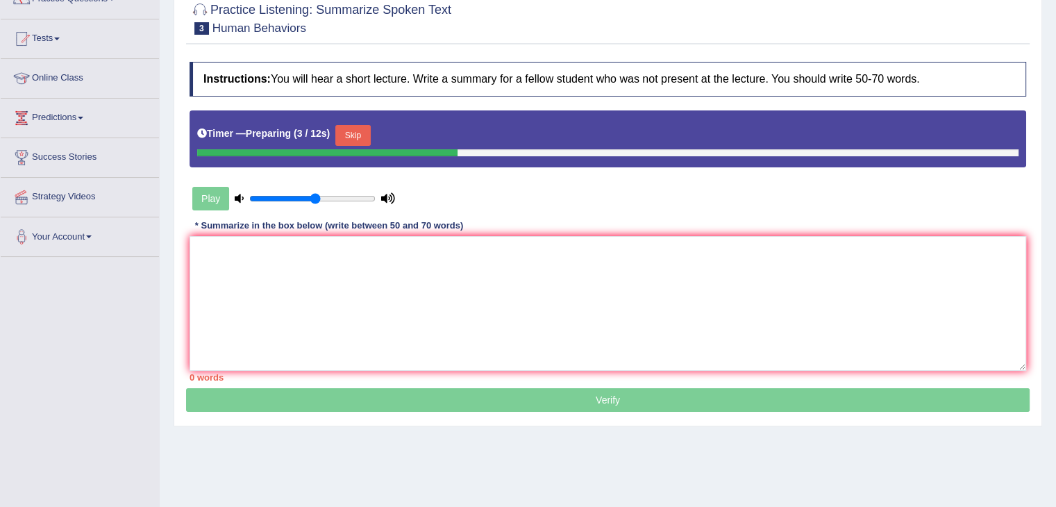
scroll to position [130, 0]
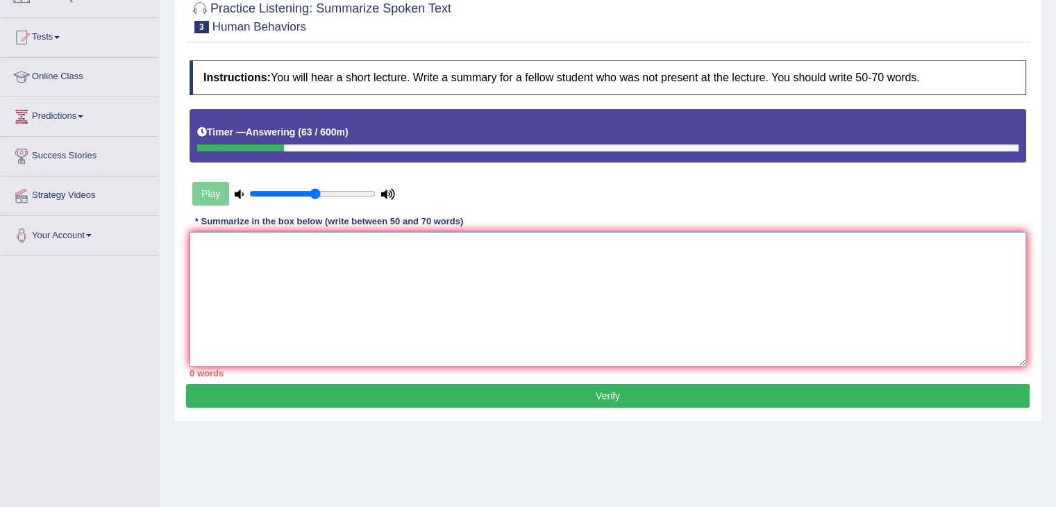
click at [754, 309] on textarea at bounding box center [607, 299] width 836 height 135
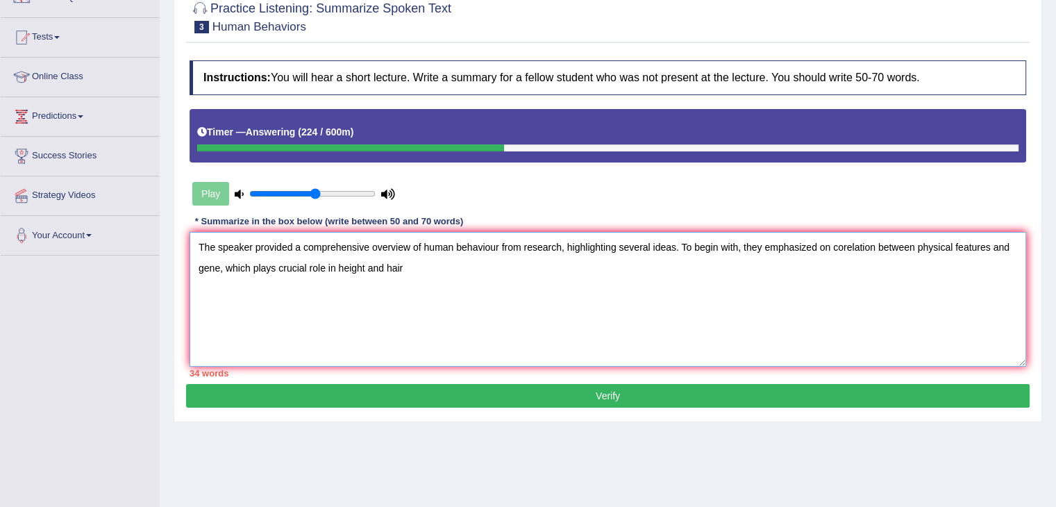
click at [336, 264] on textarea "The speaker provided a comprehensive overview of human behaviour from research,…" at bounding box center [607, 299] width 836 height 135
click at [460, 262] on textarea "The speaker provided a comprehensive overview of human behaviour from research,…" at bounding box center [607, 299] width 836 height 135
drag, startPoint x: 591, startPoint y: 264, endPoint x: 783, endPoint y: 279, distance: 192.1
click at [783, 279] on textarea "The speaker provided a comprehensive overview of human behaviour from research,…" at bounding box center [607, 299] width 836 height 135
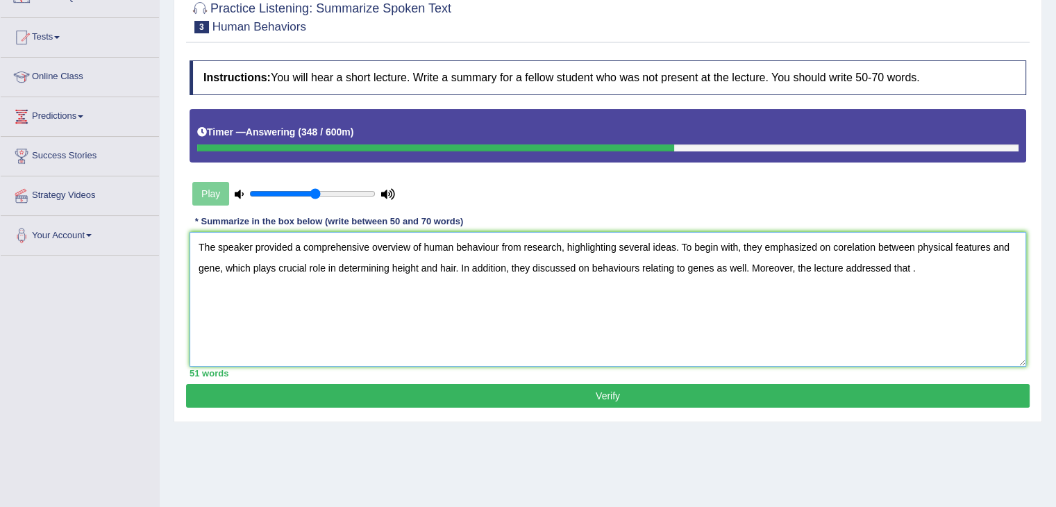
paste textarea "how habits can change the physical features"
drag, startPoint x: 930, startPoint y: 264, endPoint x: 913, endPoint y: 264, distance: 16.7
click at [913, 264] on textarea "The speaker provided a comprehensive overview of human behaviour from research,…" at bounding box center [607, 299] width 836 height 135
click at [936, 268] on textarea "The speaker provided a comprehensive overview of human behaviour from research,…" at bounding box center [607, 299] width 836 height 135
click at [291, 289] on textarea "The speaker provided a comprehensive overview of human behaviour from research,…" at bounding box center [607, 299] width 836 height 135
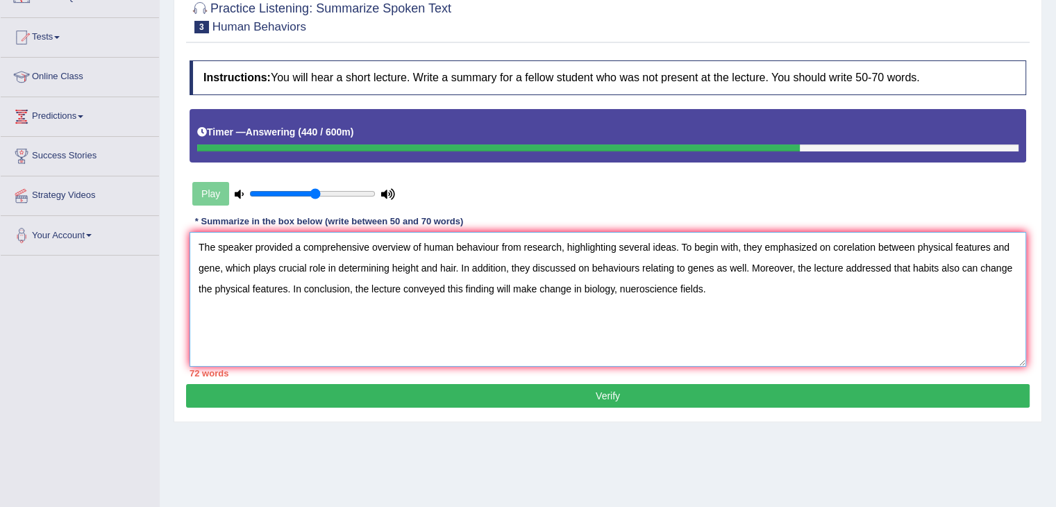
drag, startPoint x: 561, startPoint y: 244, endPoint x: 505, endPoint y: 241, distance: 55.6
click at [505, 241] on textarea "The speaker provided a comprehensive overview of human behaviour from research,…" at bounding box center [607, 299] width 836 height 135
click at [669, 253] on textarea "The speaker provided a comprehensive overview of human behaviour from research,…" at bounding box center [607, 299] width 836 height 135
click at [219, 264] on textarea "The speaker provided a comprehensive overview of human behaviour from research,…" at bounding box center [607, 299] width 836 height 135
click at [344, 265] on textarea "The speaker provided a comprehensive overview of human behaviour from research,…" at bounding box center [607, 299] width 836 height 135
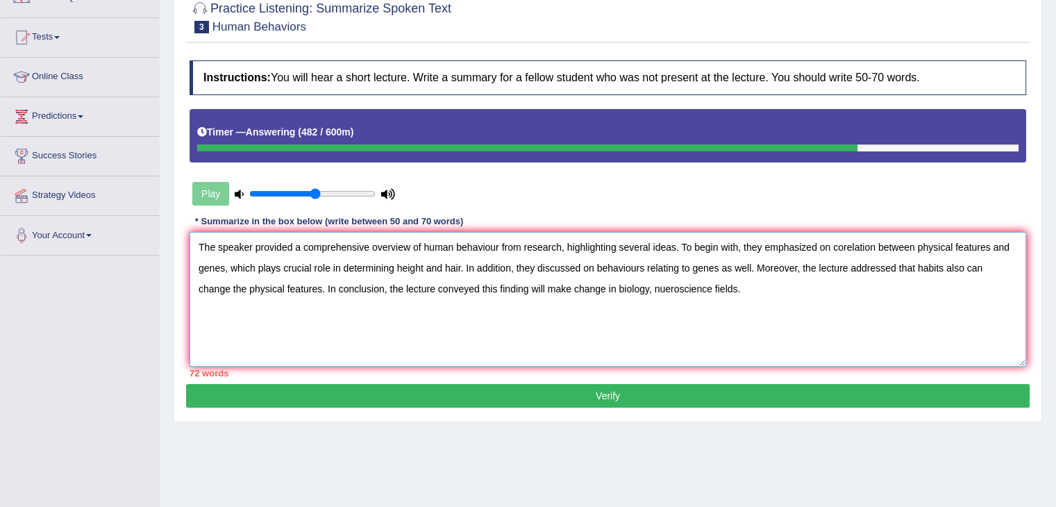
drag, startPoint x: 225, startPoint y: 265, endPoint x: 461, endPoint y: 270, distance: 236.0
click at [461, 270] on textarea "The speaker provided a comprehensive overview of human behaviour from research,…" at bounding box center [607, 299] width 836 height 135
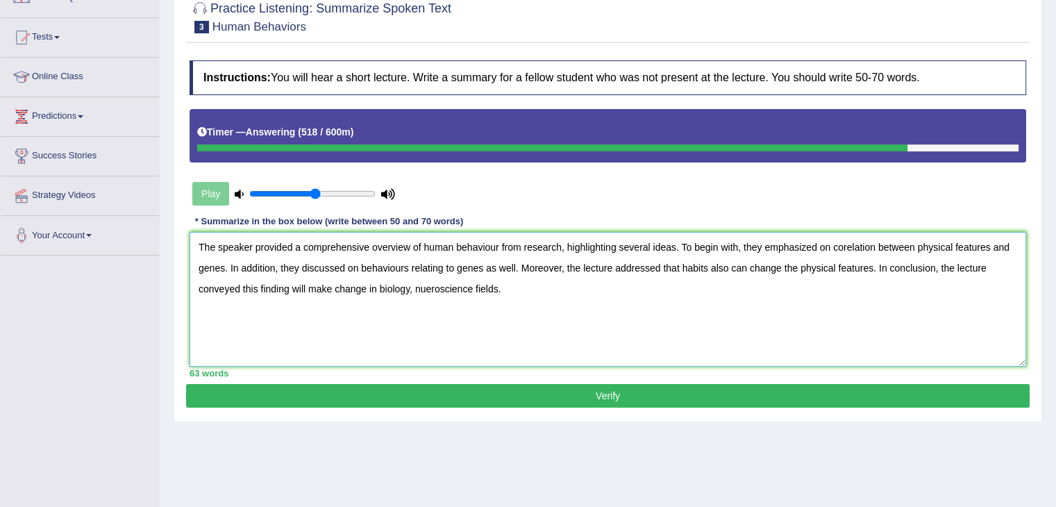
click at [239, 286] on textarea "The speaker provided a comprehensive overview of human behaviour from research,…" at bounding box center [607, 299] width 836 height 135
click at [519, 287] on textarea "The speaker provided a comprehensive overview of human behaviour from research,…" at bounding box center [607, 299] width 836 height 135
click at [580, 287] on textarea "The speaker provided a comprehensive overview of human behaviour from research,…" at bounding box center [607, 299] width 836 height 135
type textarea "The speaker provided a comprehensive overview of human behaviour from research,…"
click at [591, 396] on button "Verify" at bounding box center [607, 396] width 843 height 24
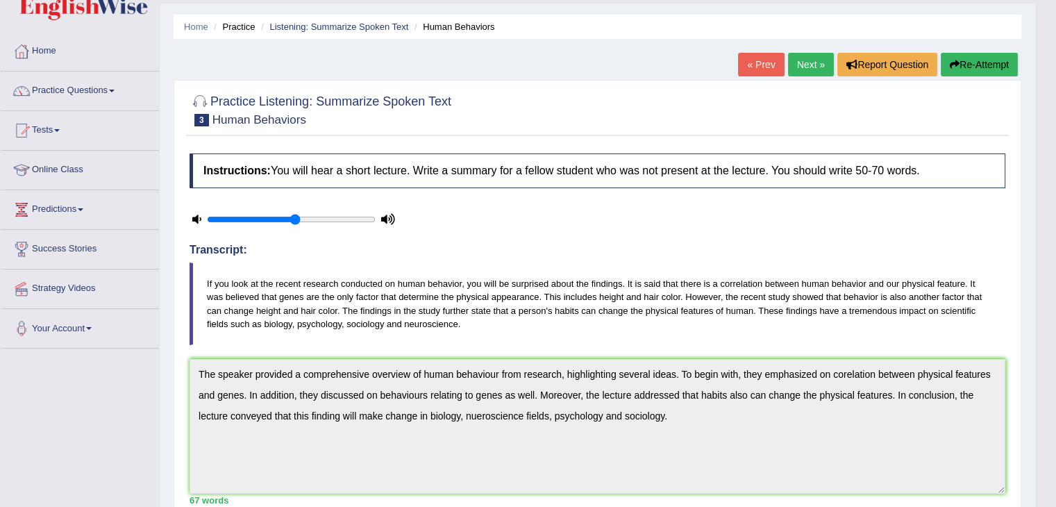
scroll to position [34, 0]
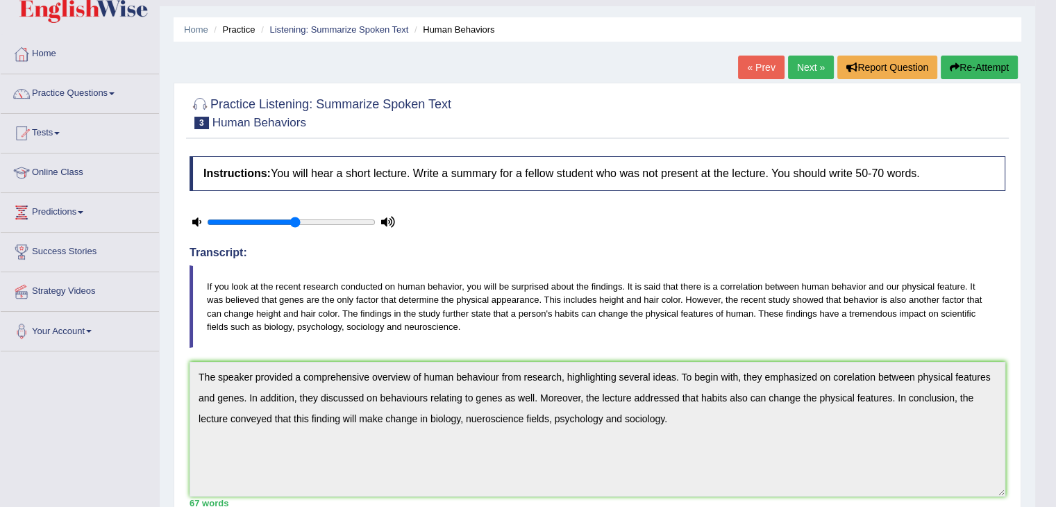
click at [797, 67] on link "Next »" at bounding box center [811, 68] width 46 height 24
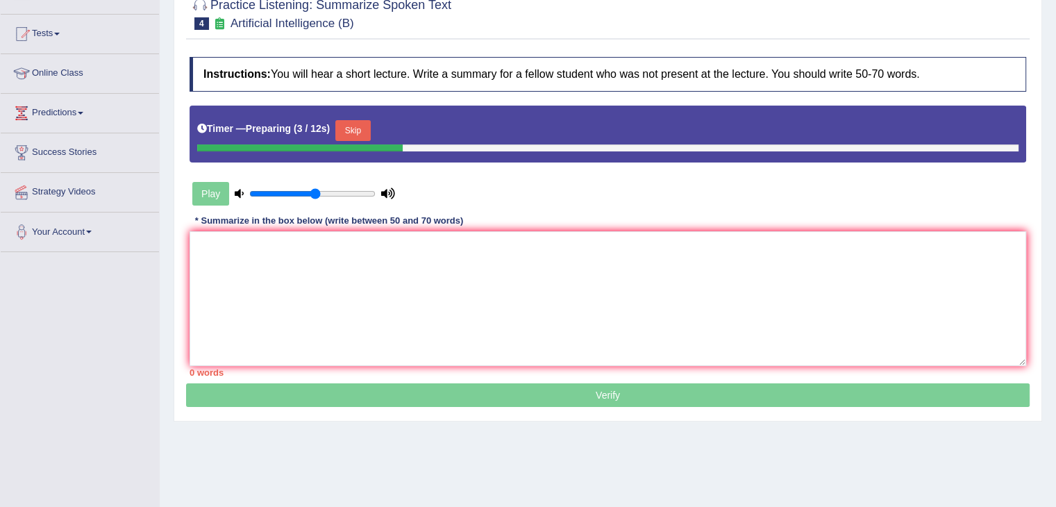
scroll to position [132, 0]
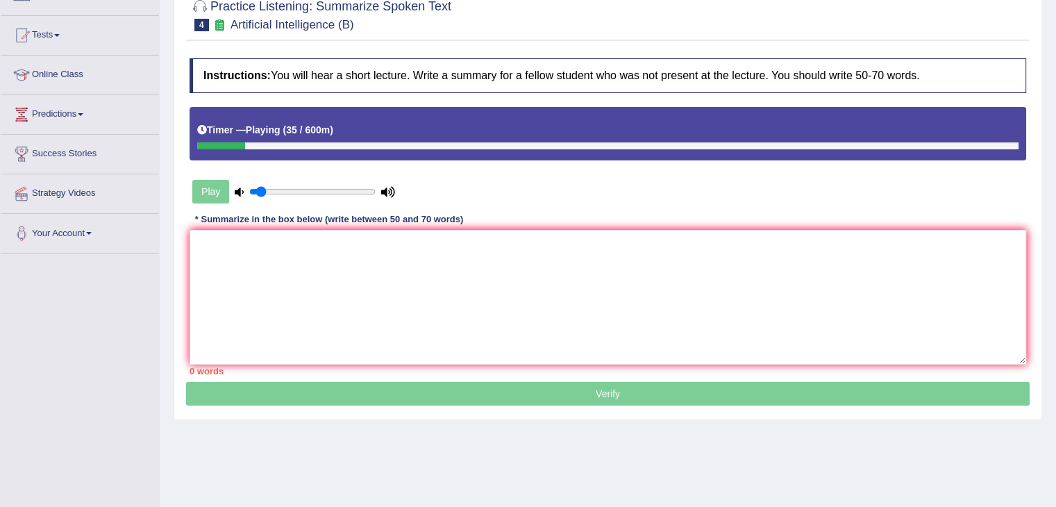
click at [258, 191] on input "range" at bounding box center [312, 191] width 126 height 11
click at [255, 191] on input "range" at bounding box center [312, 191] width 126 height 11
drag, startPoint x: 264, startPoint y: 190, endPoint x: 237, endPoint y: 192, distance: 27.1
click at [249, 192] on input "range" at bounding box center [312, 191] width 126 height 11
click at [211, 189] on div "Play" at bounding box center [293, 191] width 208 height 35
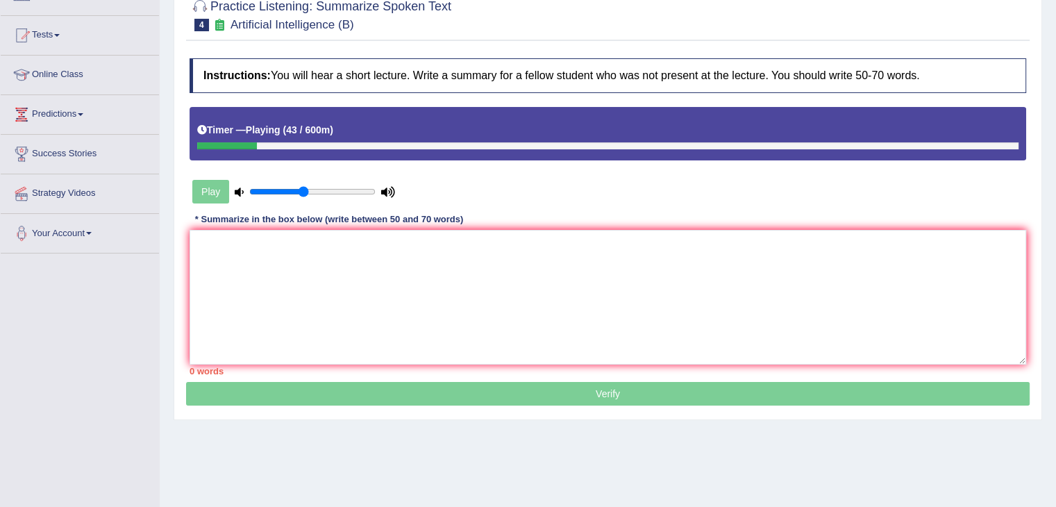
type input "0.45"
click at [303, 188] on input "range" at bounding box center [312, 191] width 126 height 11
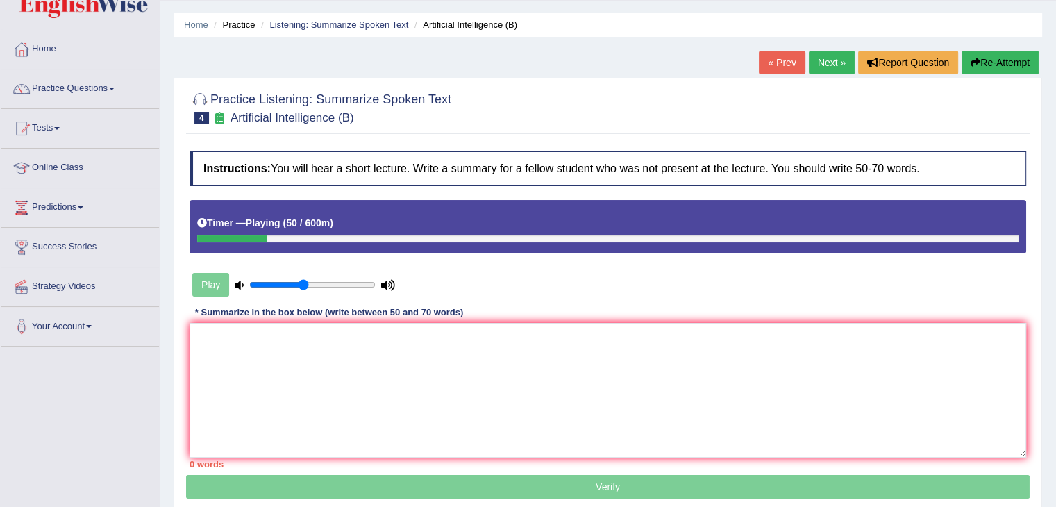
scroll to position [37, 0]
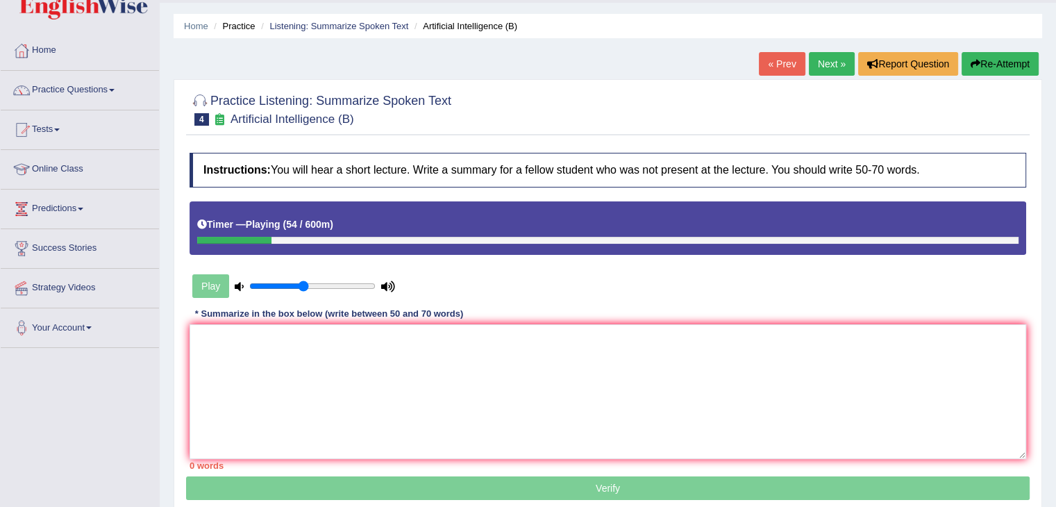
click at [778, 63] on link "« Prev" at bounding box center [782, 64] width 46 height 24
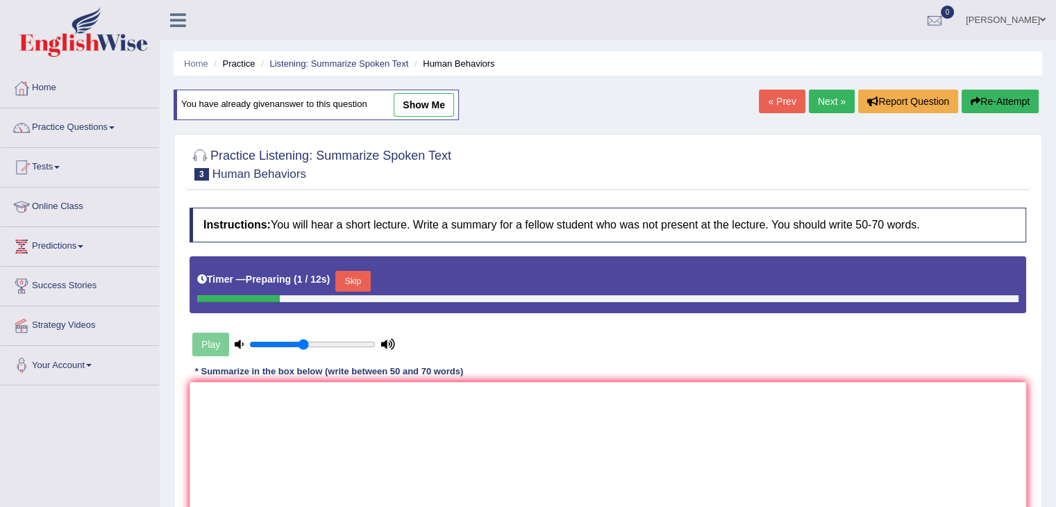
click at [828, 112] on div "« Prev Next » Report Question Re-Attempt" at bounding box center [900, 103] width 283 height 27
click at [828, 103] on link "Next »" at bounding box center [832, 102] width 46 height 24
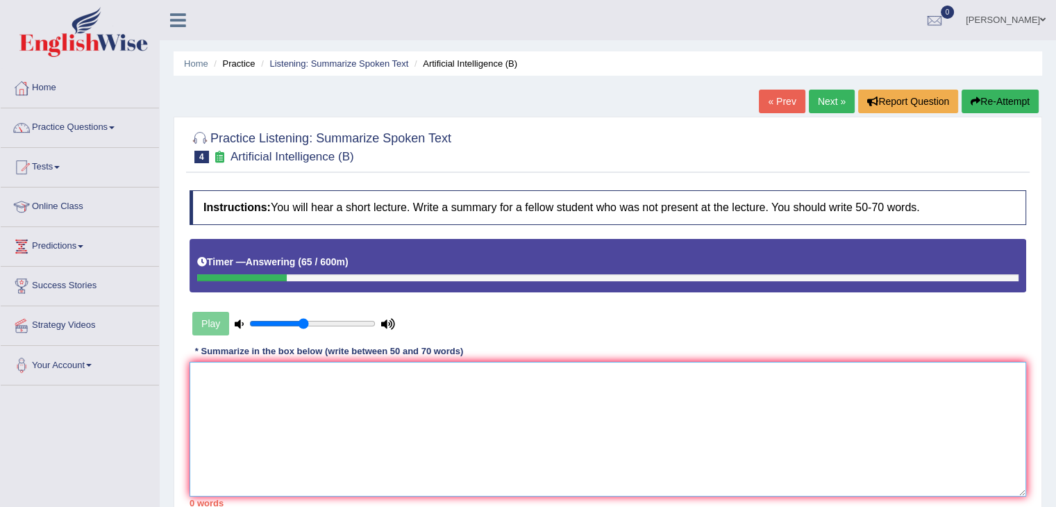
click at [257, 411] on textarea at bounding box center [607, 429] width 836 height 135
drag, startPoint x: 424, startPoint y: 373, endPoint x: 460, endPoint y: 374, distance: 36.1
click at [460, 374] on textarea "The speaker provided a comprehensive overview of future of" at bounding box center [607, 429] width 836 height 135
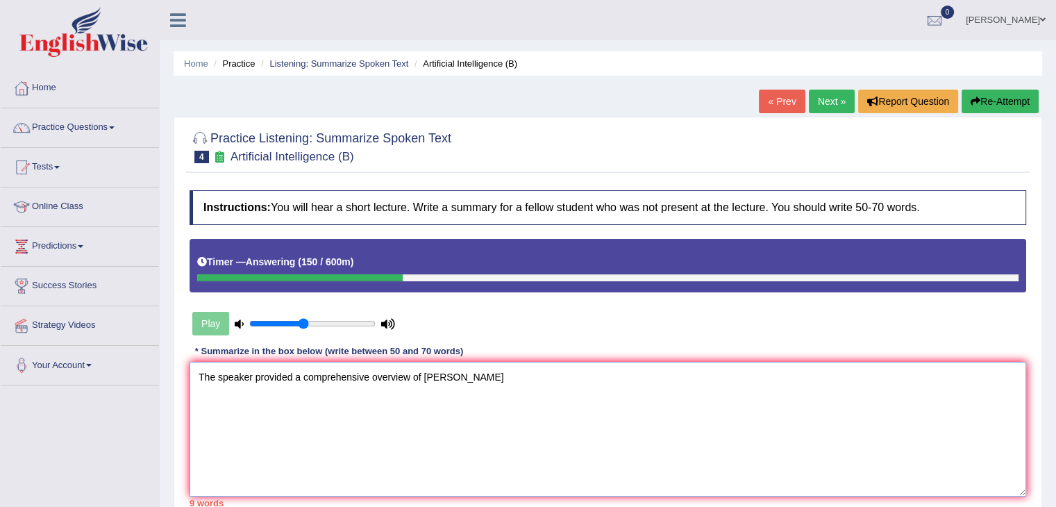
drag, startPoint x: 444, startPoint y: 375, endPoint x: 423, endPoint y: 374, distance: 20.9
click at [423, 374] on textarea "The speaker provided a comprehensive overview of Alan Turing" at bounding box center [607, 429] width 836 height 135
click at [459, 380] on textarea "The speaker provided a comprehensive overview of Turing" at bounding box center [607, 429] width 836 height 135
click at [456, 378] on textarea "The speaker provided a comprehensive overview of Turing task" at bounding box center [607, 429] width 836 height 135
click at [477, 373] on textarea "The speaker provided a comprehensive overview of Turing task" at bounding box center [607, 429] width 836 height 135
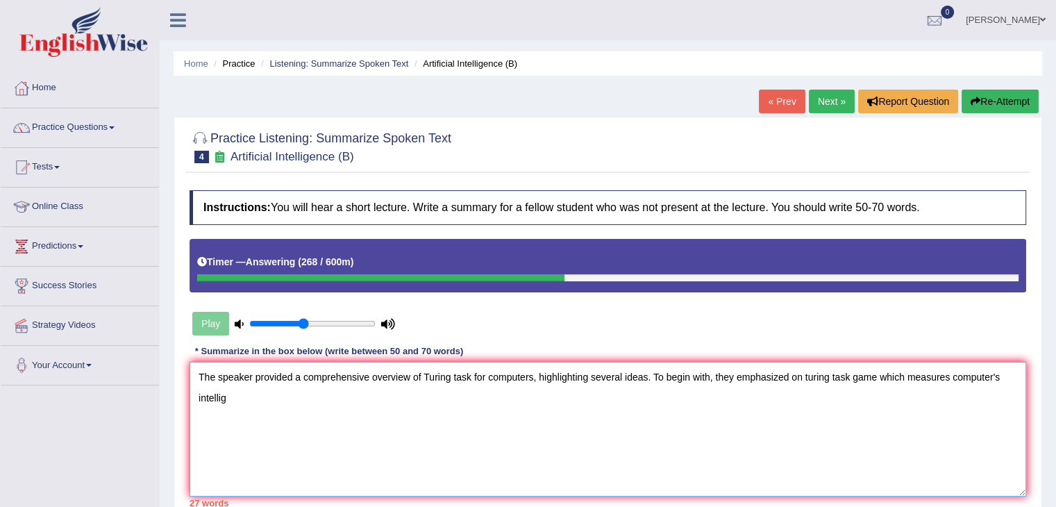
drag, startPoint x: 952, startPoint y: 373, endPoint x: 1003, endPoint y: 372, distance: 50.7
click at [1003, 372] on textarea "The speaker provided a comprehensive overview of Turing task for computers, hig…" at bounding box center [607, 429] width 836 height 135
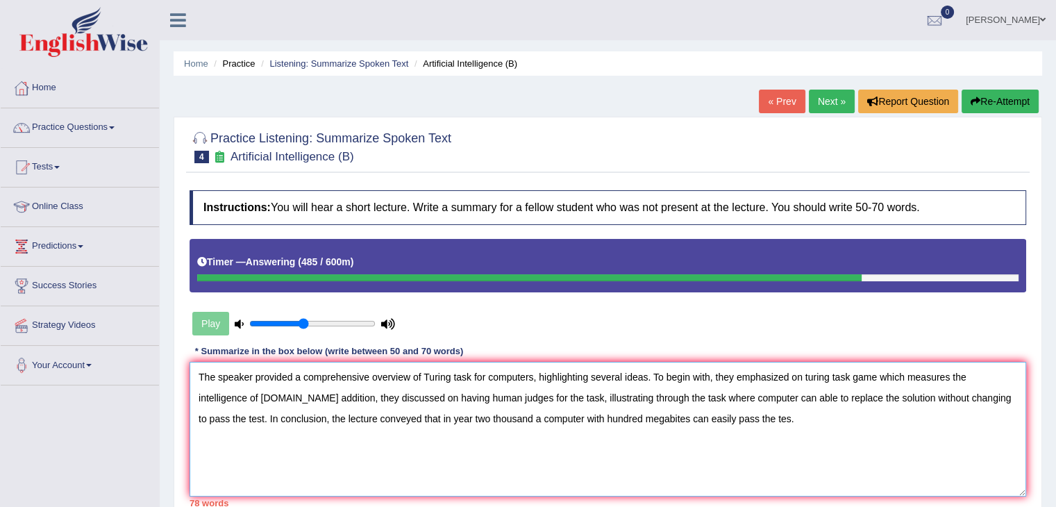
drag, startPoint x: 849, startPoint y: 375, endPoint x: 806, endPoint y: 373, distance: 42.4
click at [806, 373] on textarea "The speaker provided a comprehensive overview of Turing task for computers, hig…" at bounding box center [607, 429] width 836 height 135
drag, startPoint x: 514, startPoint y: 395, endPoint x: 463, endPoint y: 395, distance: 50.7
click at [463, 395] on textarea "The speaker provided a comprehensive overview of Turing task for computers, hig…" at bounding box center [607, 429] width 836 height 135
drag, startPoint x: 552, startPoint y: 395, endPoint x: 584, endPoint y: 398, distance: 32.7
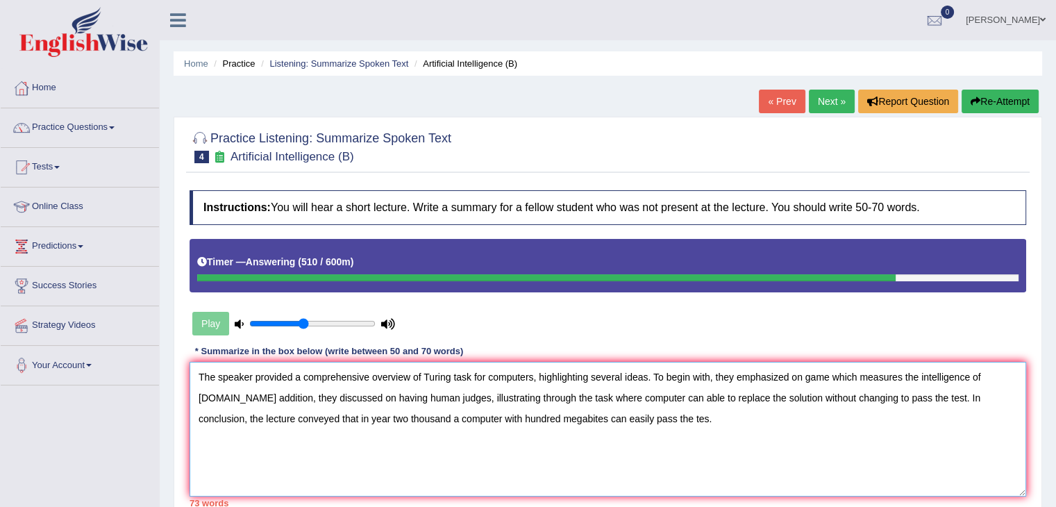
click at [584, 398] on textarea "The speaker provided a comprehensive overview of Turing task for computers, hig…" at bounding box center [607, 429] width 836 height 135
drag, startPoint x: 755, startPoint y: 395, endPoint x: 828, endPoint y: 396, distance: 72.9
click at [828, 396] on textarea "The speaker provided a comprehensive overview of Turing task for computers, hig…" at bounding box center [607, 429] width 836 height 135
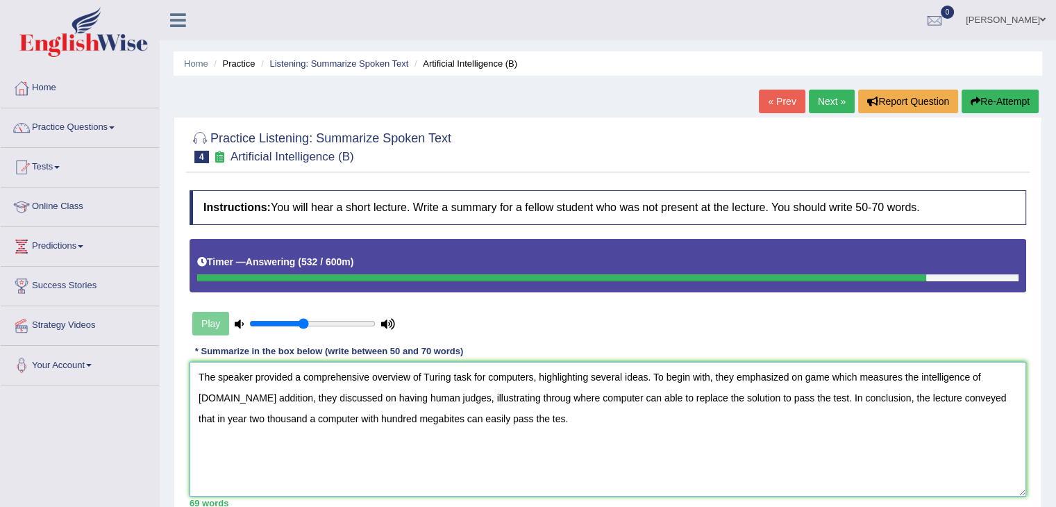
click at [237, 417] on textarea "The speaker provided a comprehensive overview of Turing task for computers, hig…" at bounding box center [607, 429] width 836 height 135
drag, startPoint x: 350, startPoint y: 417, endPoint x: 291, endPoint y: 412, distance: 58.6
click at [291, 412] on textarea "The speaker provided a comprehensive overview of Turing task for computers, hig…" at bounding box center [607, 429] width 836 height 135
click at [372, 414] on textarea "The speaker provided a comprehensive overview of Turing task for computers, hig…" at bounding box center [607, 429] width 836 height 135
click at [516, 417] on textarea "The speaker provided a comprehensive overview of Turing task for computers, hig…" at bounding box center [607, 429] width 836 height 135
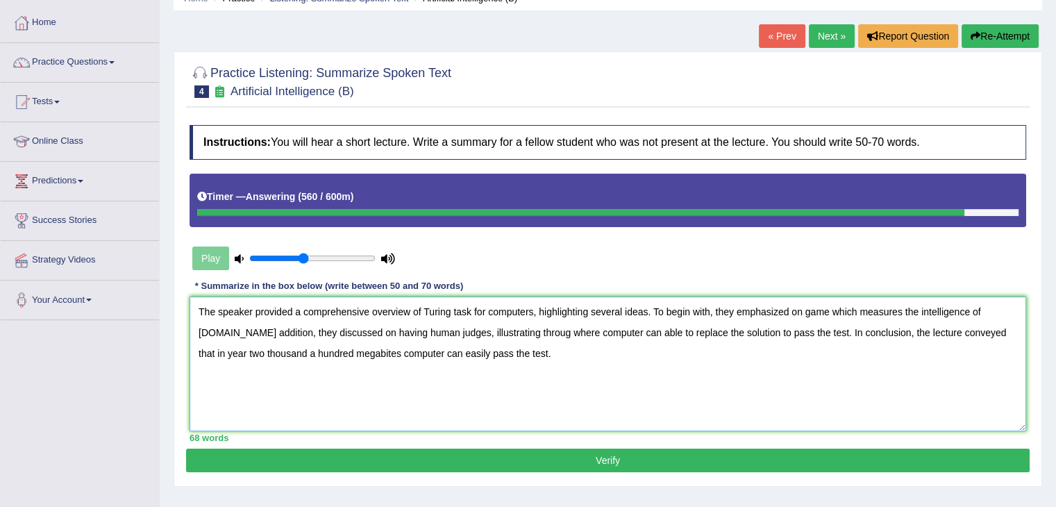
scroll to position [65, 0]
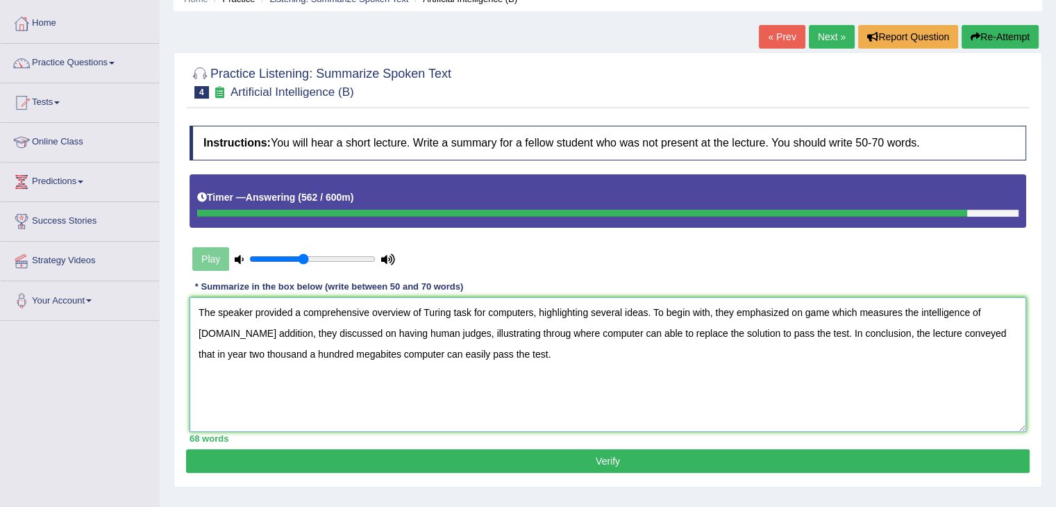
type textarea "The speaker provided a comprehensive overview of Turing task for computers, hig…"
click at [619, 452] on button "Verify" at bounding box center [607, 461] width 843 height 24
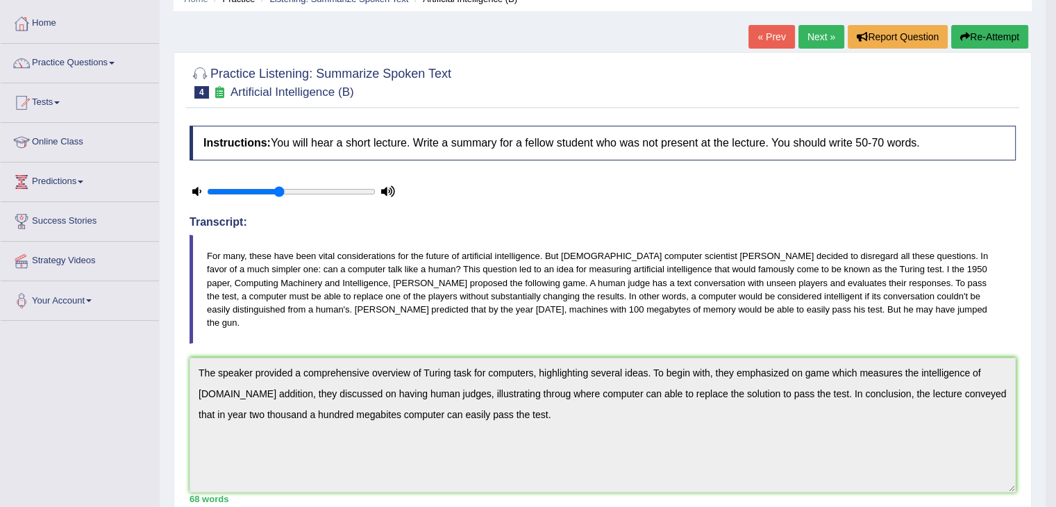
drag, startPoint x: 1058, startPoint y: 73, endPoint x: 1065, endPoint y: 94, distance: 21.7
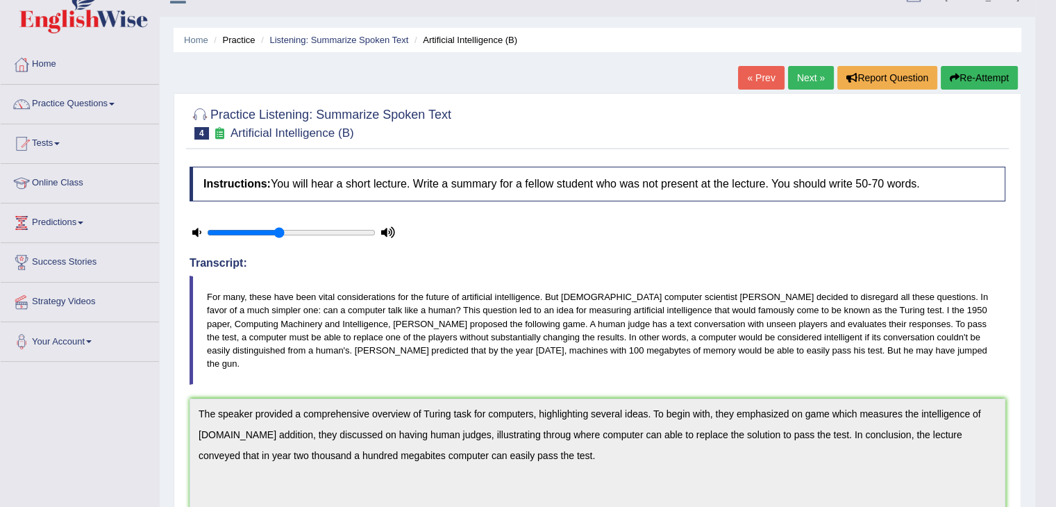
scroll to position [11, 0]
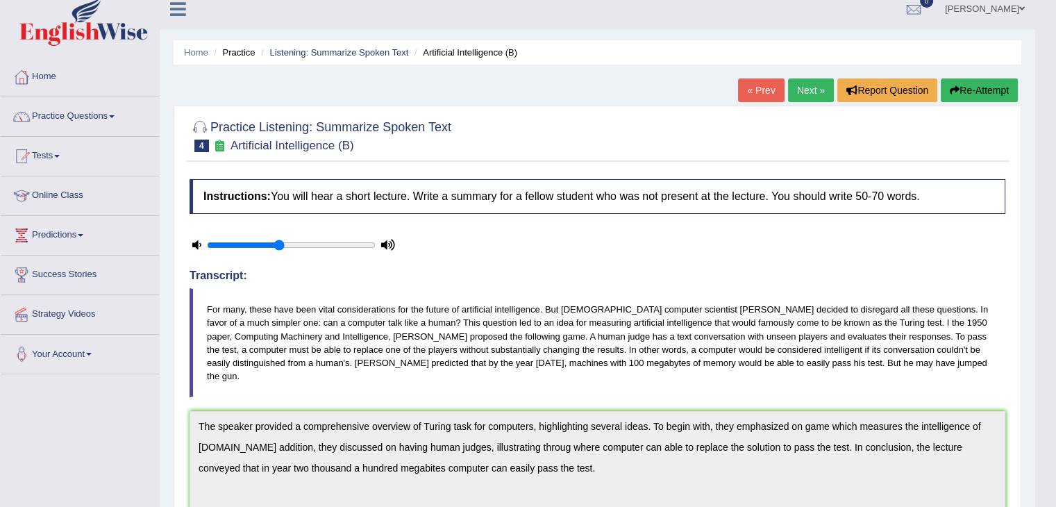
click at [810, 85] on link "Next »" at bounding box center [811, 90] width 46 height 24
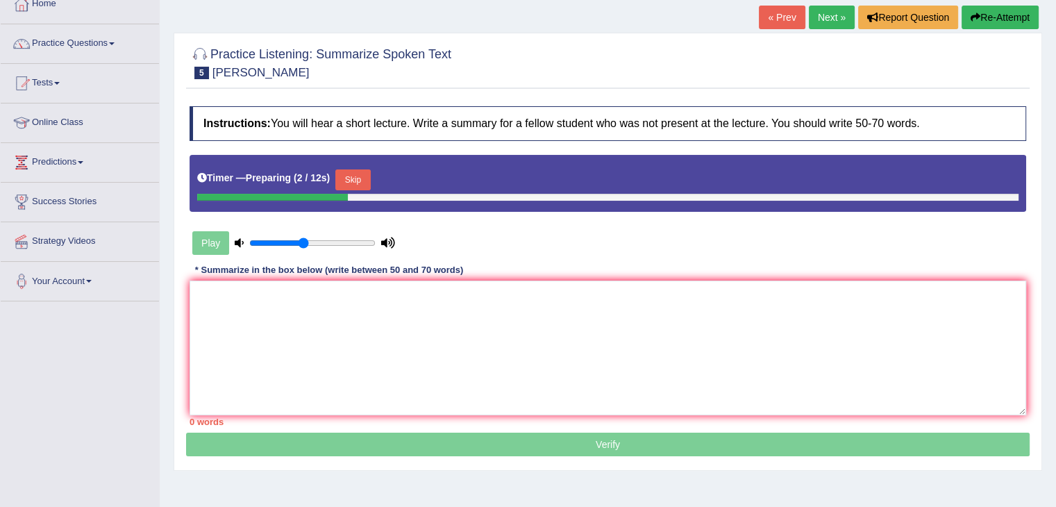
scroll to position [86, 0]
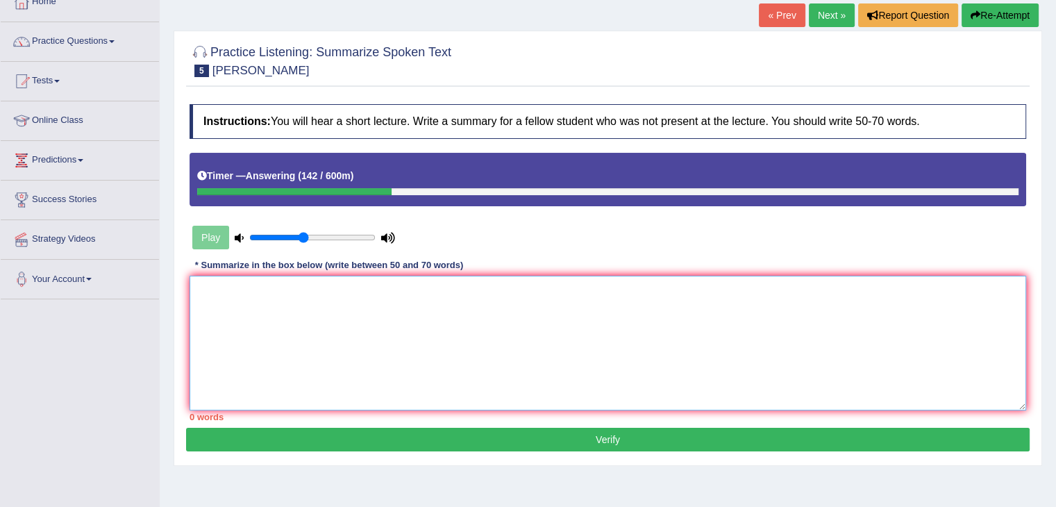
click at [311, 315] on textarea at bounding box center [607, 343] width 836 height 135
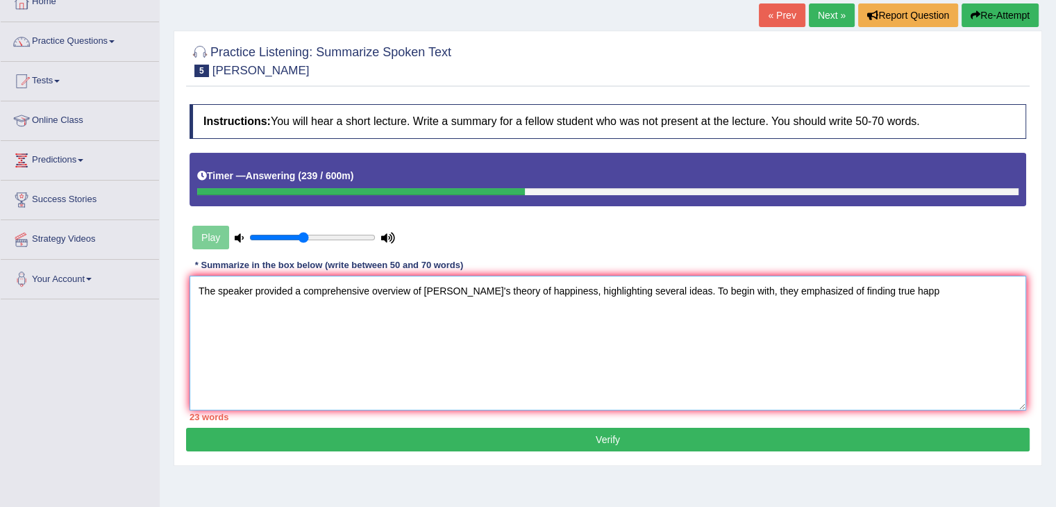
drag, startPoint x: 818, startPoint y: 287, endPoint x: 810, endPoint y: 287, distance: 8.3
click at [810, 287] on textarea "The speaker provided a comprehensive overview of [PERSON_NAME]'s theory of happ…" at bounding box center [607, 343] width 836 height 135
click at [287, 310] on textarea "The speaker provided a comprehensive overview of [PERSON_NAME]'s theory of happ…" at bounding box center [607, 343] width 836 height 135
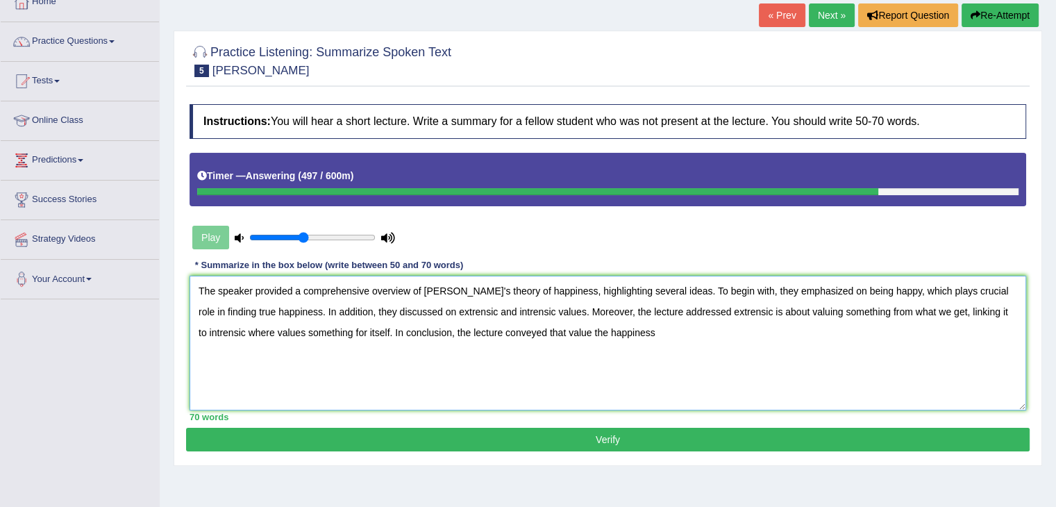
click at [555, 332] on textarea "The speaker provided a comprehensive overview of [PERSON_NAME]'s theory of happ…" at bounding box center [607, 343] width 836 height 135
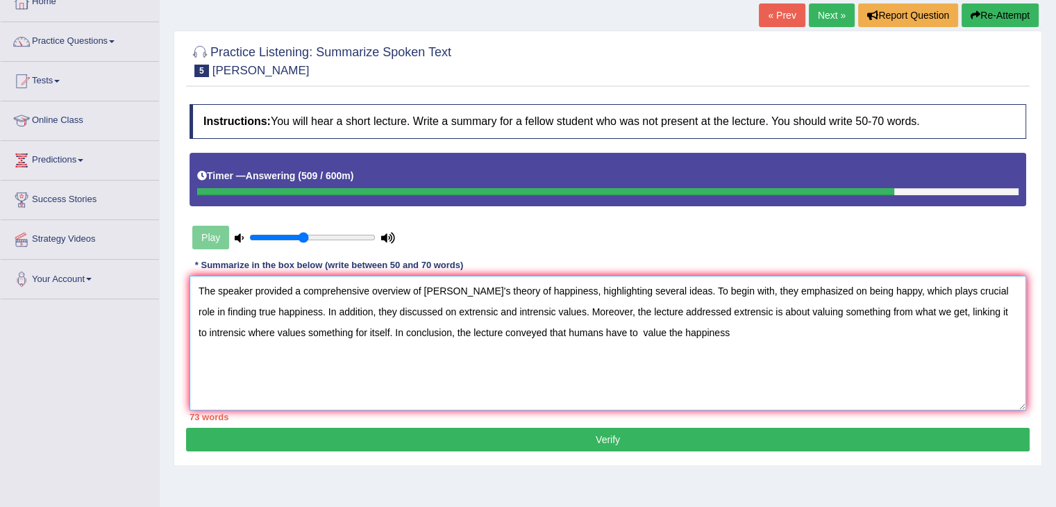
click at [630, 326] on textarea "The speaker provided a comprehensive overview of [PERSON_NAME]'s theory of happ…" at bounding box center [607, 343] width 836 height 135
click at [722, 329] on textarea "The speaker provided a comprehensive overview of [PERSON_NAME]'s theory of happ…" at bounding box center [607, 343] width 836 height 135
drag, startPoint x: 813, startPoint y: 288, endPoint x: 994, endPoint y: 273, distance: 181.1
click at [994, 276] on textarea "The speaker provided a comprehensive overview of [PERSON_NAME]'s theory of happ…" at bounding box center [607, 343] width 836 height 135
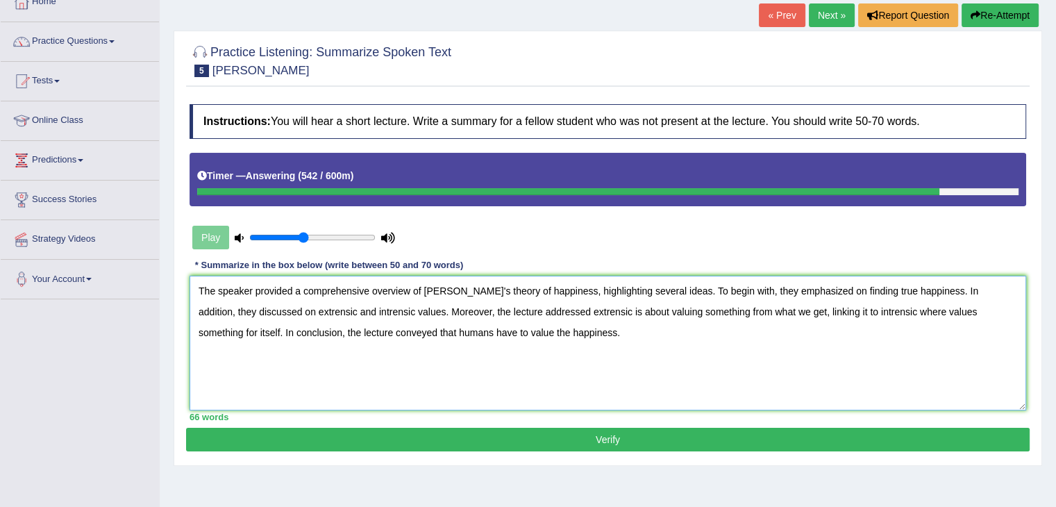
click at [534, 309] on textarea "The speaker provided a comprehensive overview of [PERSON_NAME]'s theory of happ…" at bounding box center [607, 343] width 836 height 135
drag, startPoint x: 794, startPoint y: 307, endPoint x: 766, endPoint y: 306, distance: 27.8
click at [766, 306] on textarea "The speaker provided a comprehensive overview of [PERSON_NAME]'s theory of happ…" at bounding box center [607, 343] width 836 height 135
drag, startPoint x: 867, startPoint y: 310, endPoint x: 818, endPoint y: 310, distance: 48.6
click at [818, 310] on textarea "The speaker provided a comprehensive overview of [PERSON_NAME]'s theory of happ…" at bounding box center [607, 343] width 836 height 135
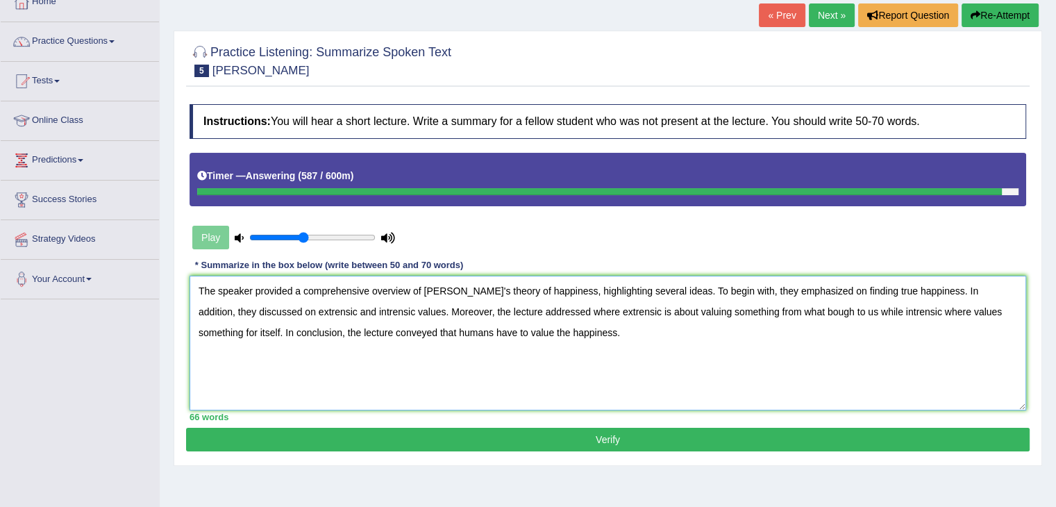
type textarea "The speaker provided a comprehensive overview of [PERSON_NAME]'s theory of happ…"
click at [602, 443] on button "Verify" at bounding box center [607, 440] width 843 height 24
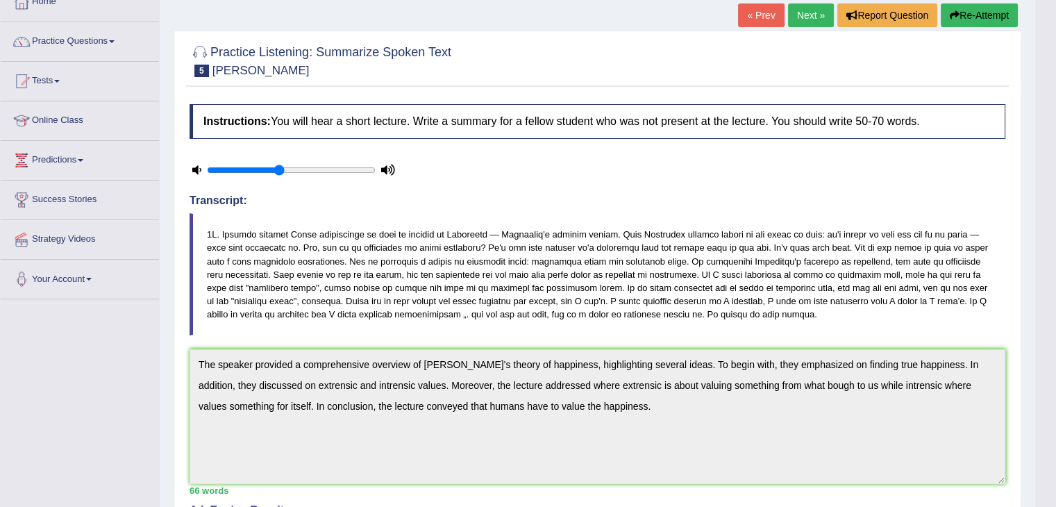
drag, startPoint x: 1058, startPoint y: 187, endPoint x: 945, endPoint y: 487, distance: 320.4
click at [945, 421] on html "Toggle navigation Home Practice Questions Speaking Practice Read Aloud Repeat S…" at bounding box center [528, 167] width 1056 height 507
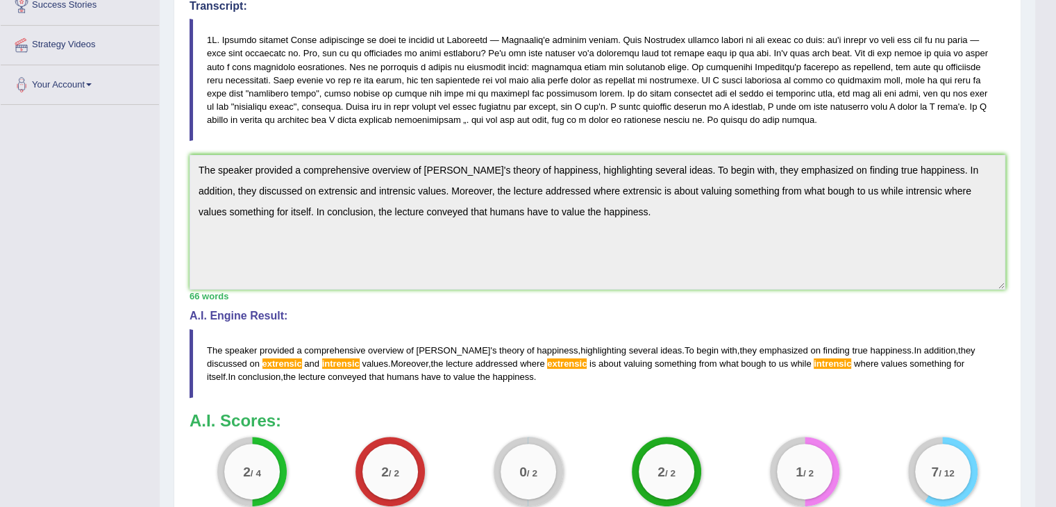
scroll to position [0, 0]
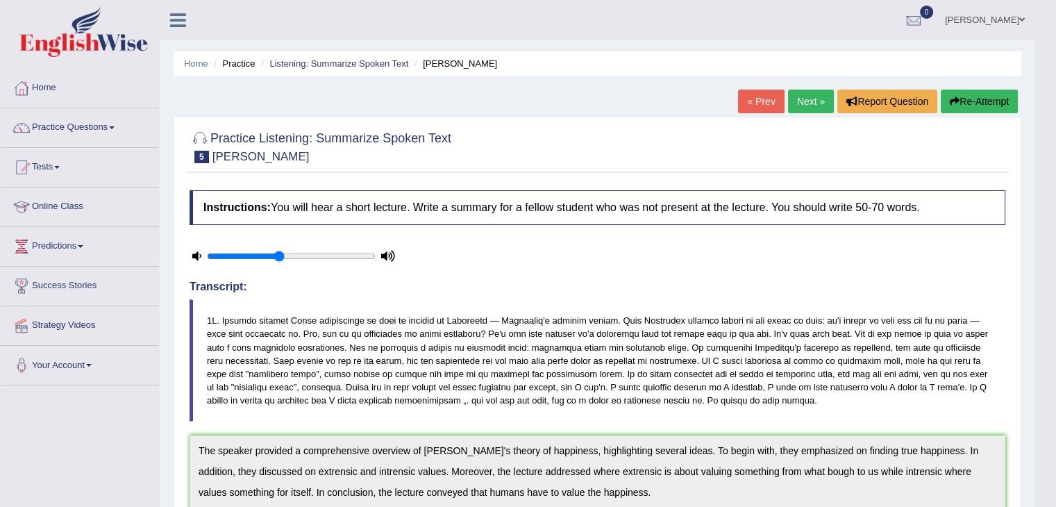
click at [56, 128] on link "Practice Questions" at bounding box center [80, 125] width 158 height 35
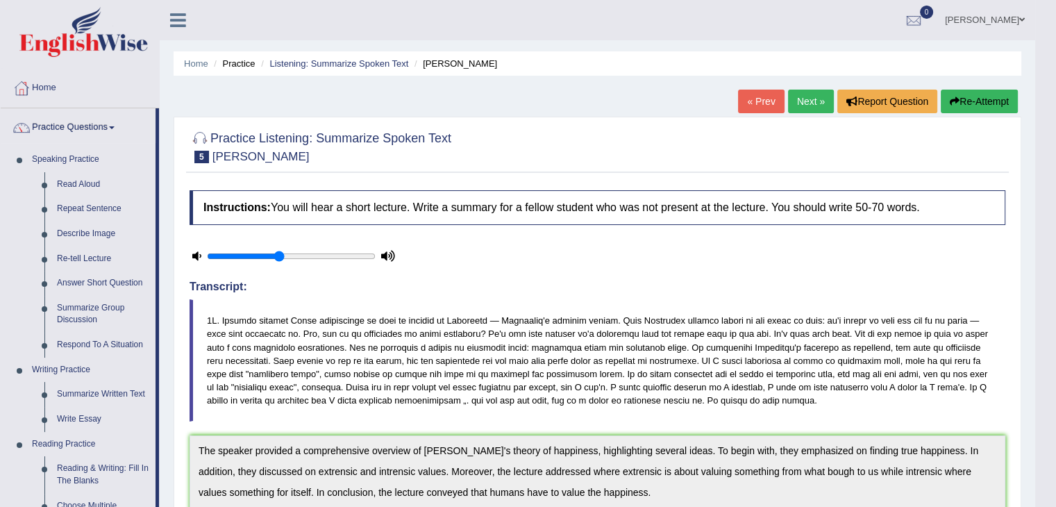
click at [56, 128] on link "Practice Questions" at bounding box center [78, 125] width 155 height 35
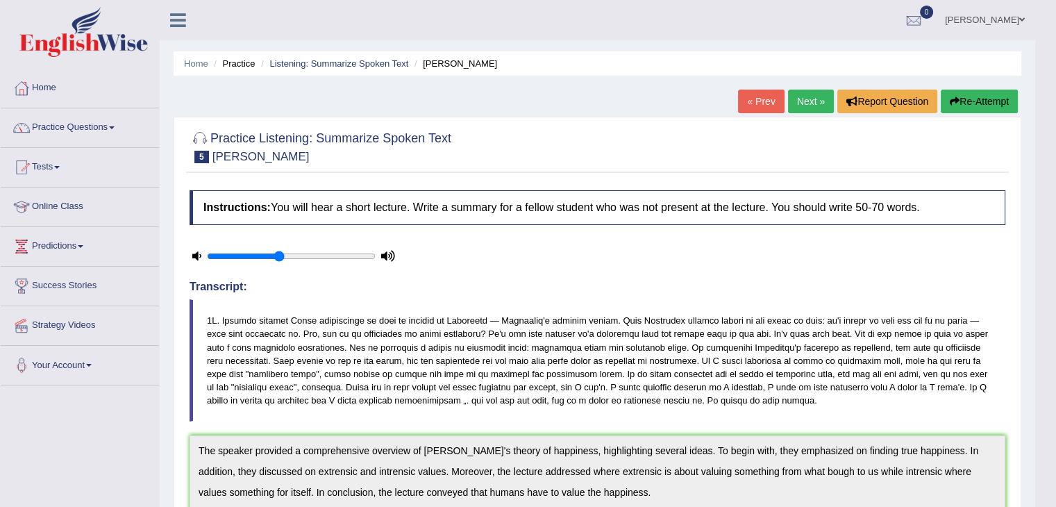
click at [56, 128] on link "Practice Questions" at bounding box center [80, 125] width 158 height 35
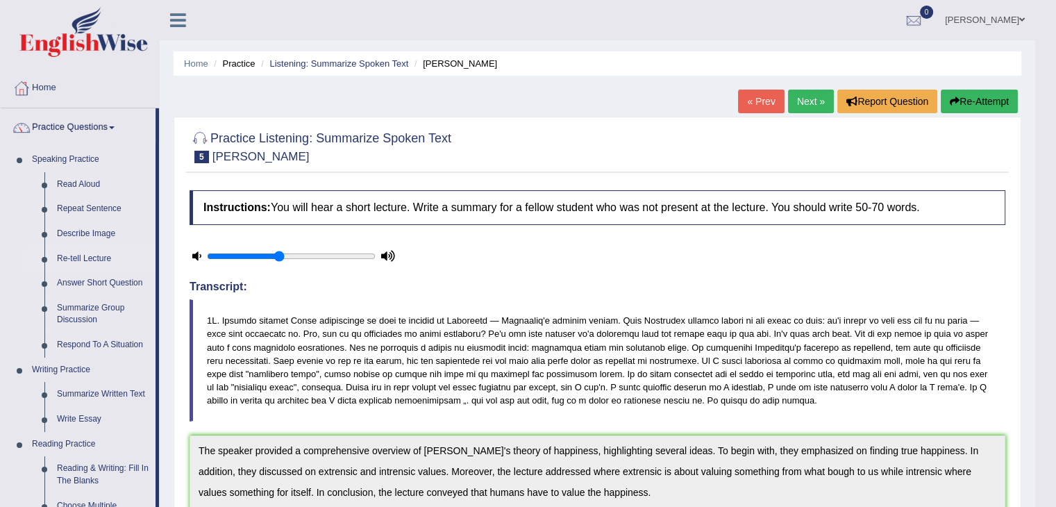
click at [87, 259] on link "Re-tell Lecture" at bounding box center [103, 258] width 105 height 25
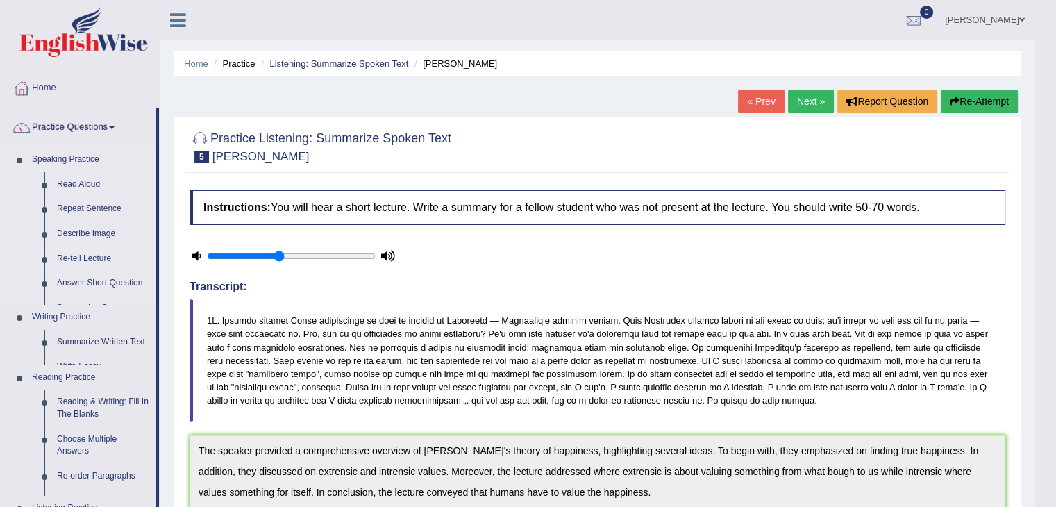
click at [87, 259] on link "Re-tell Lecture" at bounding box center [103, 258] width 105 height 25
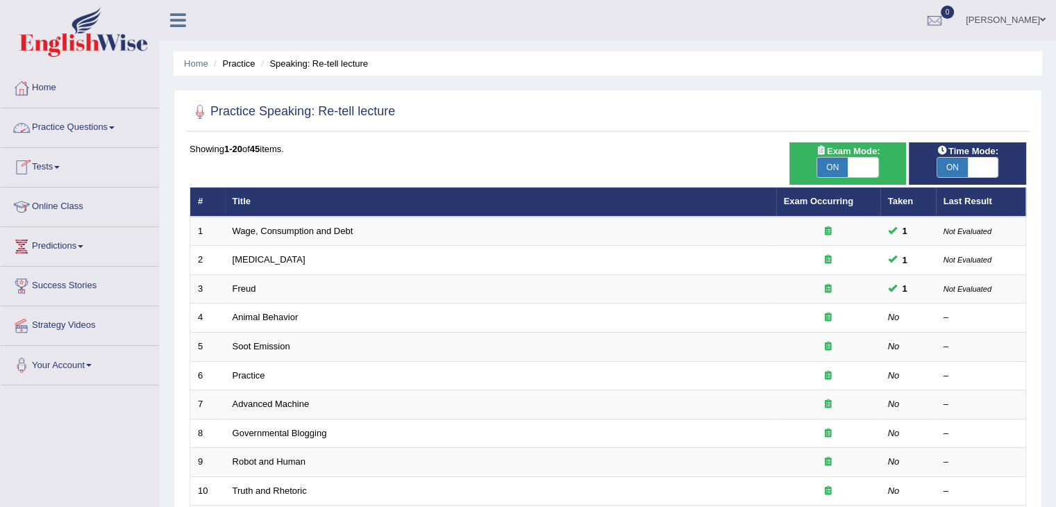
click at [84, 120] on link "Practice Questions" at bounding box center [80, 125] width 158 height 35
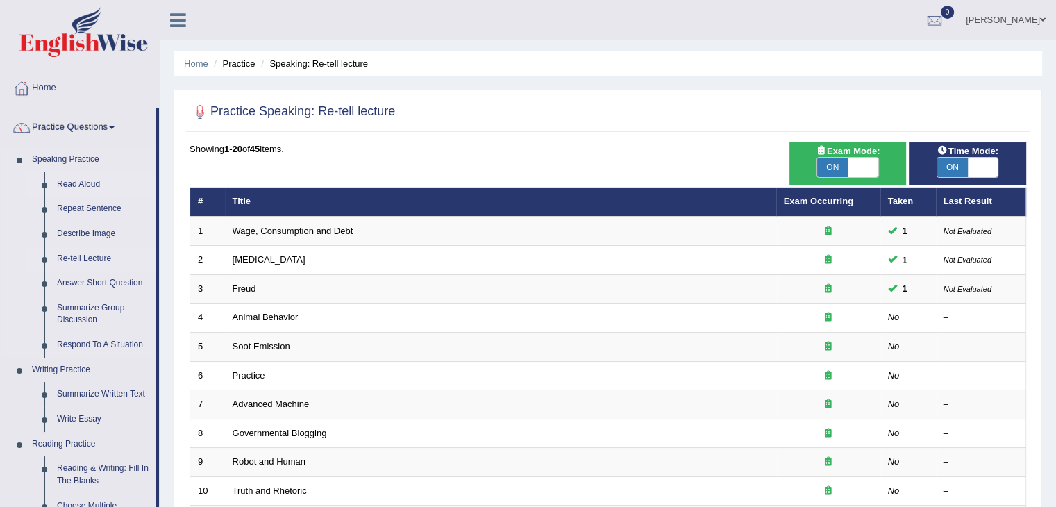
click at [67, 183] on link "Read Aloud" at bounding box center [103, 184] width 105 height 25
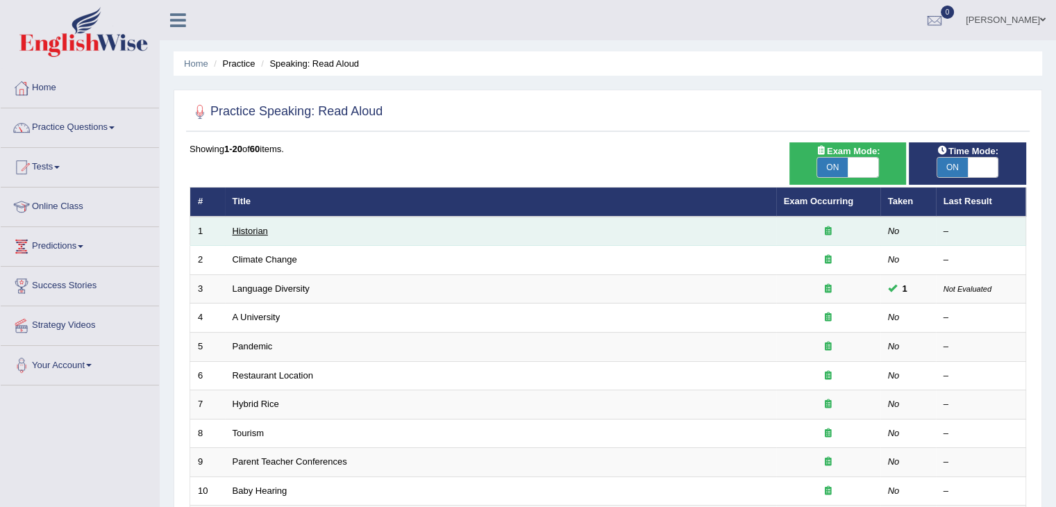
click at [246, 232] on link "Historian" at bounding box center [249, 231] width 35 height 10
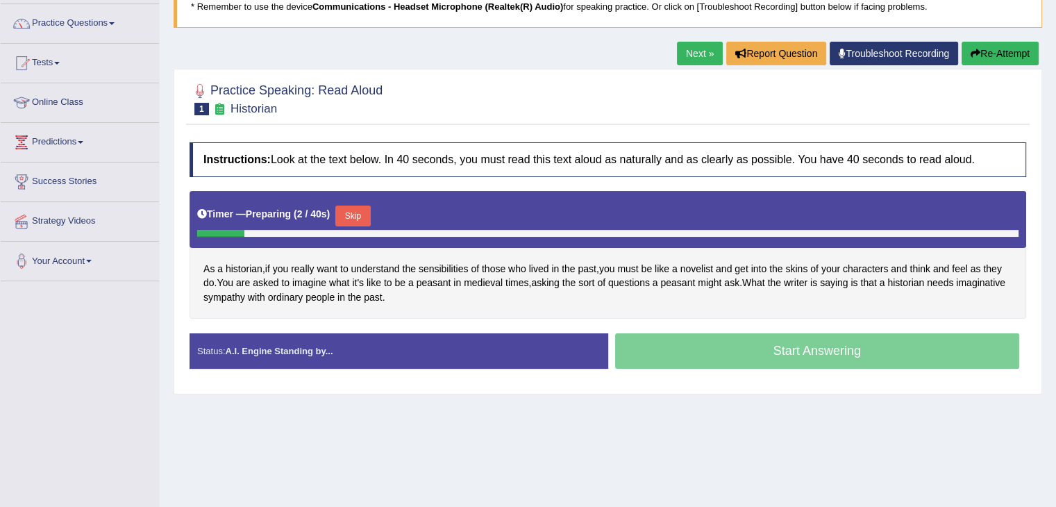
scroll to position [114, 0]
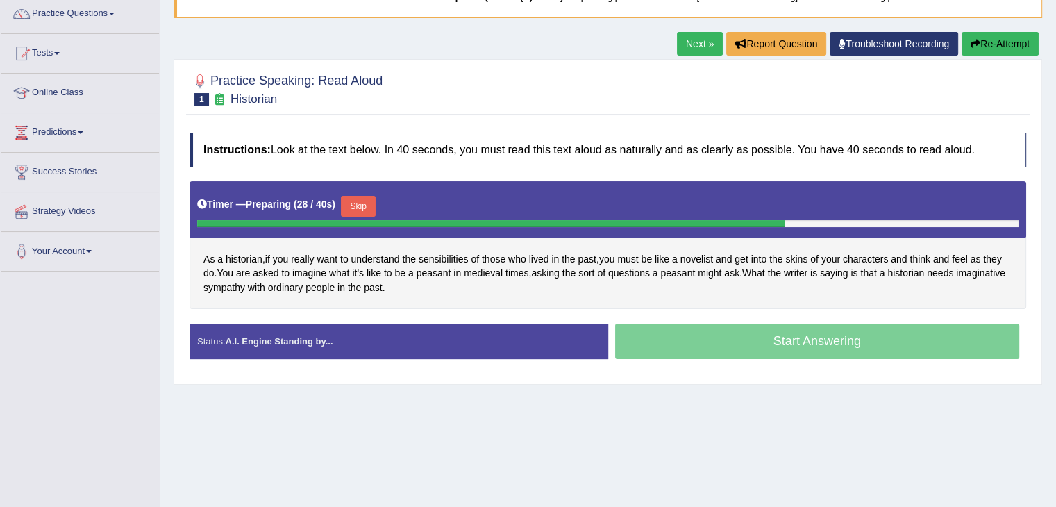
click at [791, 339] on div "Start Answering" at bounding box center [817, 342] width 418 height 39
click at [369, 200] on button "Skip" at bounding box center [358, 206] width 35 height 21
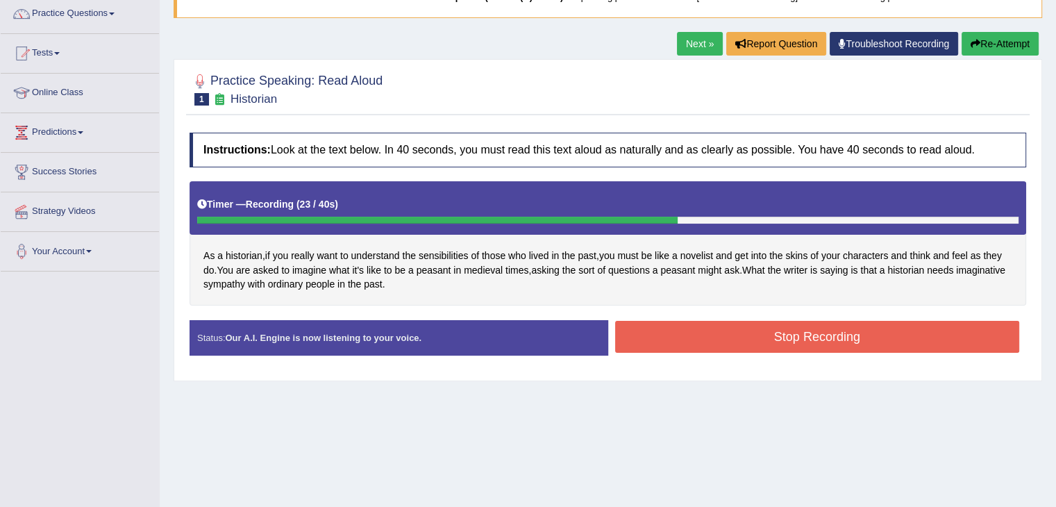
click at [734, 335] on button "Stop Recording" at bounding box center [817, 337] width 405 height 32
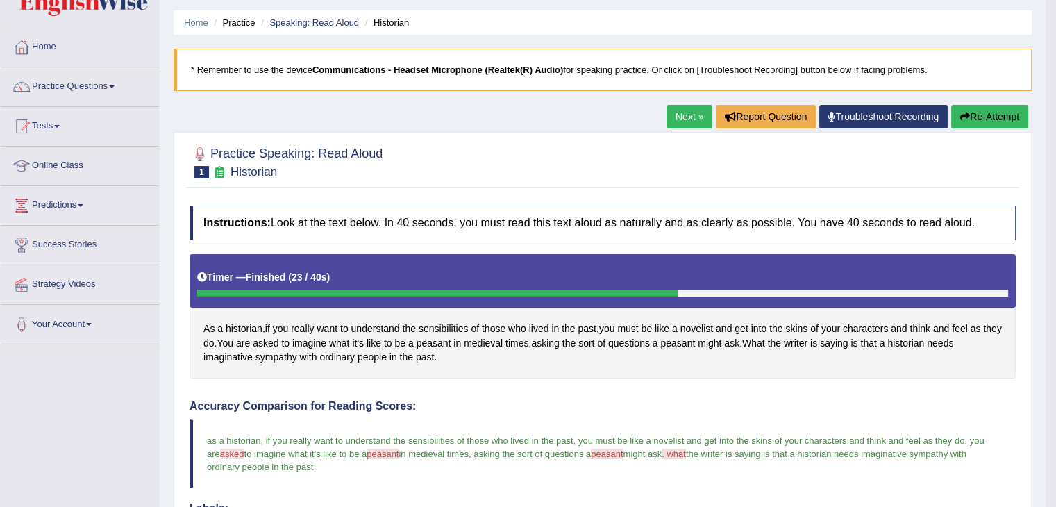
scroll to position [37, 0]
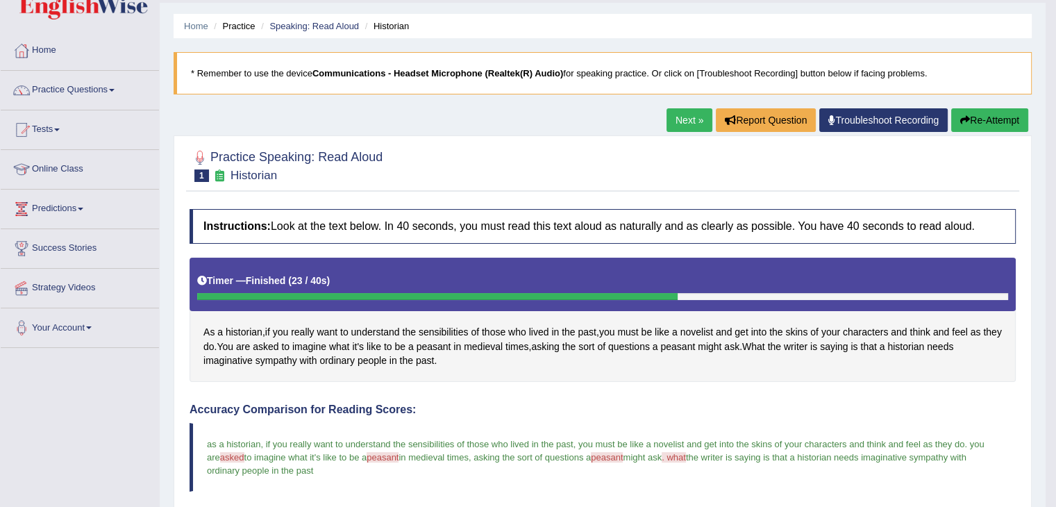
click at [688, 116] on link "Next »" at bounding box center [689, 120] width 46 height 24
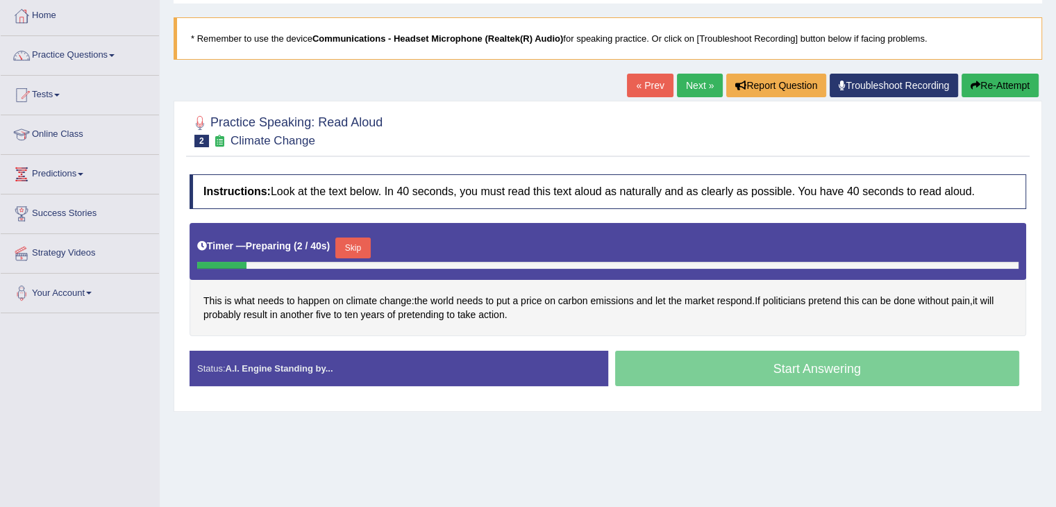
scroll to position [76, 0]
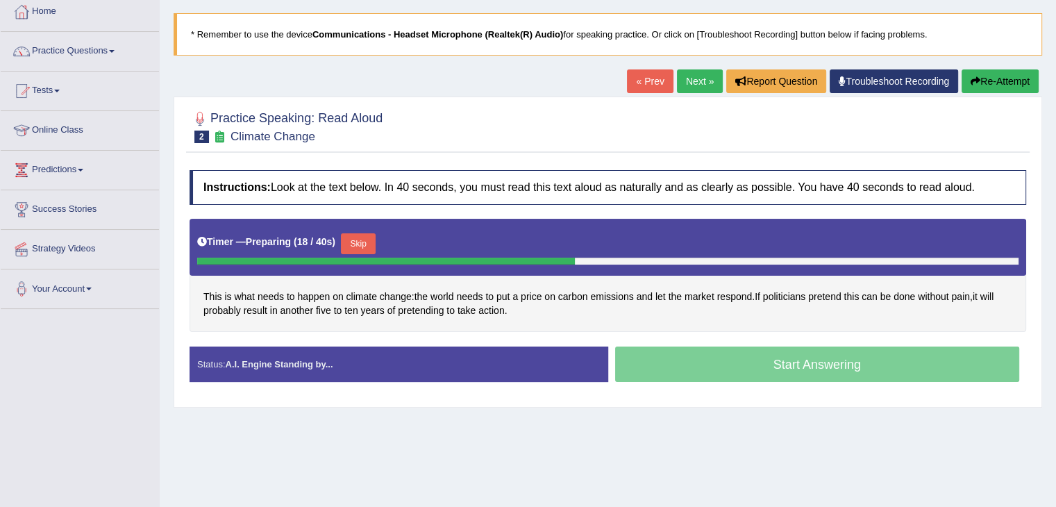
click at [372, 239] on button "Skip" at bounding box center [358, 243] width 35 height 21
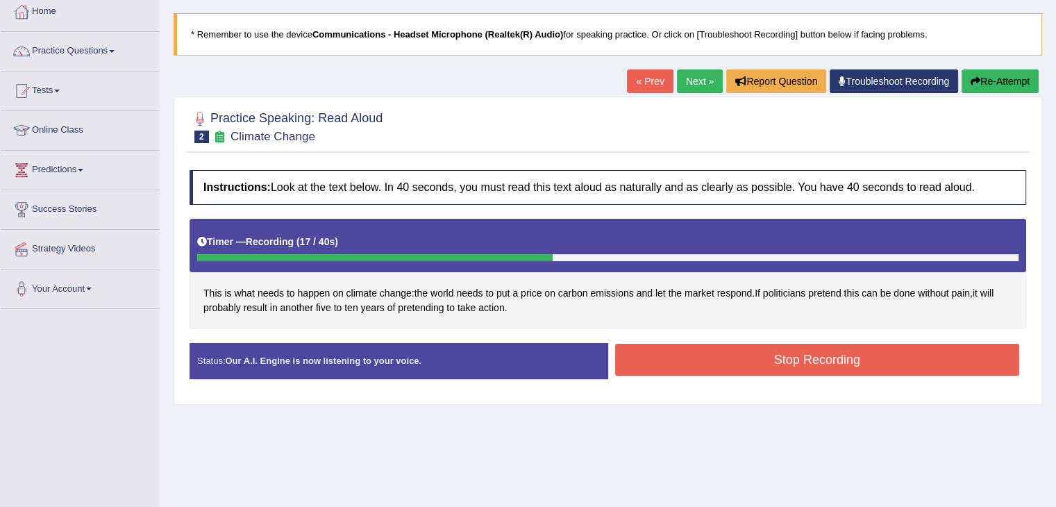
click at [852, 347] on button "Stop Recording" at bounding box center [817, 360] width 405 height 32
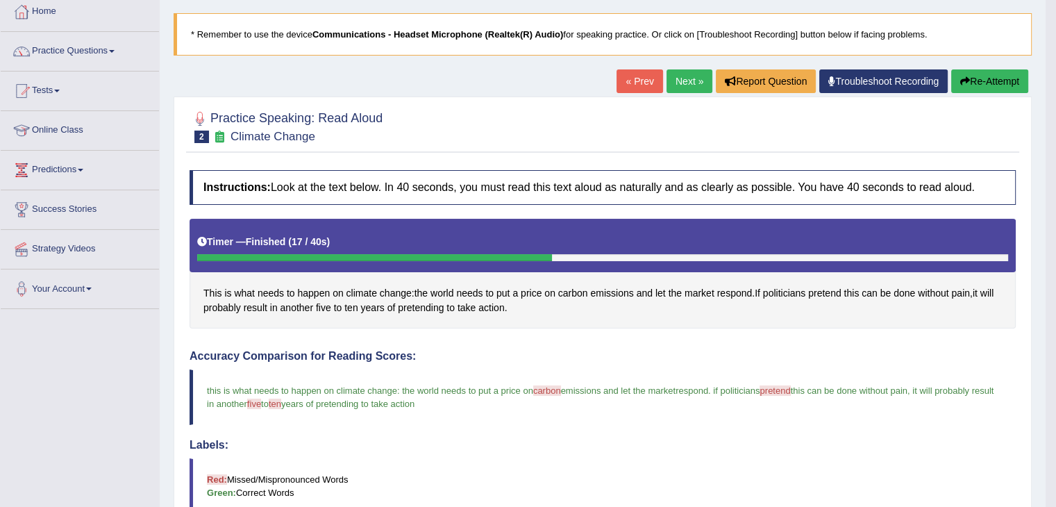
drag, startPoint x: 1058, startPoint y: 264, endPoint x: 1065, endPoint y: 301, distance: 37.6
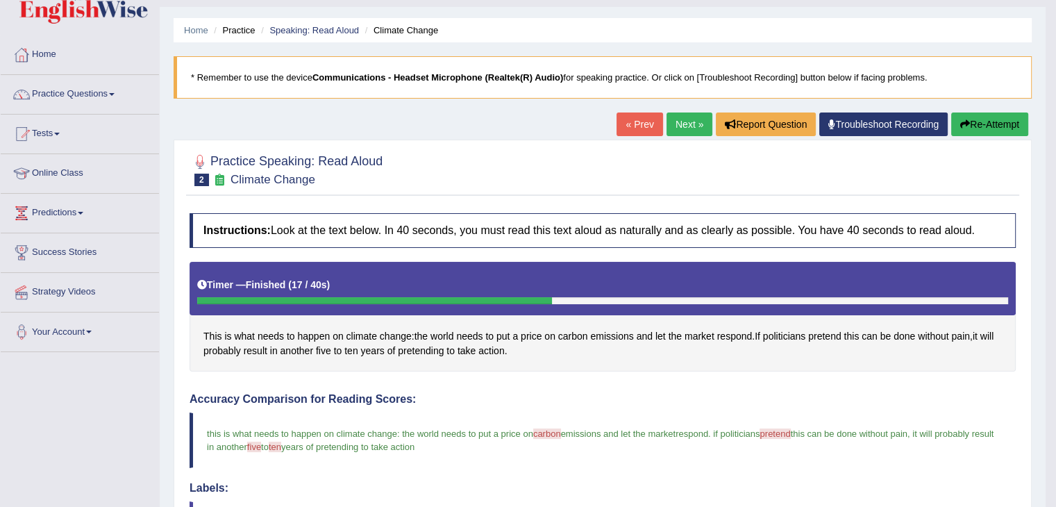
scroll to position [0, 0]
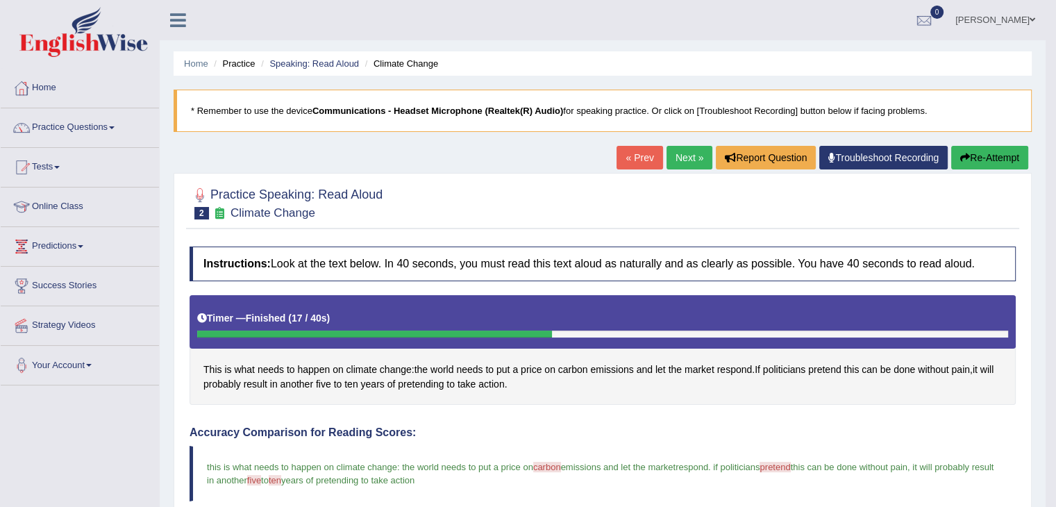
click at [679, 160] on link "Next »" at bounding box center [689, 158] width 46 height 24
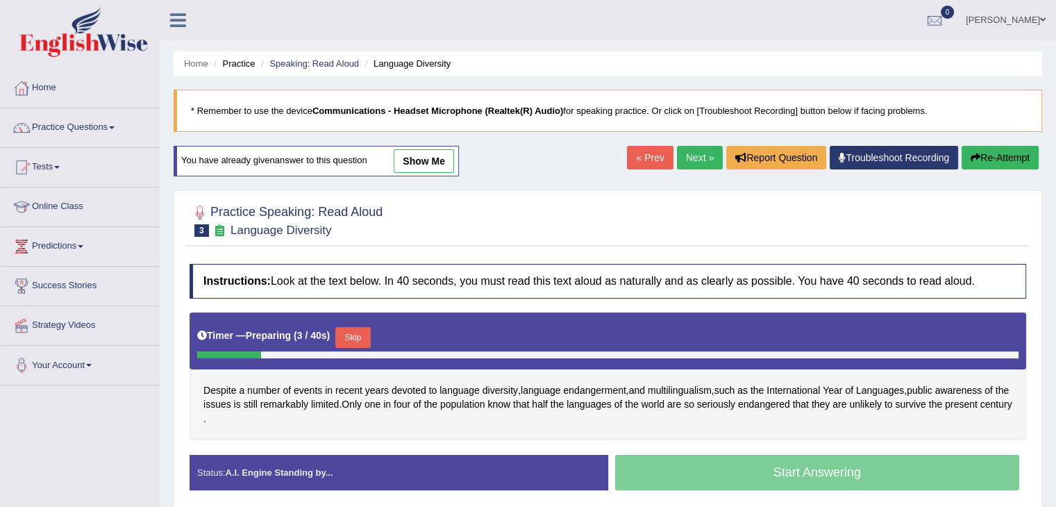
drag, startPoint x: 1055, startPoint y: 110, endPoint x: 1065, endPoint y: 174, distance: 65.4
click at [1055, 174] on html "Toggle navigation Home Practice Questions Speaking Practice Read Aloud Repeat S…" at bounding box center [528, 253] width 1056 height 507
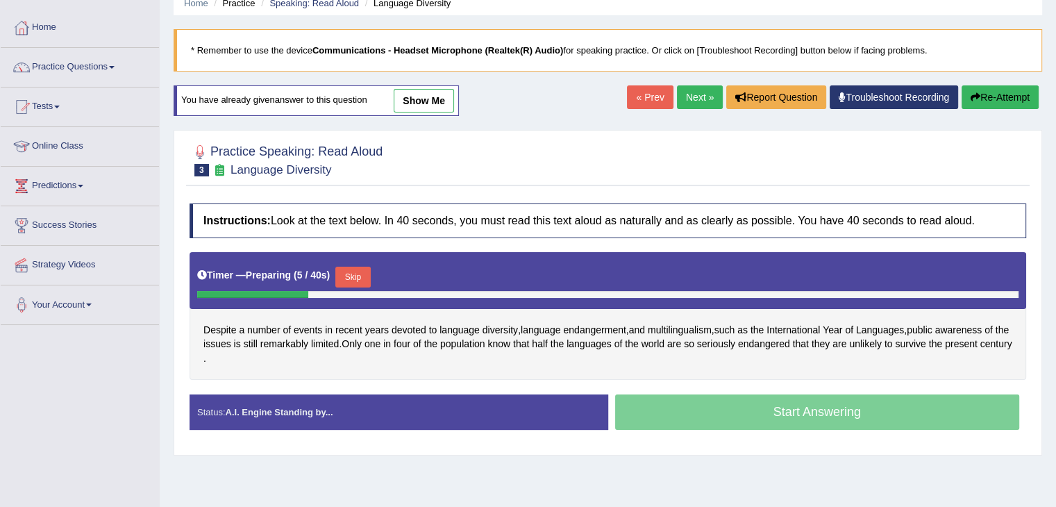
scroll to position [61, 0]
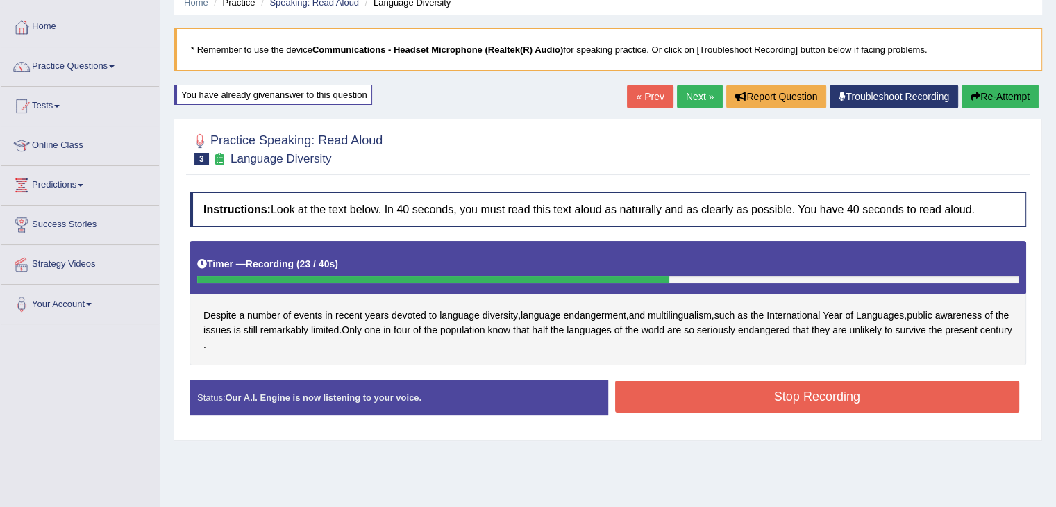
click at [834, 405] on button "Stop Recording" at bounding box center [817, 396] width 405 height 32
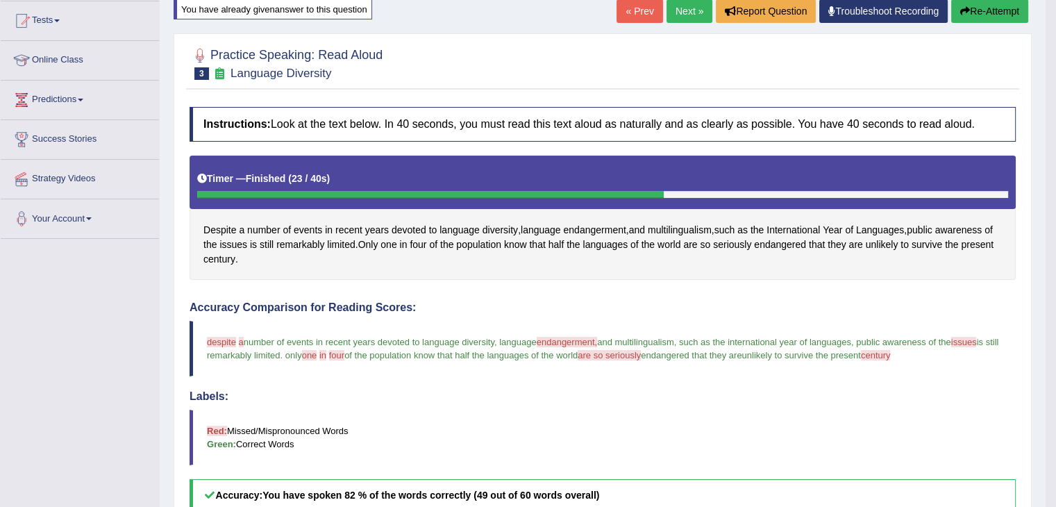
scroll to position [142, 0]
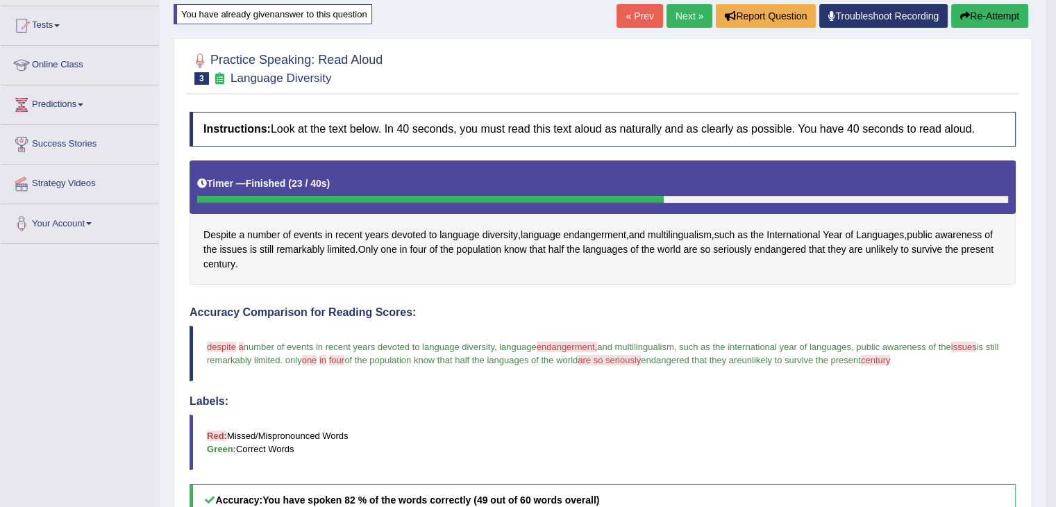
click at [697, 15] on link "Next »" at bounding box center [689, 16] width 46 height 24
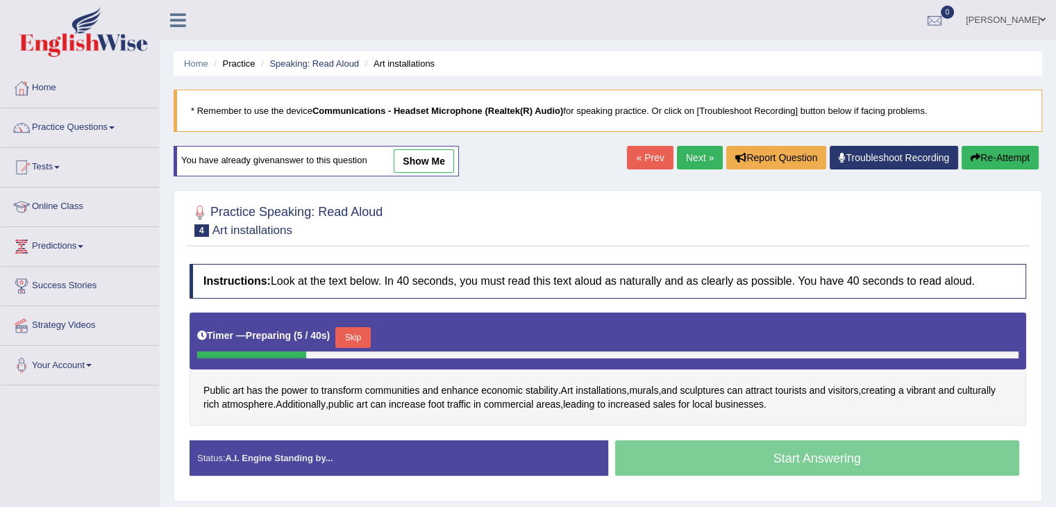
click at [643, 156] on link "« Prev" at bounding box center [650, 158] width 46 height 24
